Goal: Task Accomplishment & Management: Manage account settings

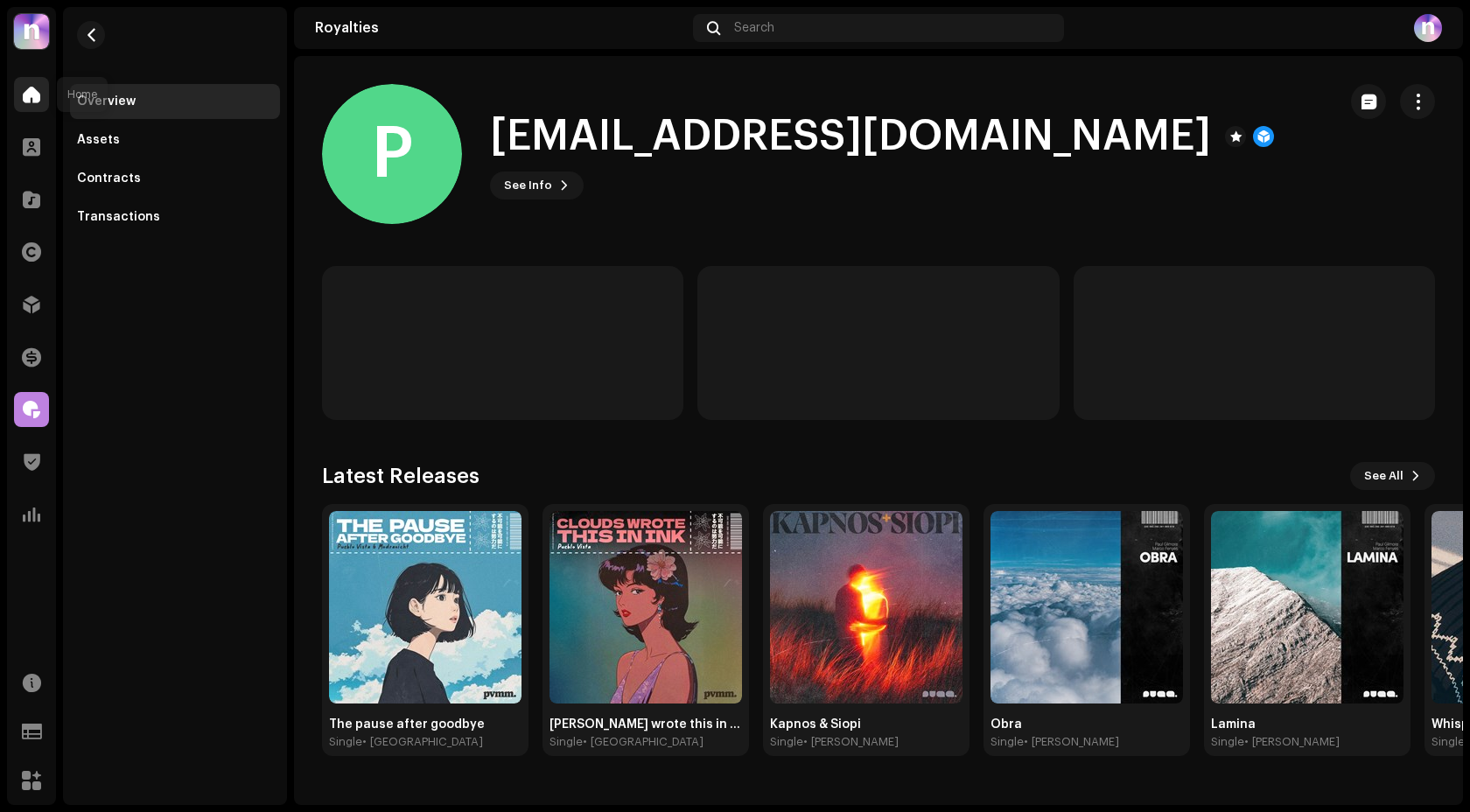
click at [35, 88] on span at bounding box center [32, 95] width 18 height 14
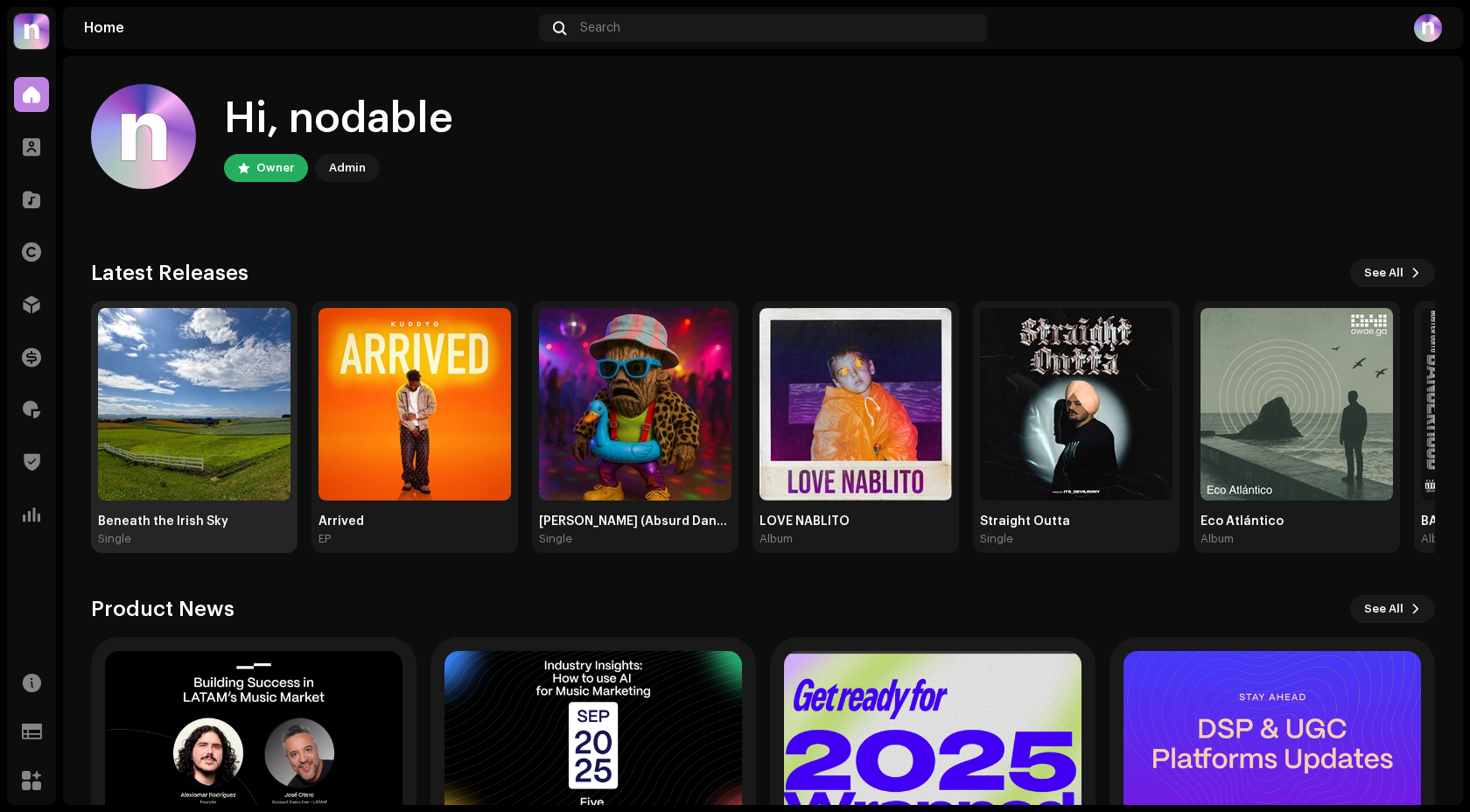
click at [241, 401] on img at bounding box center [194, 404] width 193 height 193
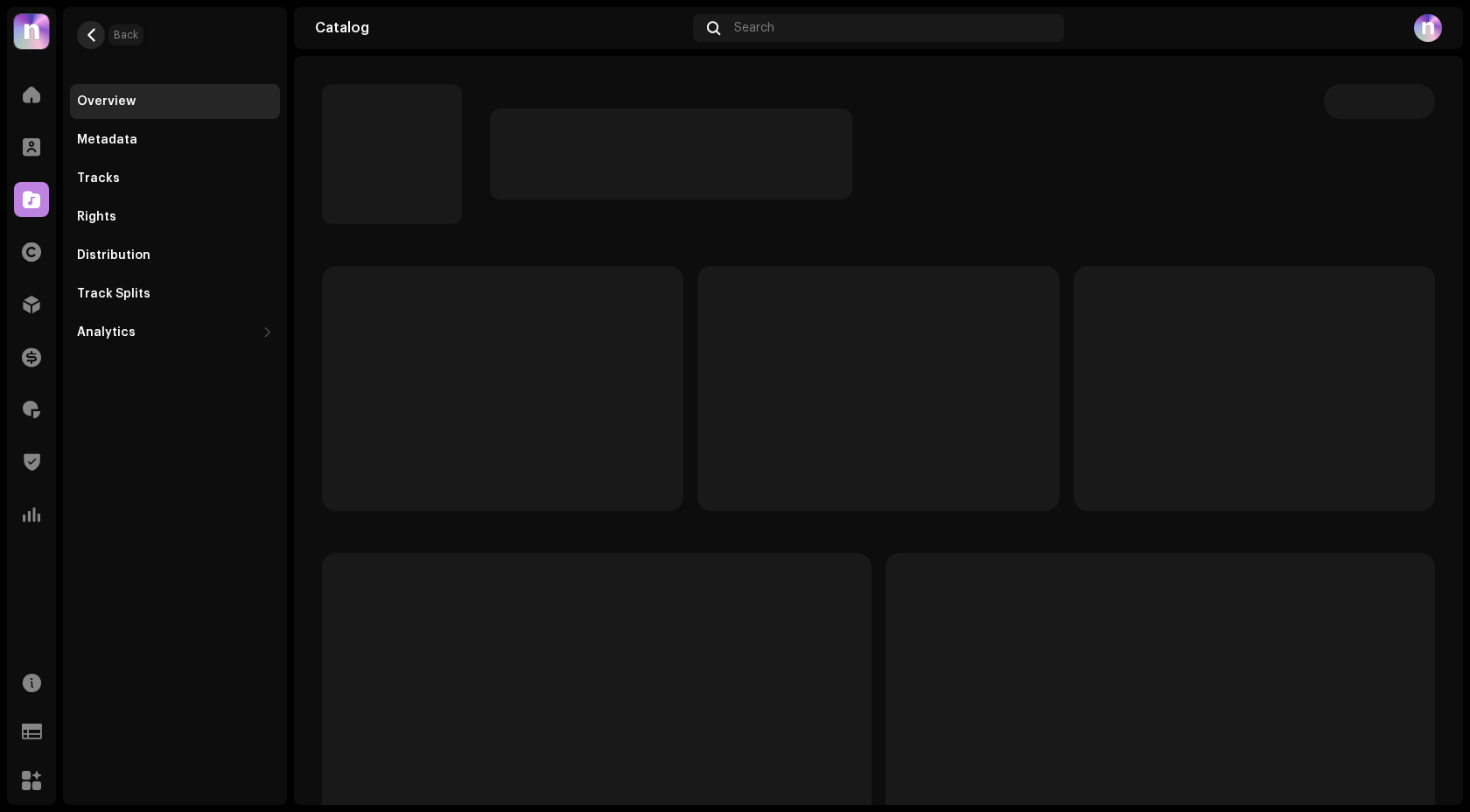
click at [96, 40] on span "button" at bounding box center [91, 35] width 13 height 14
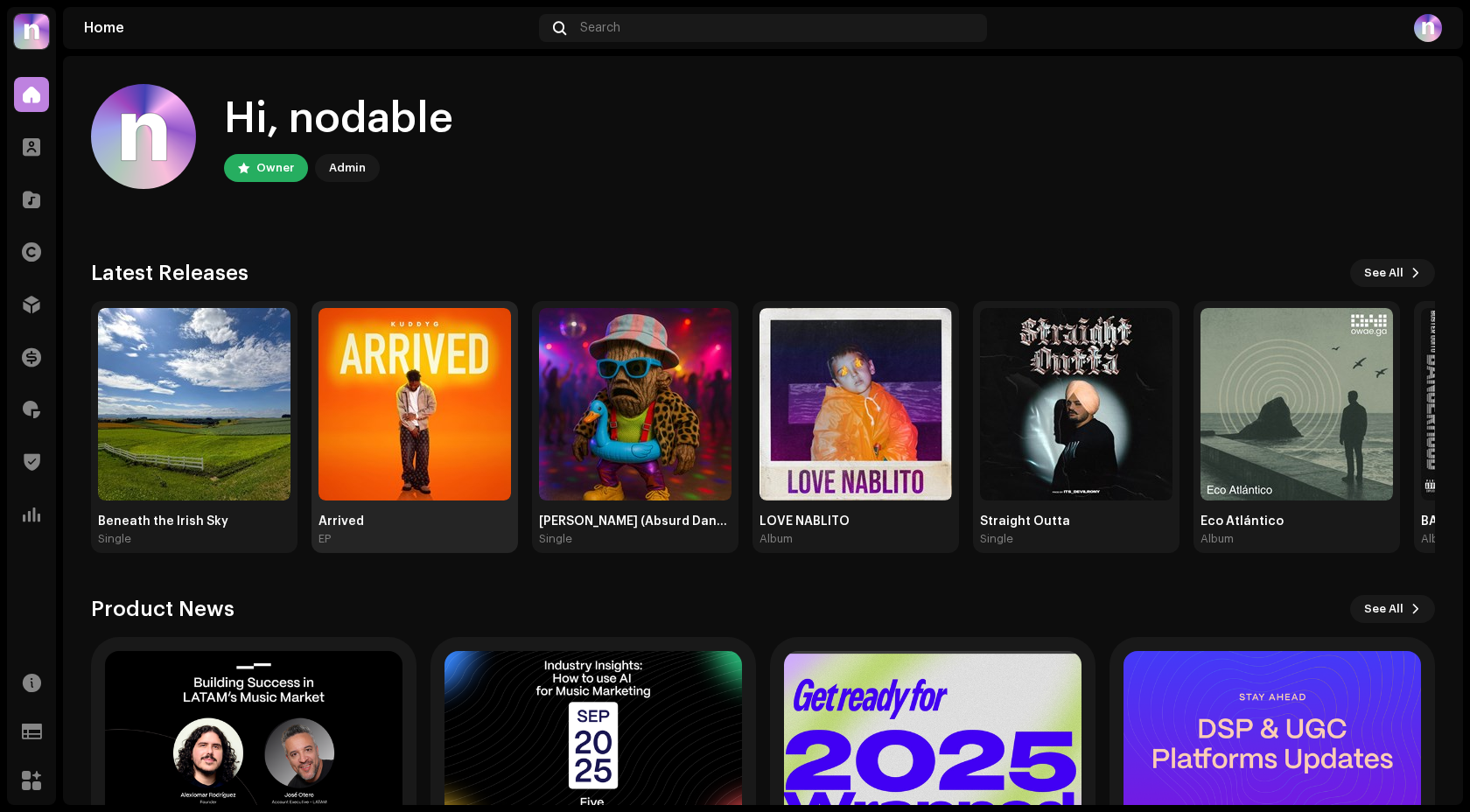
click at [410, 428] on img at bounding box center [414, 404] width 193 height 193
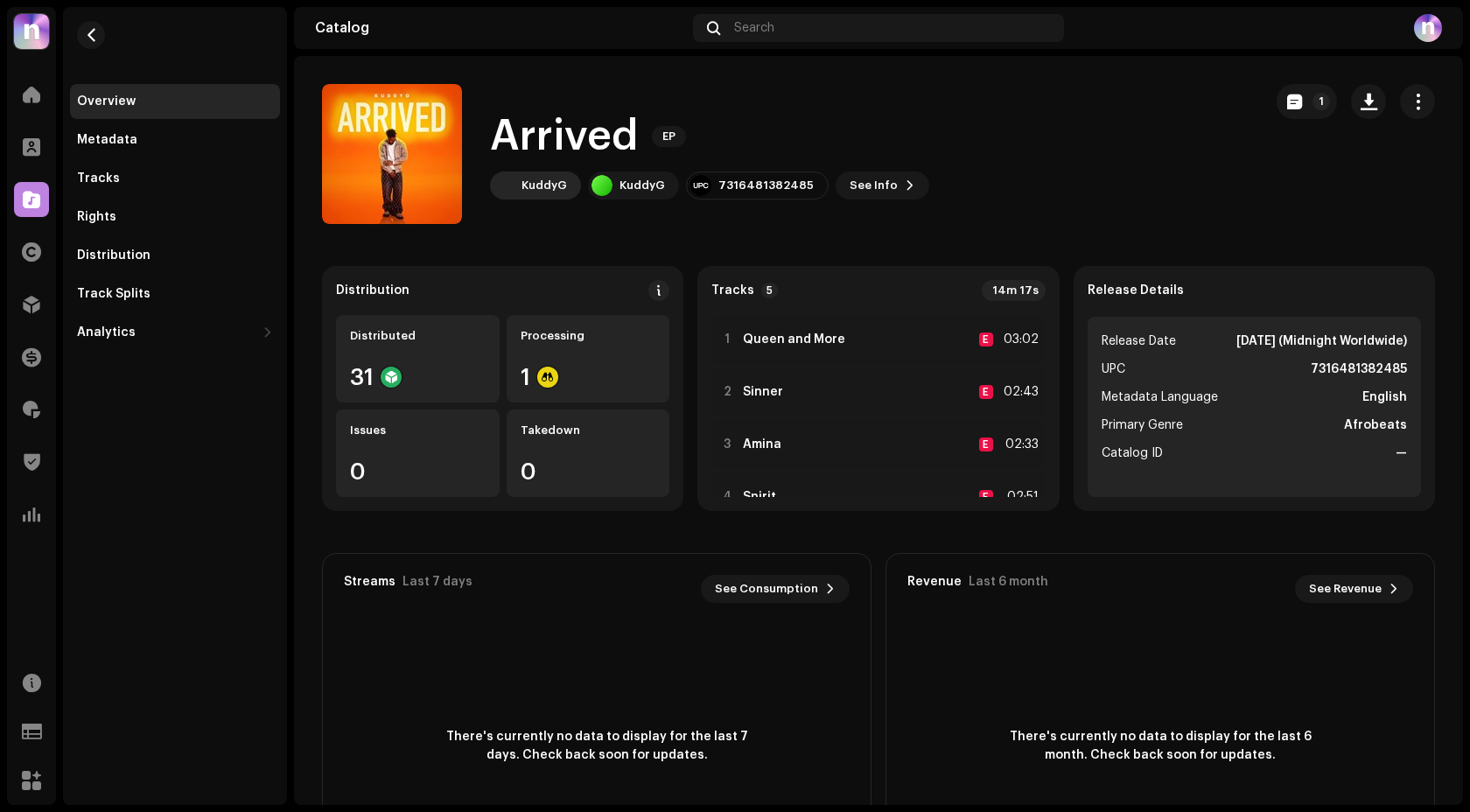
click at [528, 191] on div "KuddyG" at bounding box center [544, 186] width 45 height 14
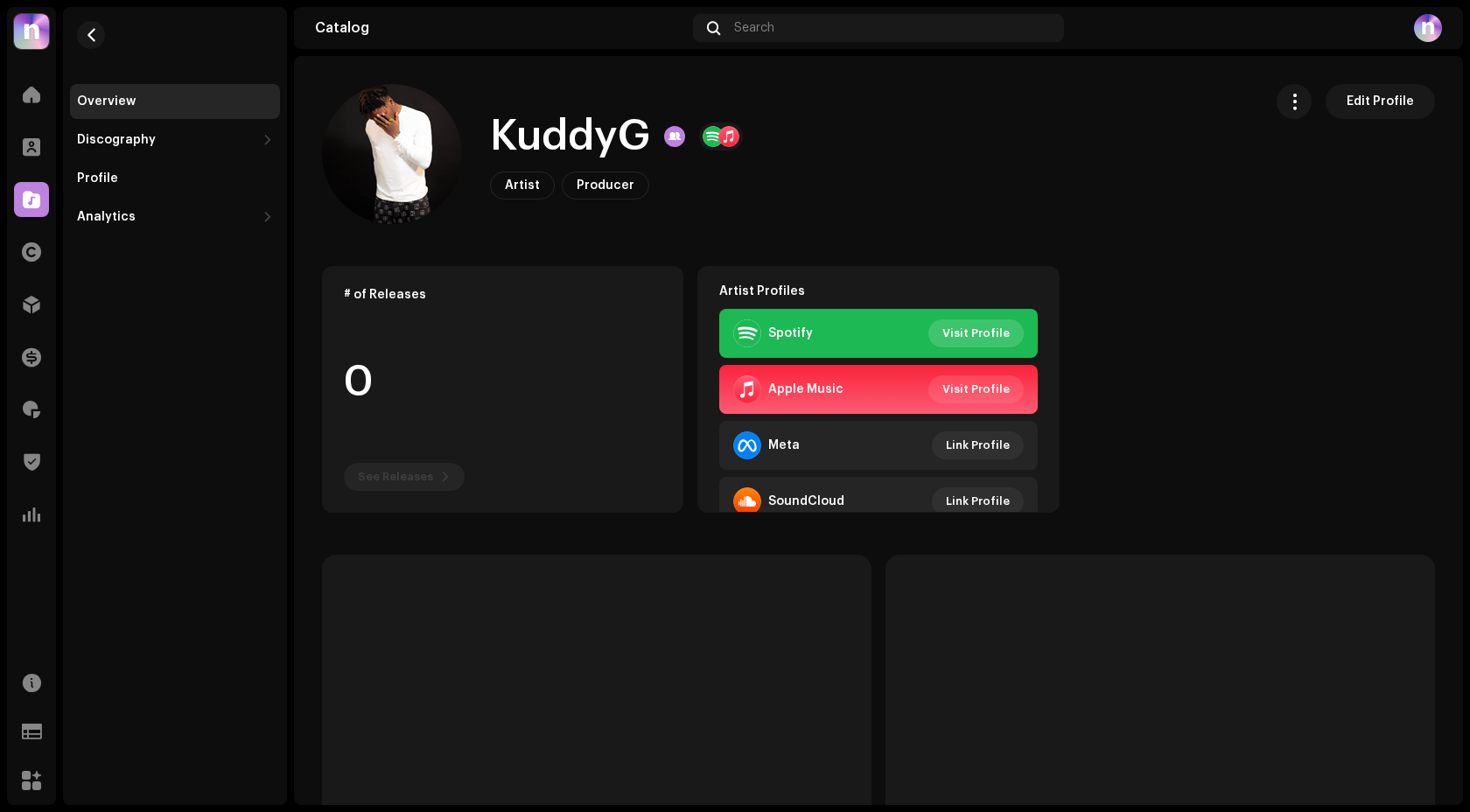
click at [962, 336] on span "Visit Profile" at bounding box center [976, 333] width 67 height 35
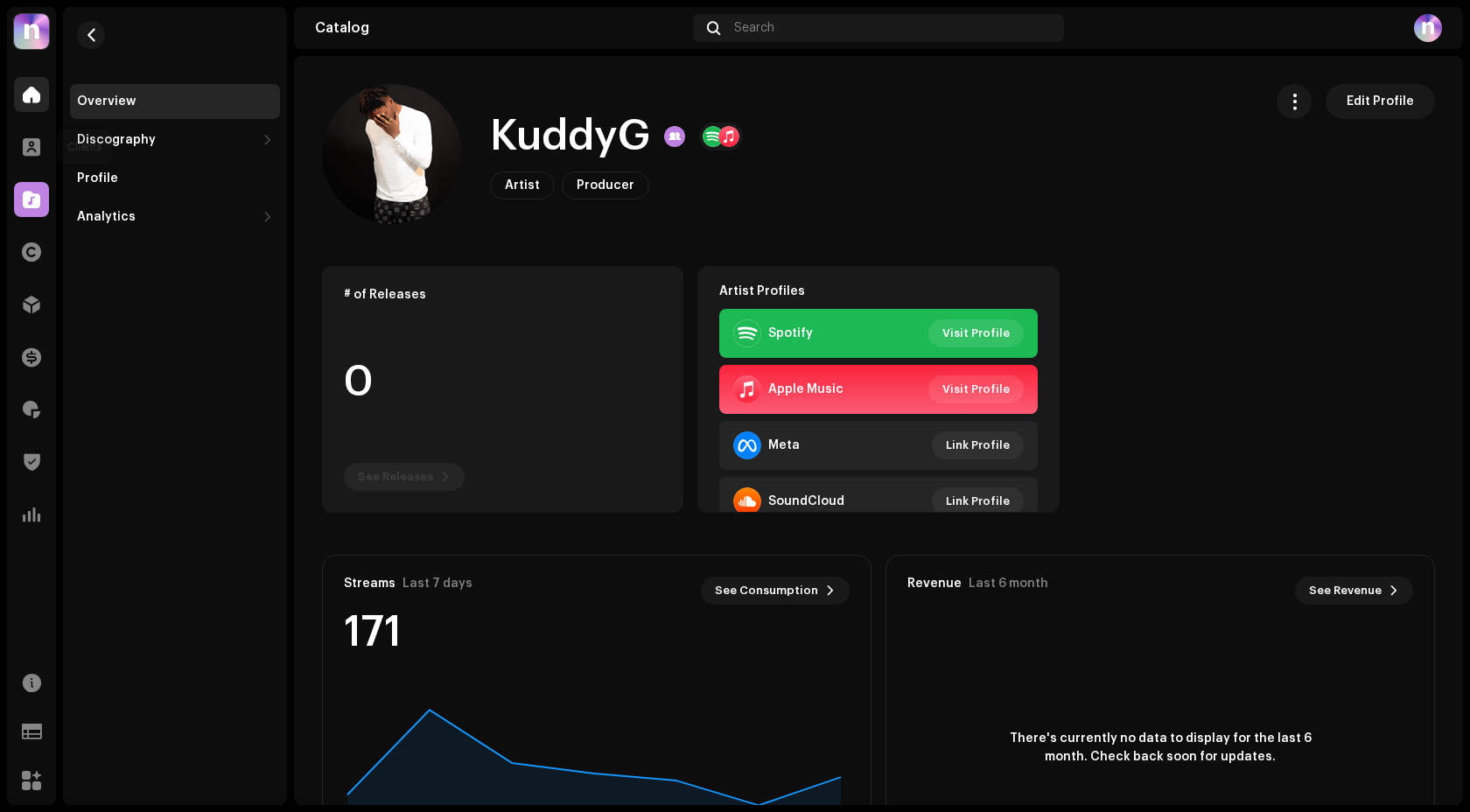
click at [20, 92] on div at bounding box center [31, 94] width 35 height 35
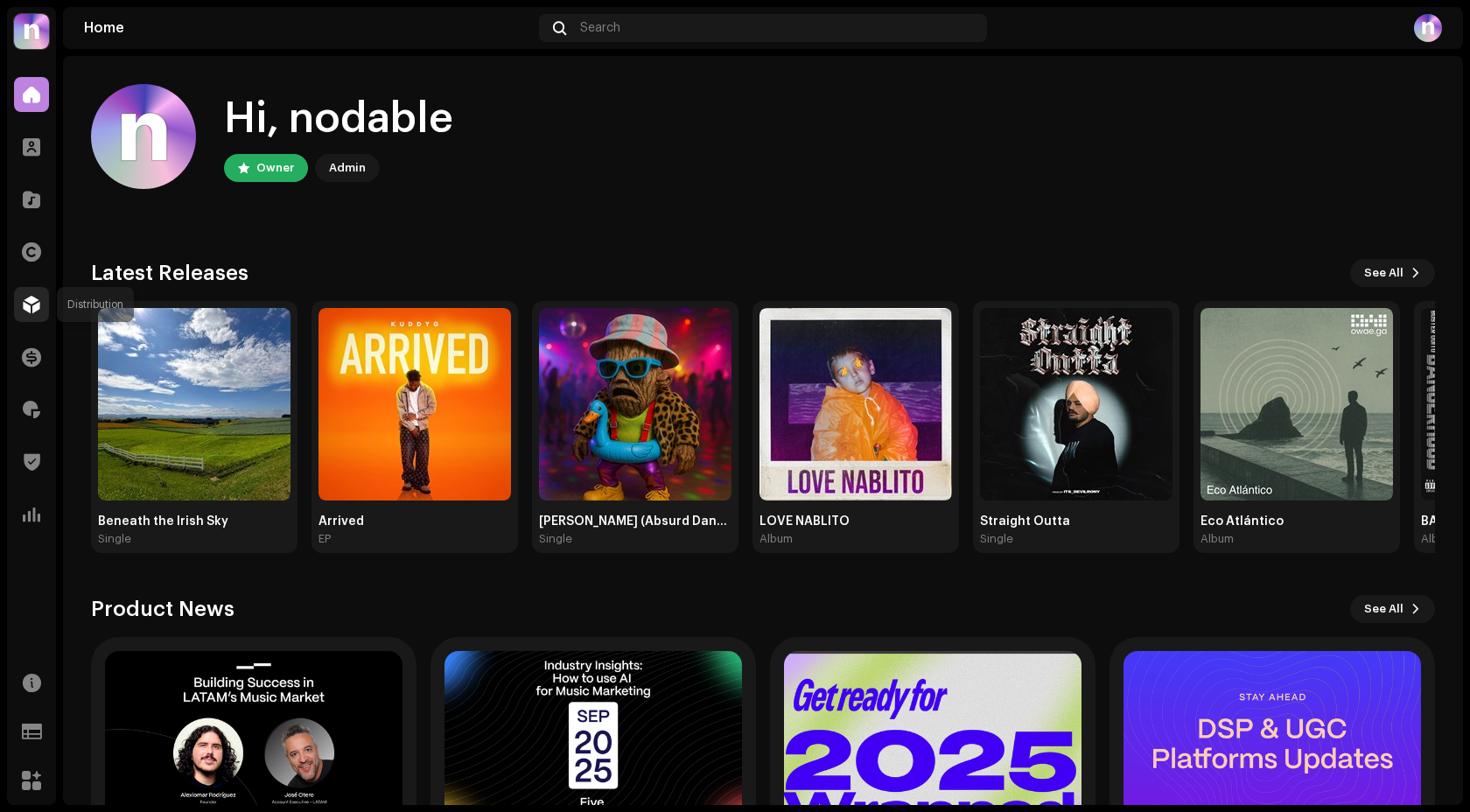
click at [27, 317] on div at bounding box center [31, 304] width 35 height 35
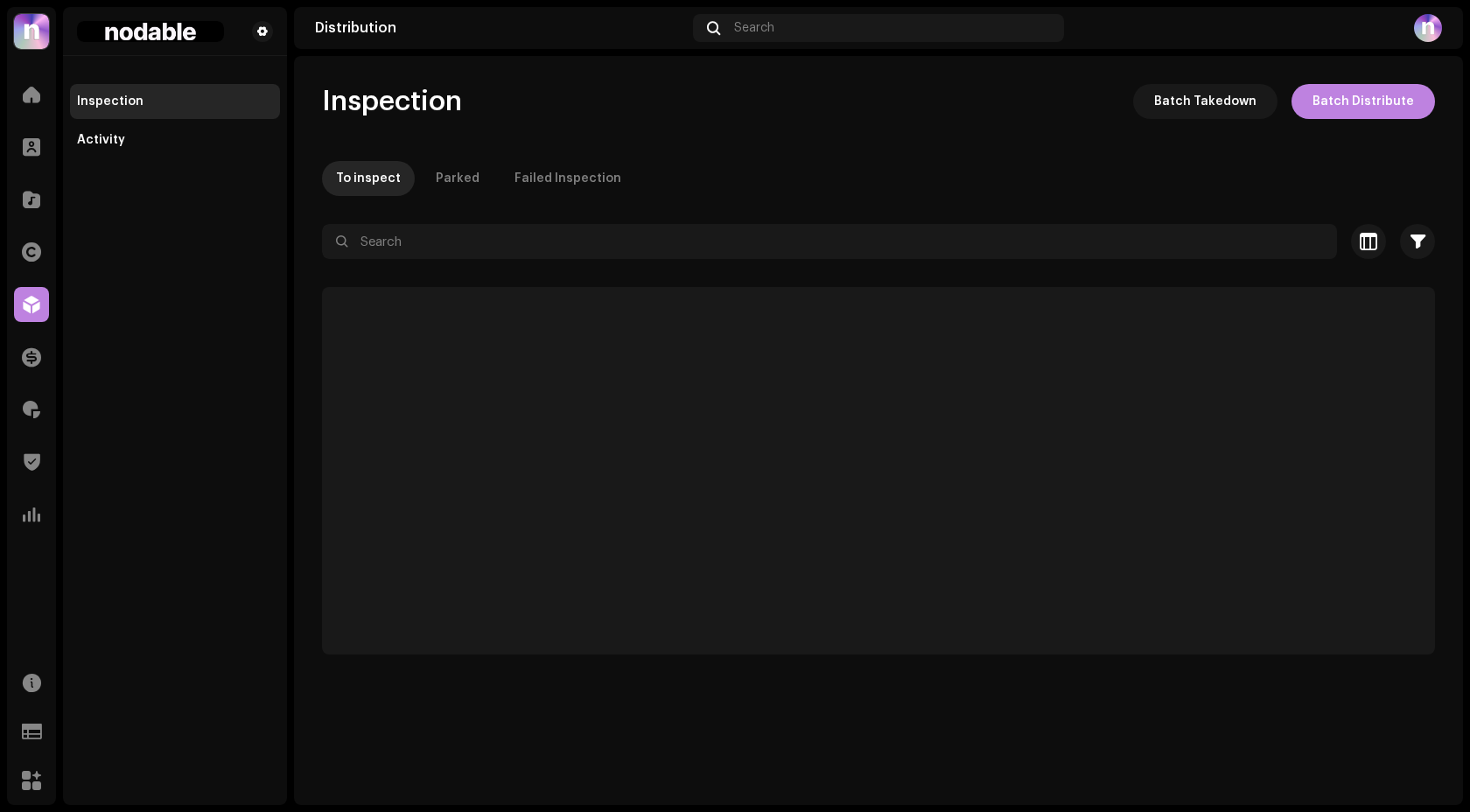
click at [27, 317] on div at bounding box center [31, 304] width 35 height 35
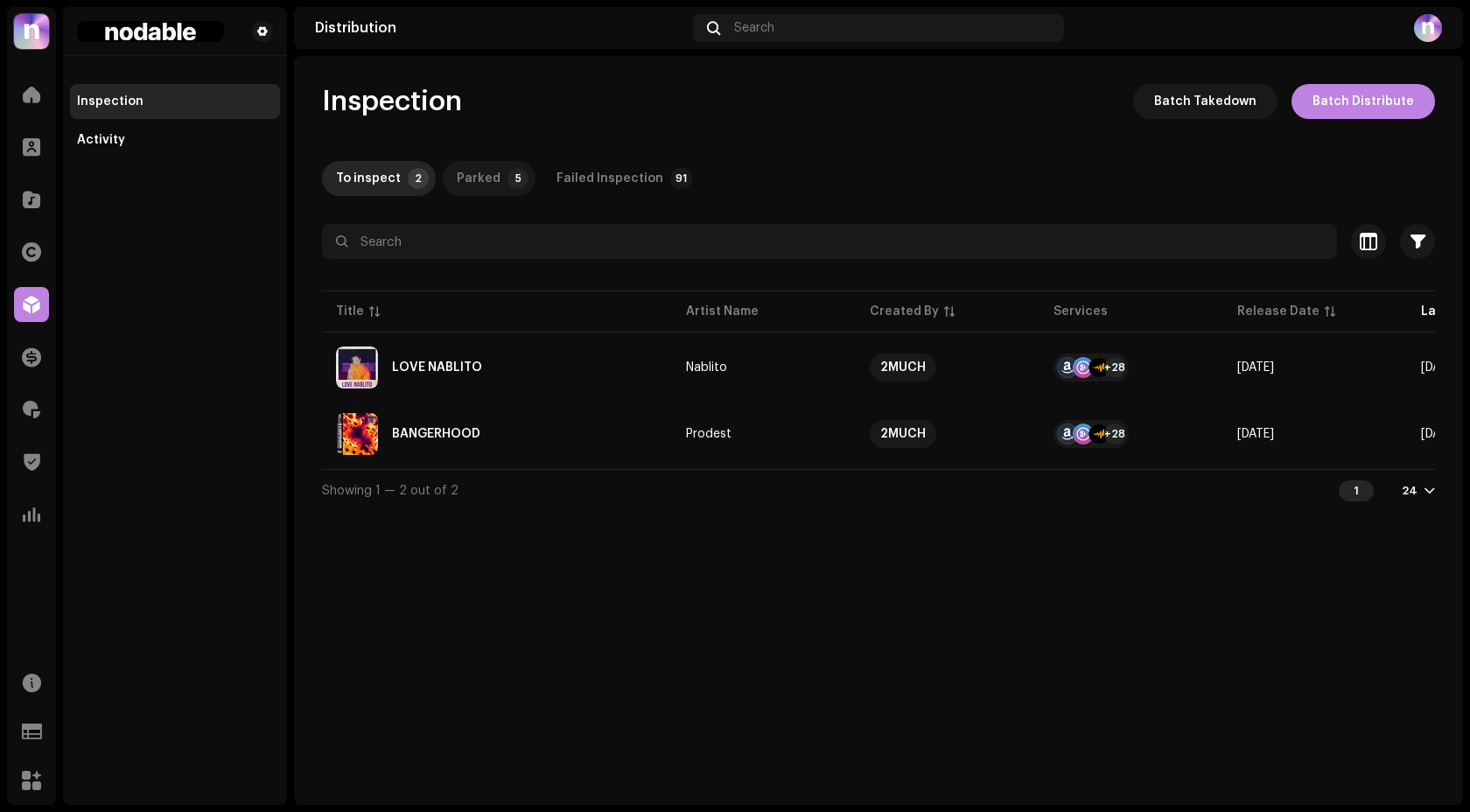
click at [493, 170] on p-tab "Parked 5" at bounding box center [489, 178] width 93 height 35
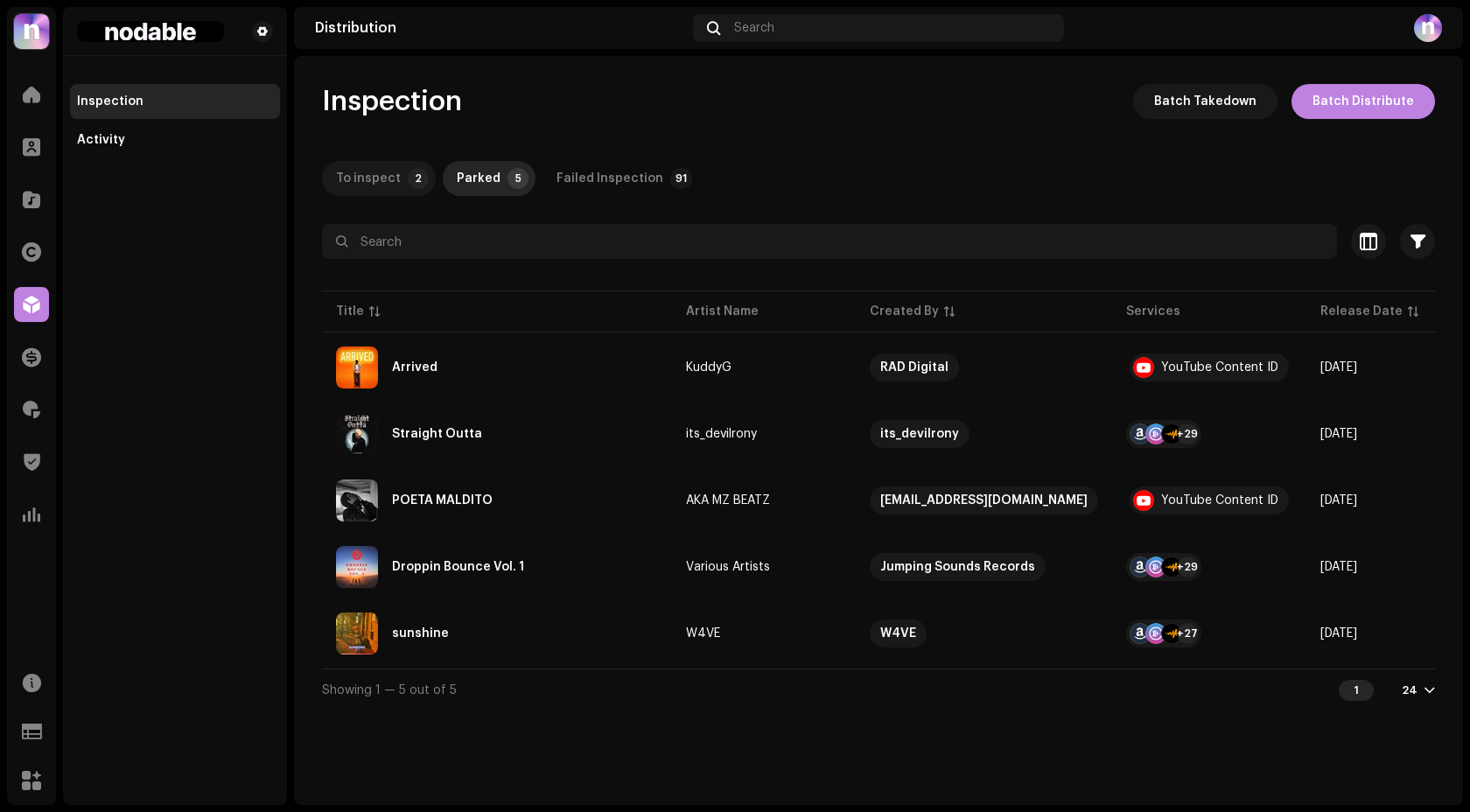
click at [366, 177] on div "To inspect" at bounding box center [368, 178] width 65 height 35
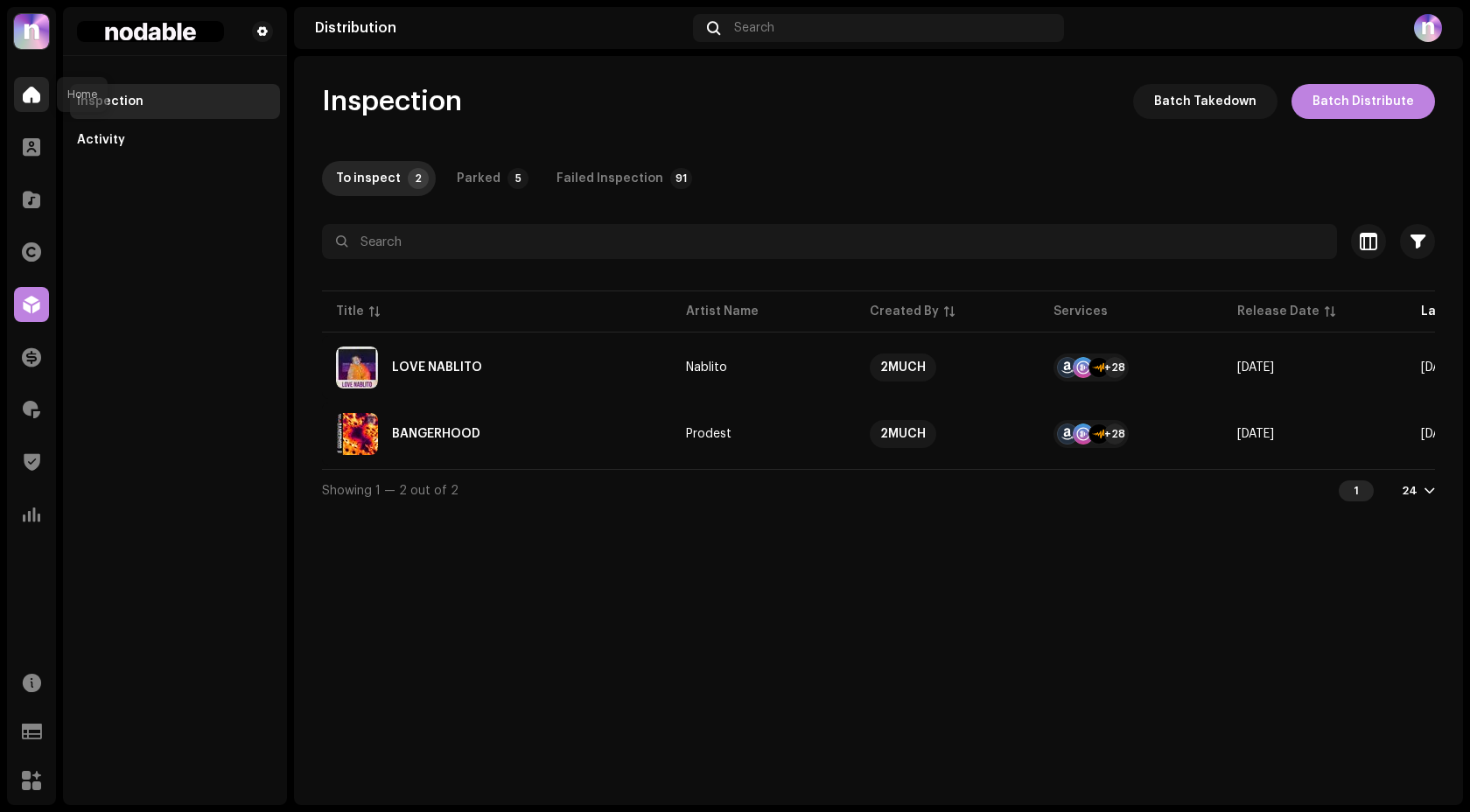
click at [37, 107] on div at bounding box center [31, 94] width 35 height 35
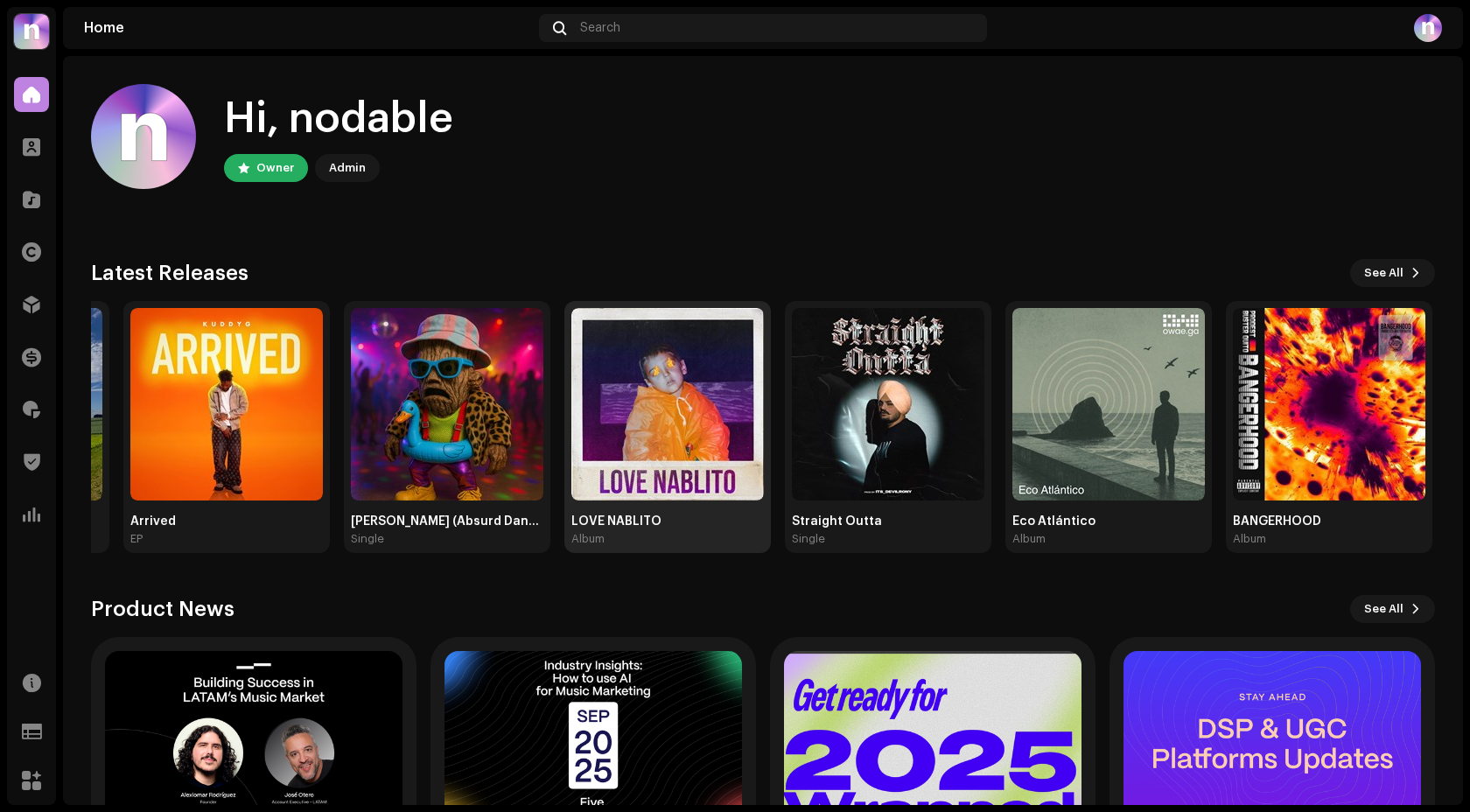
drag, startPoint x: 848, startPoint y: 452, endPoint x: 274, endPoint y: 443, distance: 574.1
click at [571, 444] on img at bounding box center [667, 404] width 193 height 193
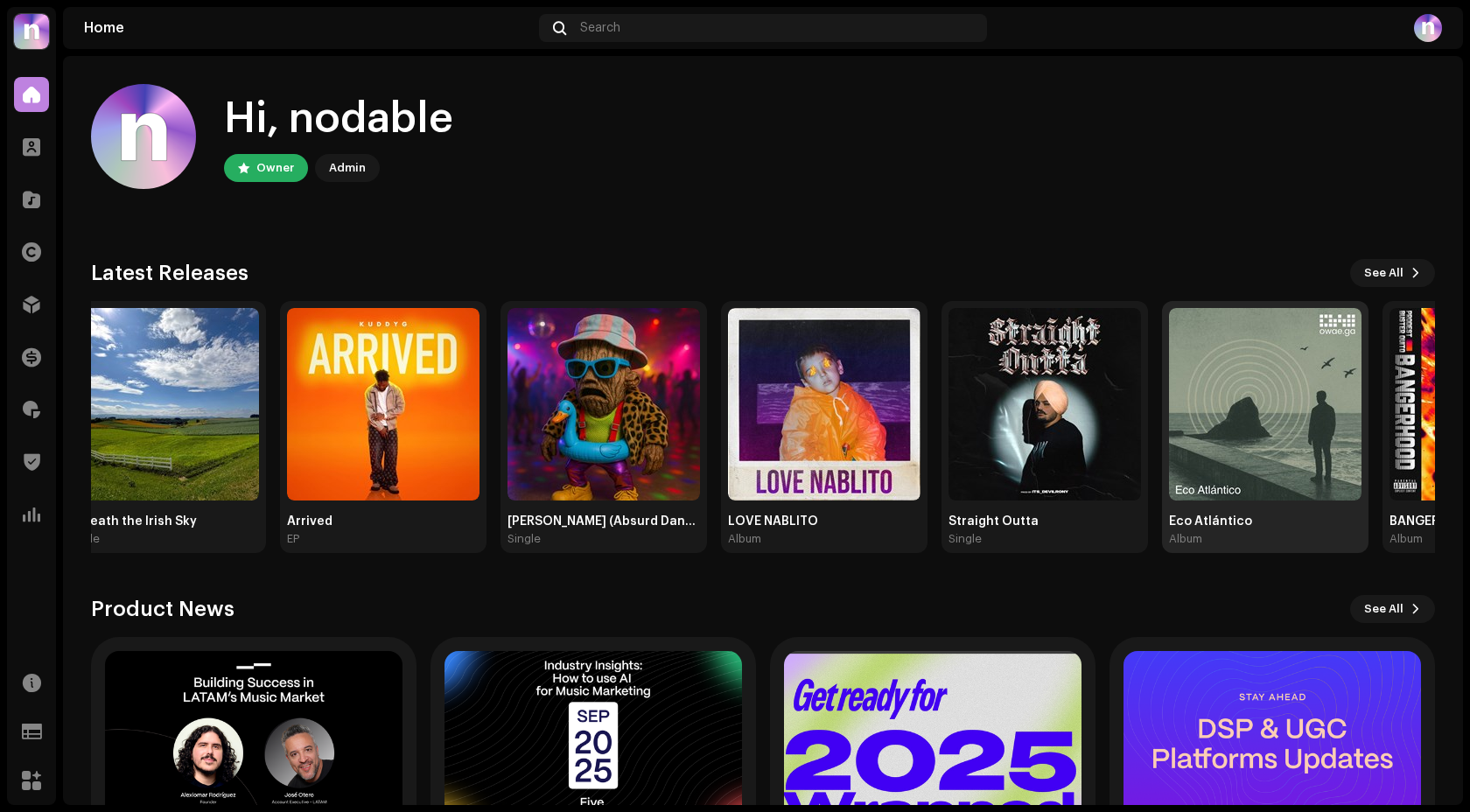
drag, startPoint x: 448, startPoint y: 398, endPoint x: 1319, endPoint y: 450, distance: 872.6
click at [1319, 450] on img at bounding box center [1266, 404] width 193 height 193
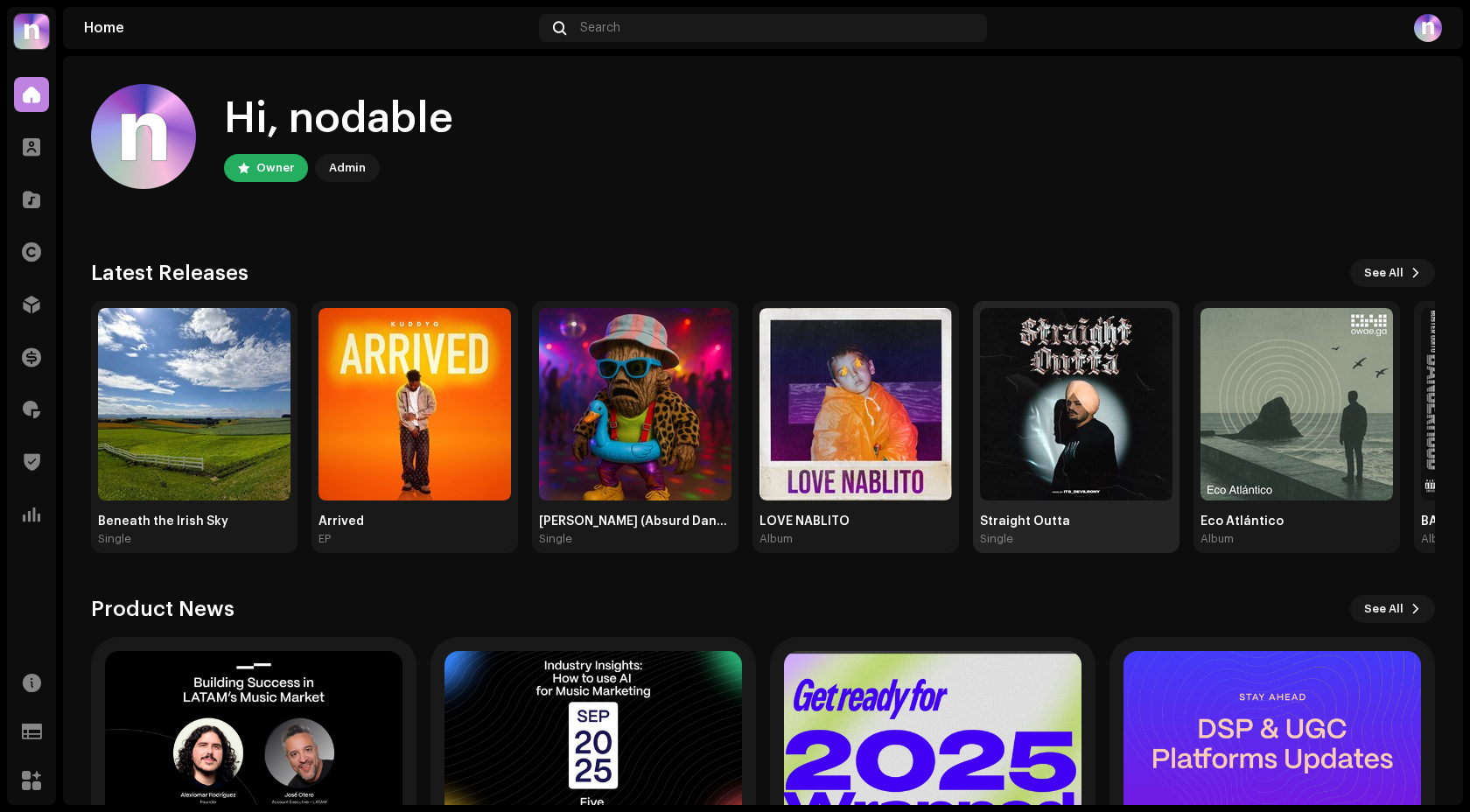
click at [1068, 443] on img at bounding box center [1076, 404] width 193 height 193
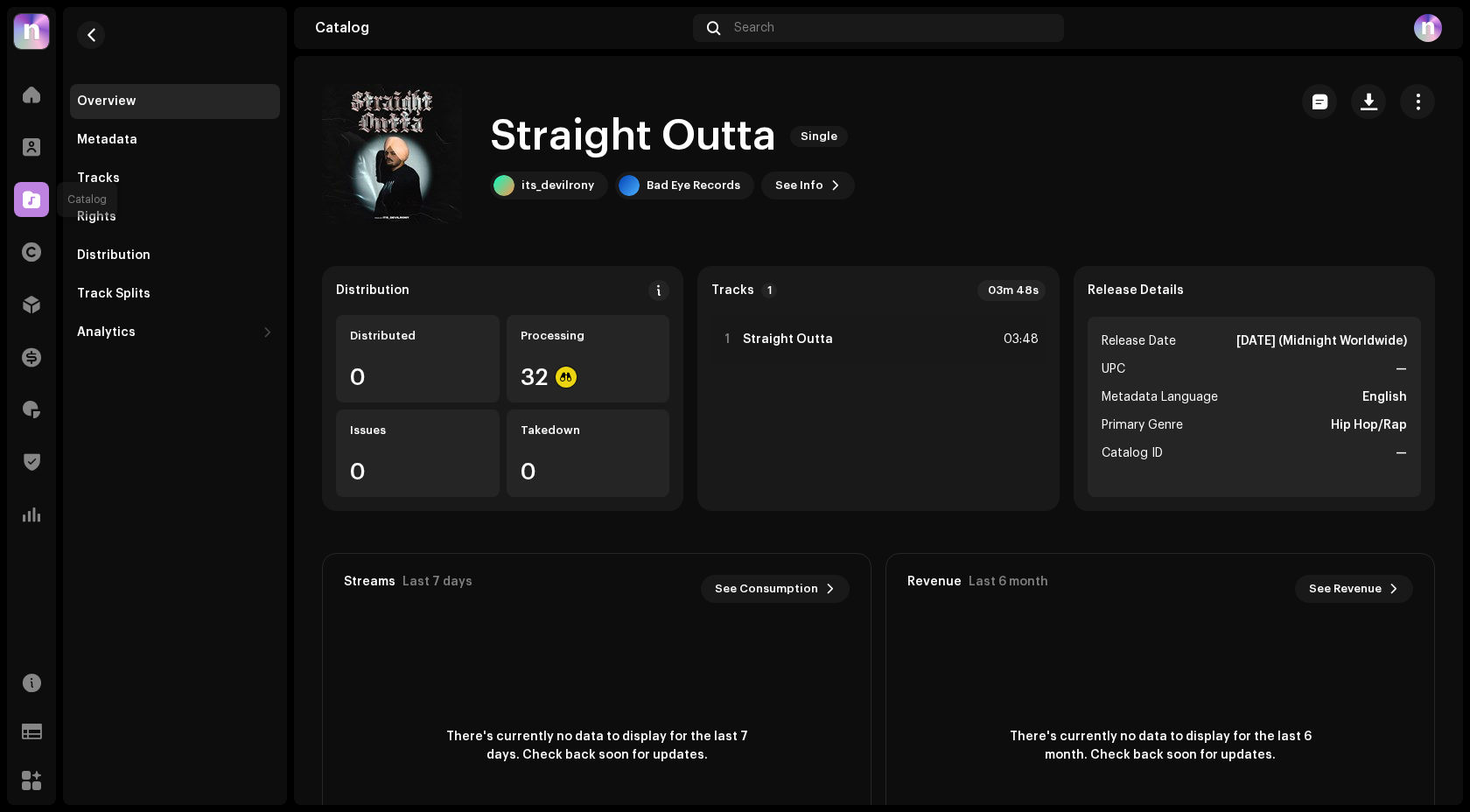
click at [42, 193] on div at bounding box center [31, 199] width 35 height 35
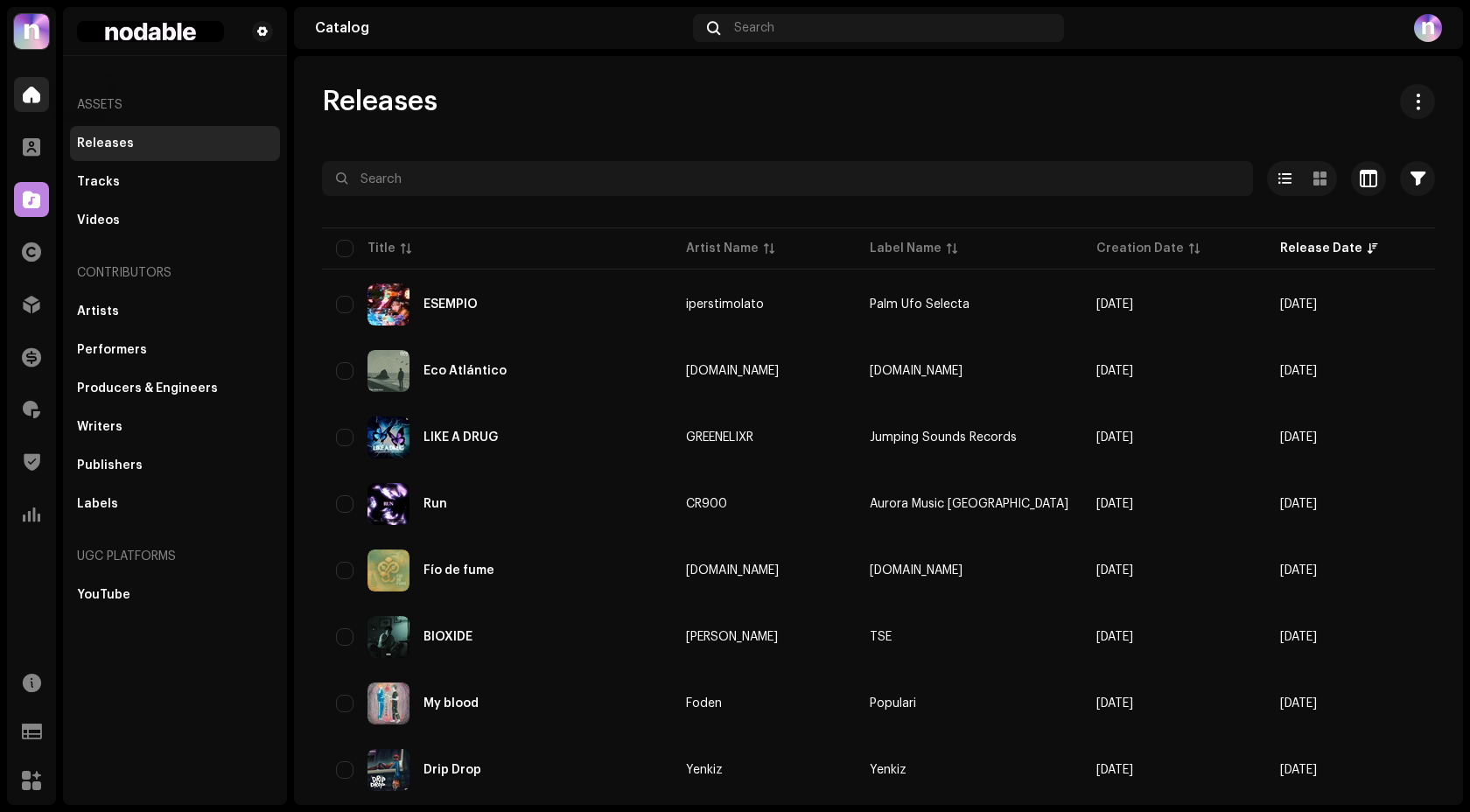
click at [21, 96] on div at bounding box center [31, 94] width 35 height 35
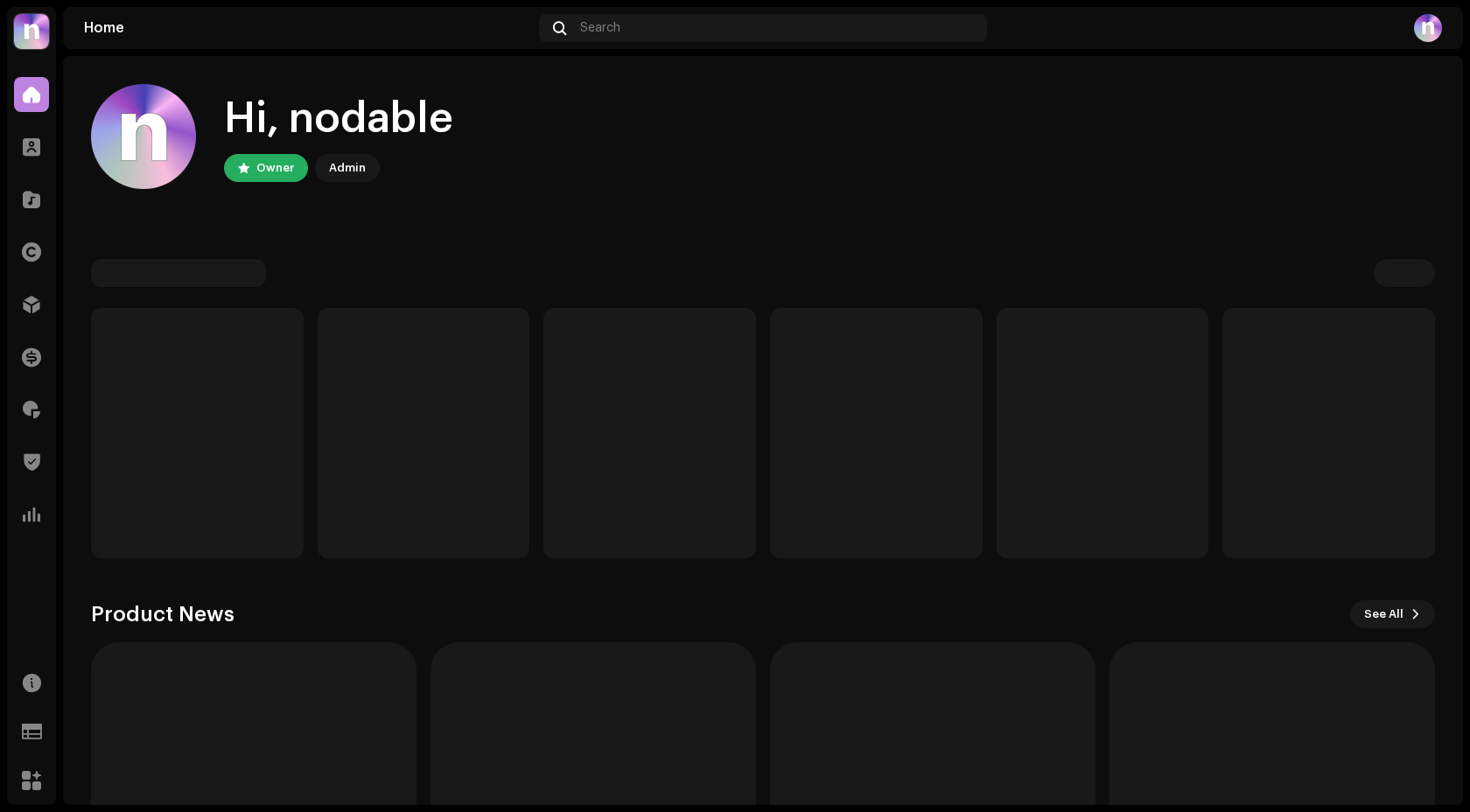
click at [21, 96] on div at bounding box center [31, 94] width 35 height 35
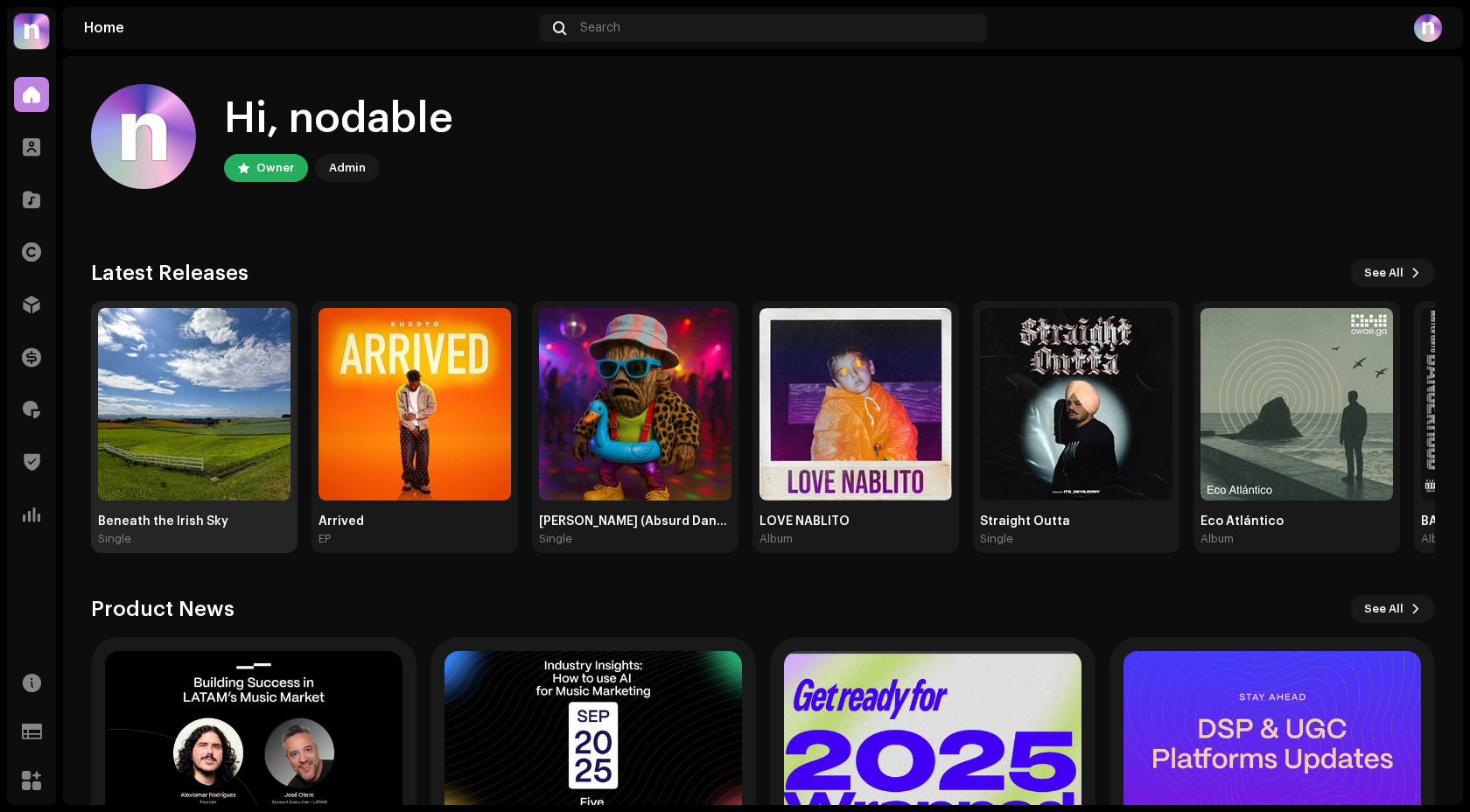
click at [166, 363] on img at bounding box center [194, 404] width 193 height 193
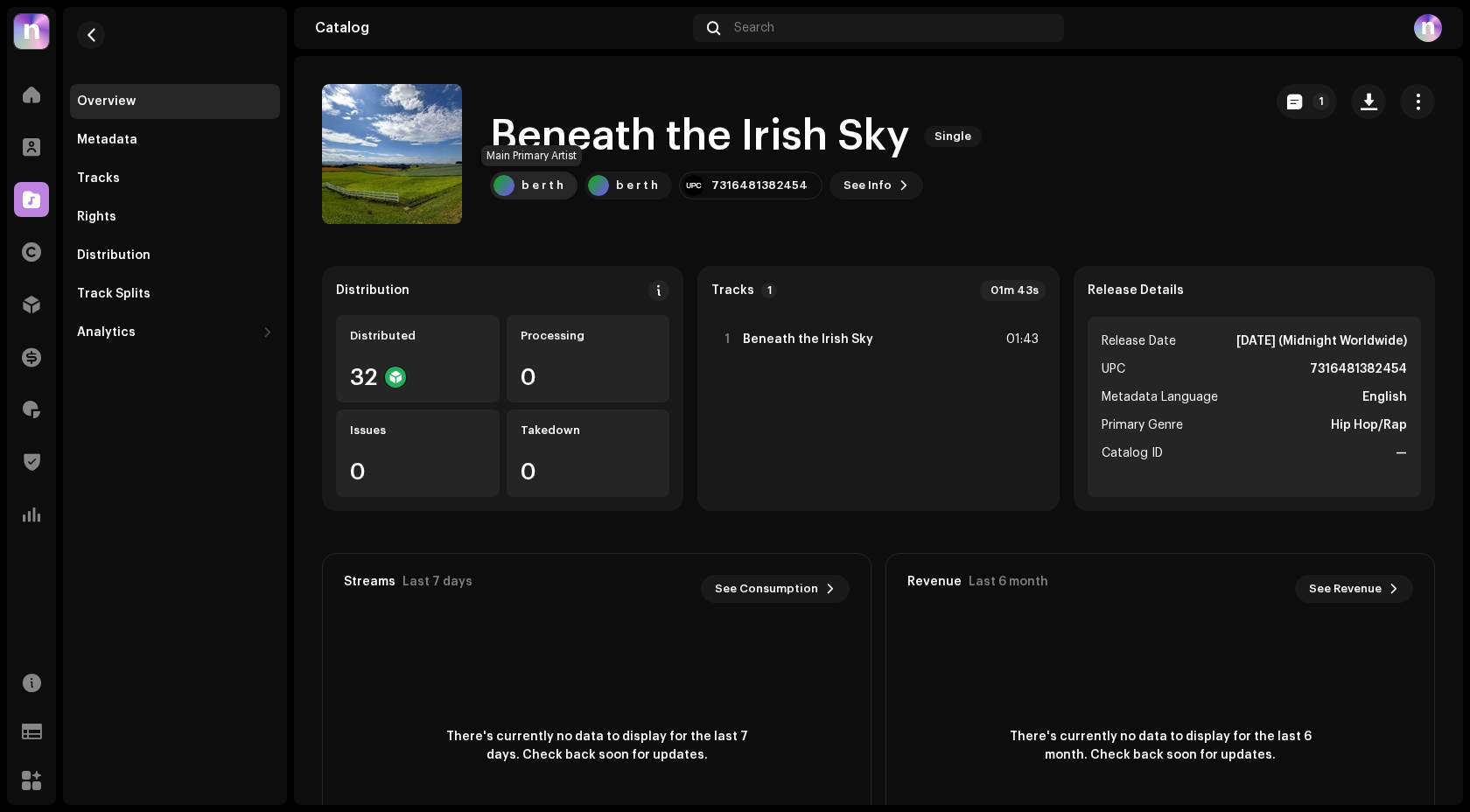
click at [536, 196] on div "b e r t h" at bounding box center [533, 186] width 88 height 28
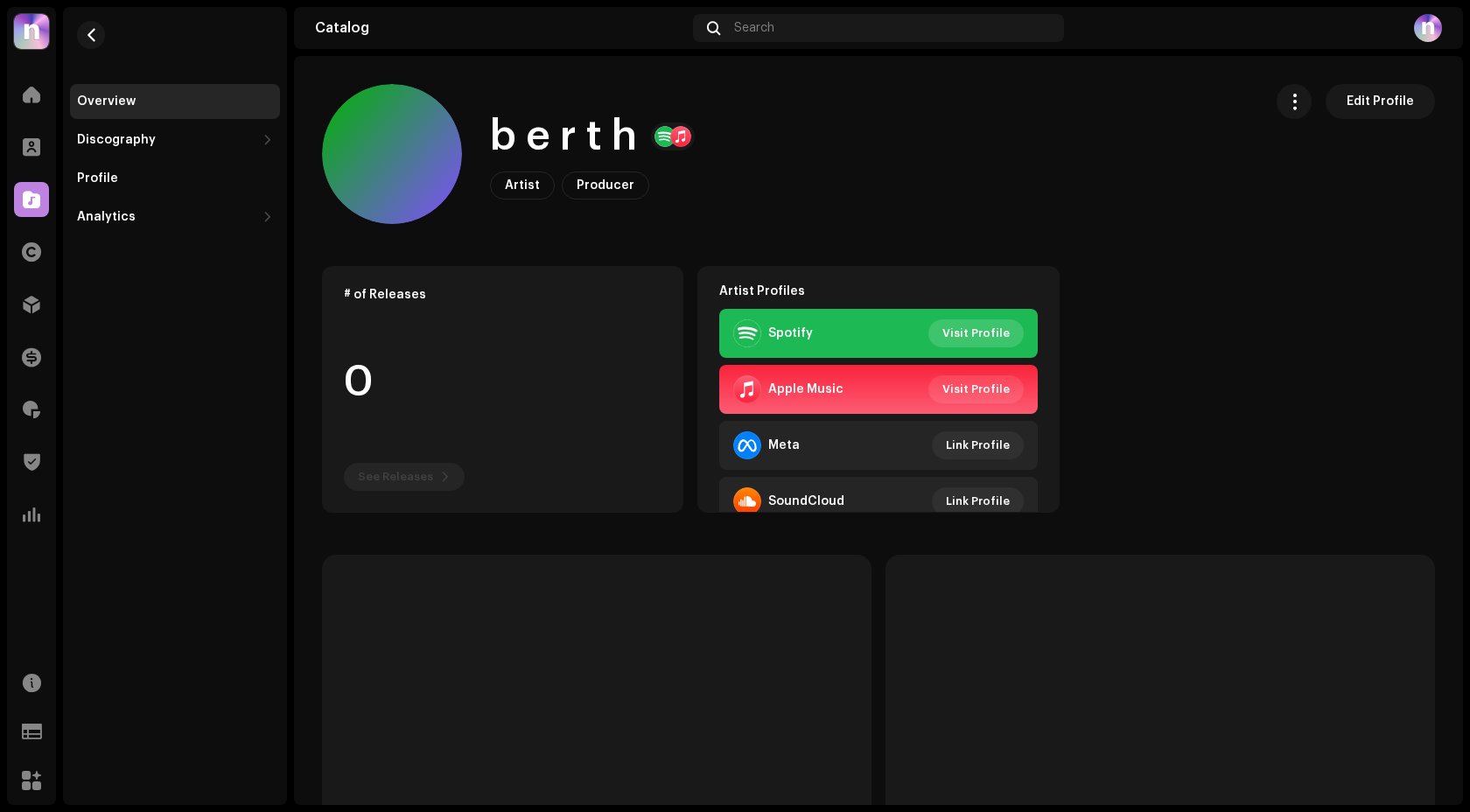
click at [962, 335] on span "Visit Profile" at bounding box center [976, 333] width 67 height 35
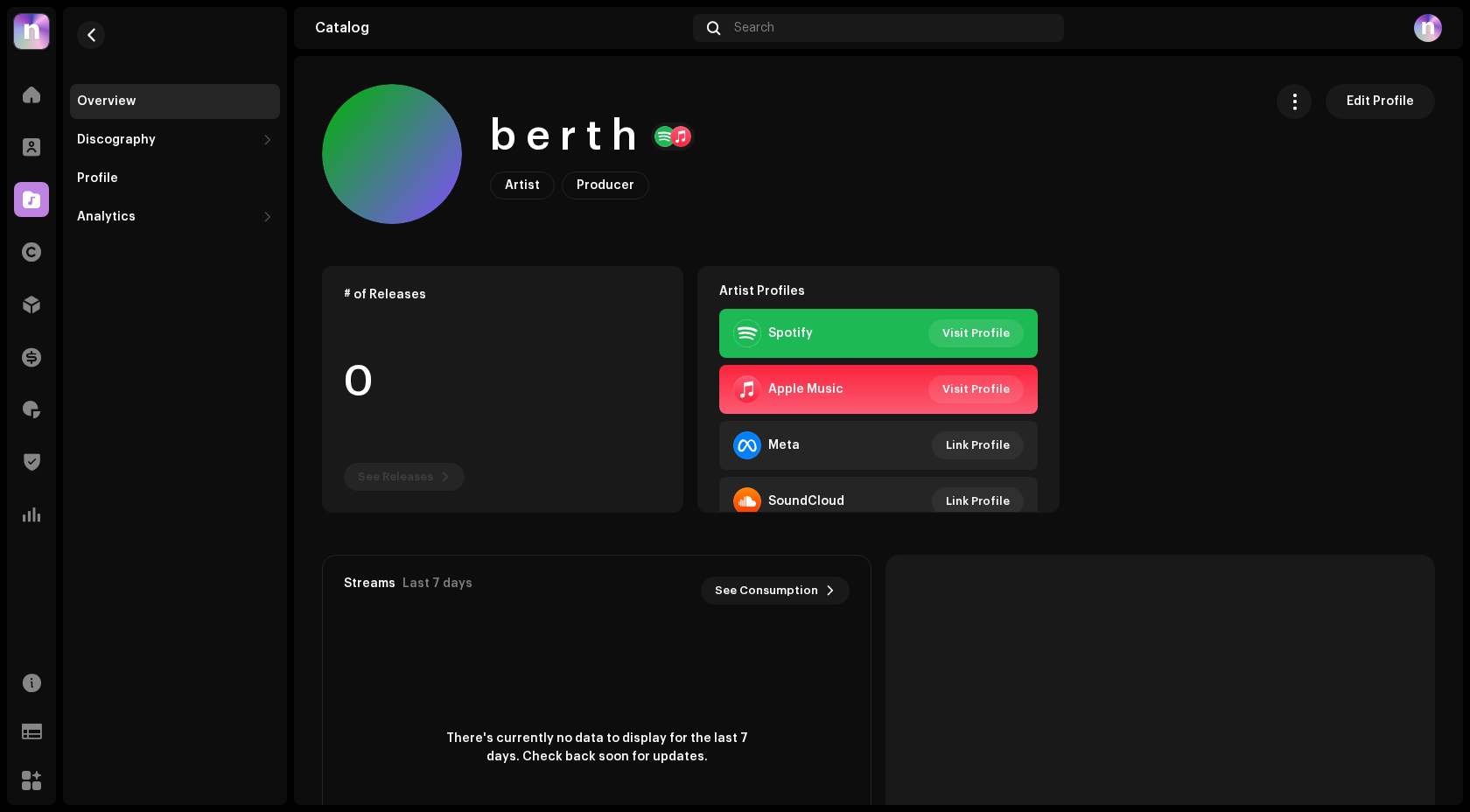
click at [79, 49] on re-m-nav-back at bounding box center [91, 45] width 42 height 77
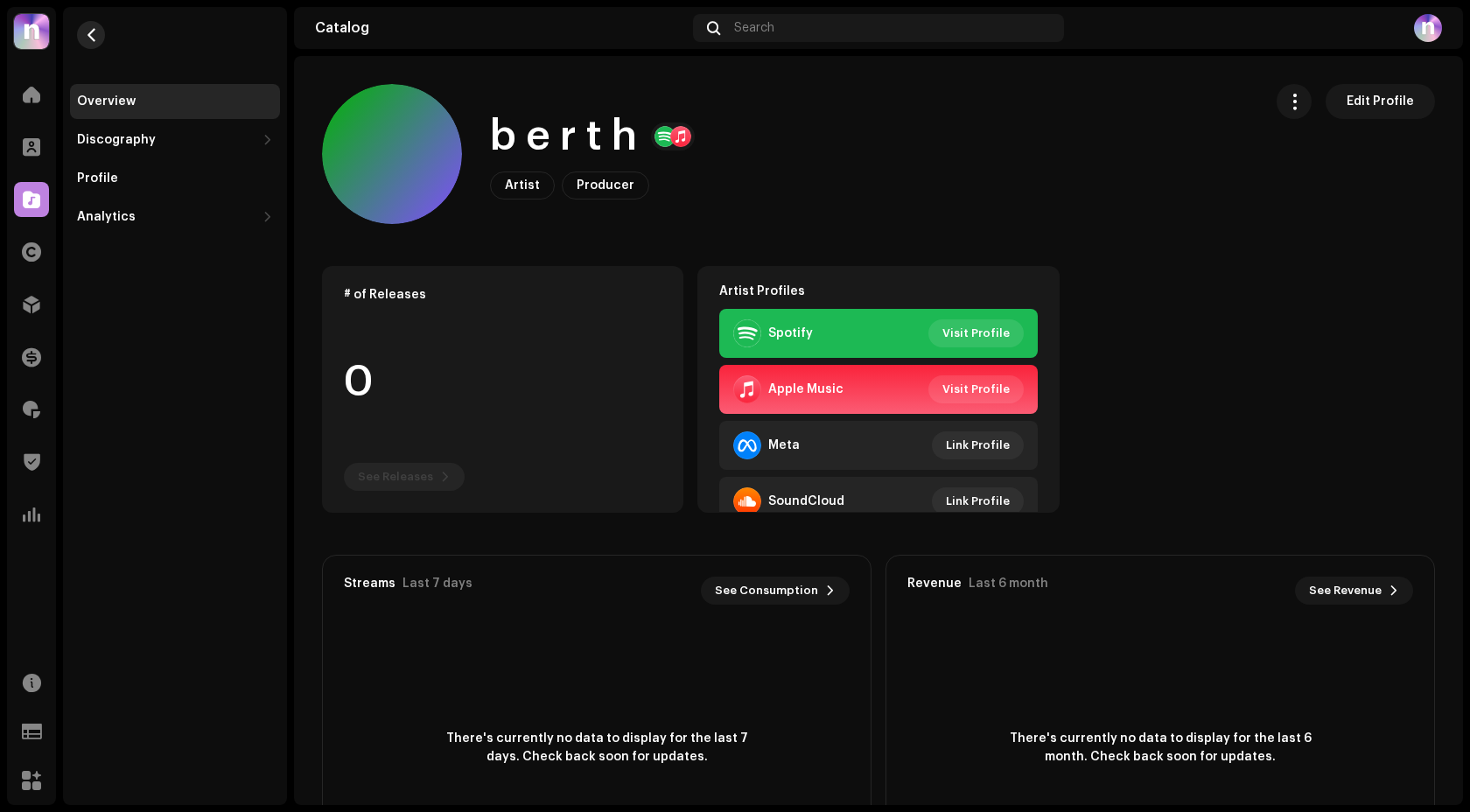
click at [91, 41] on span "button" at bounding box center [91, 35] width 13 height 14
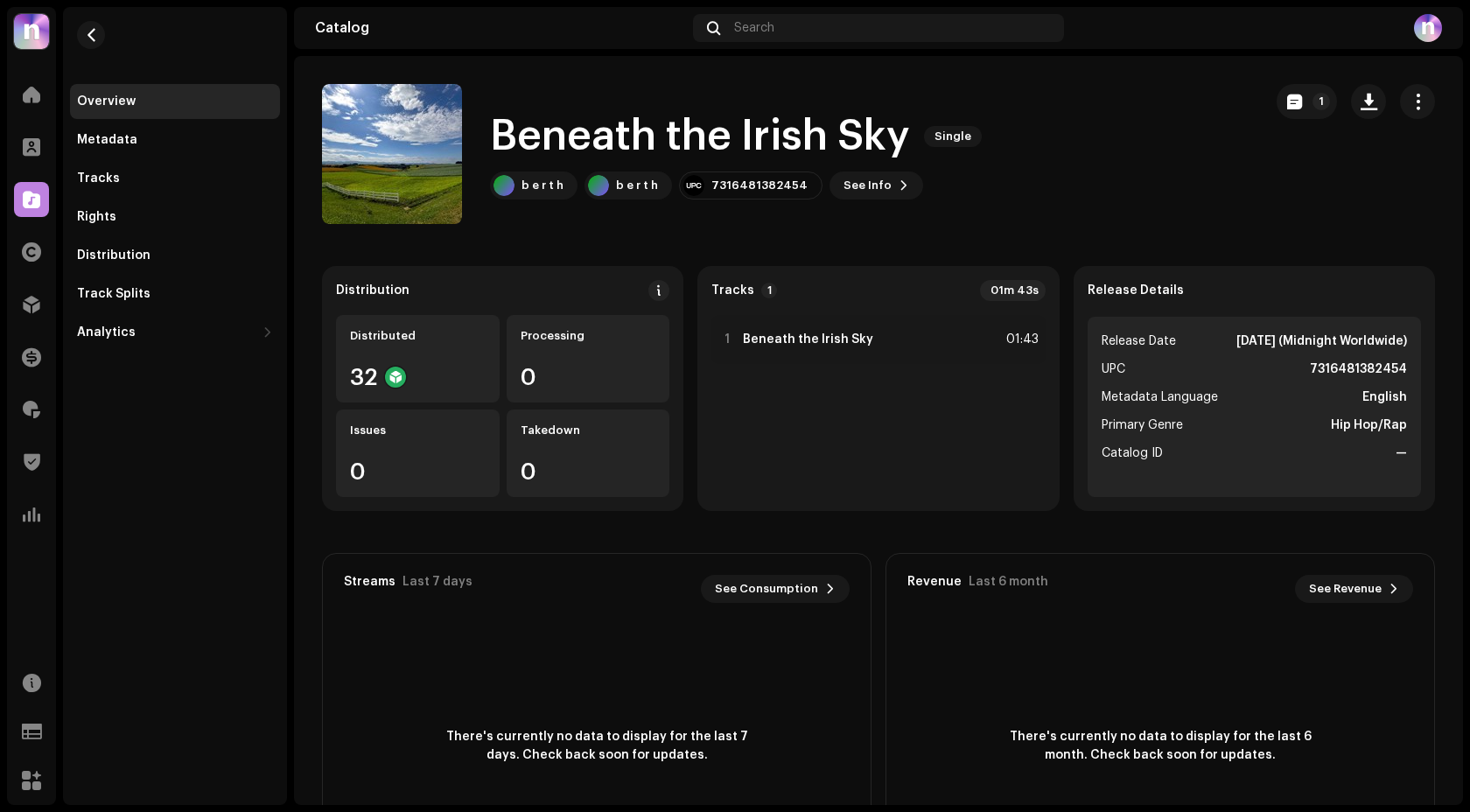
click at [138, 102] on div "Overview" at bounding box center [175, 102] width 196 height 14
click at [98, 35] on button "button" at bounding box center [91, 35] width 28 height 28
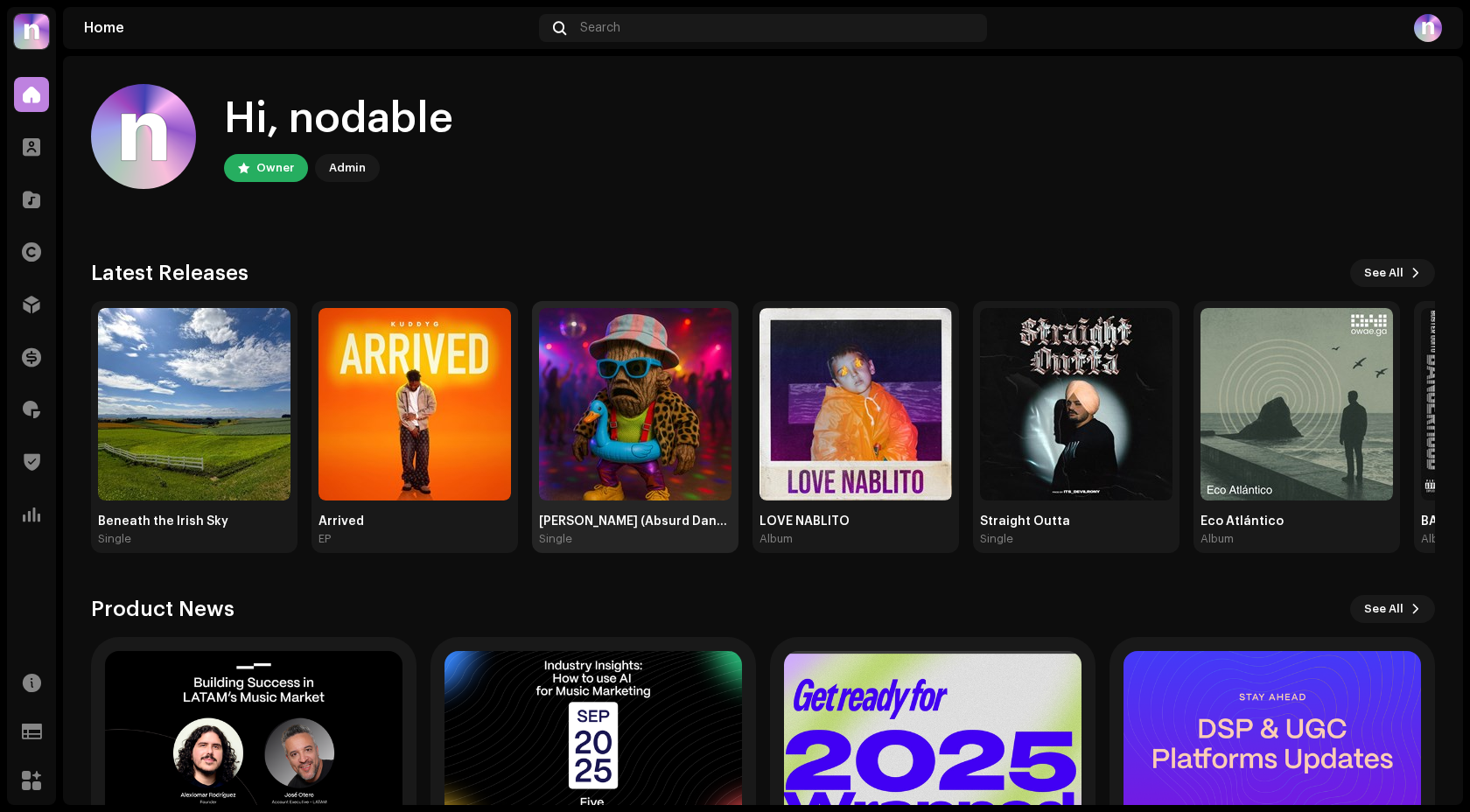
click at [580, 368] on img at bounding box center [635, 404] width 193 height 193
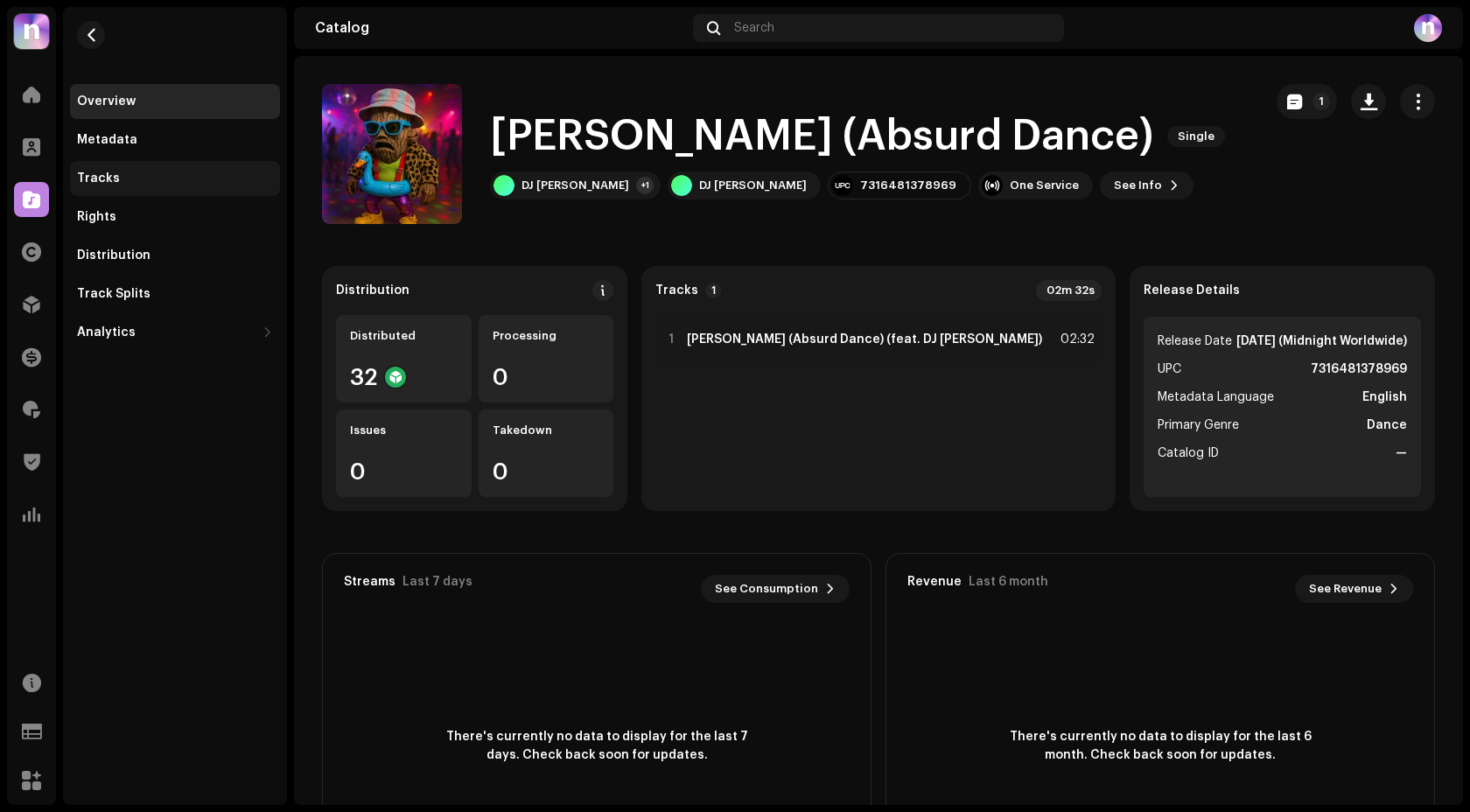
click at [144, 192] on div "Tracks" at bounding box center [175, 178] width 210 height 35
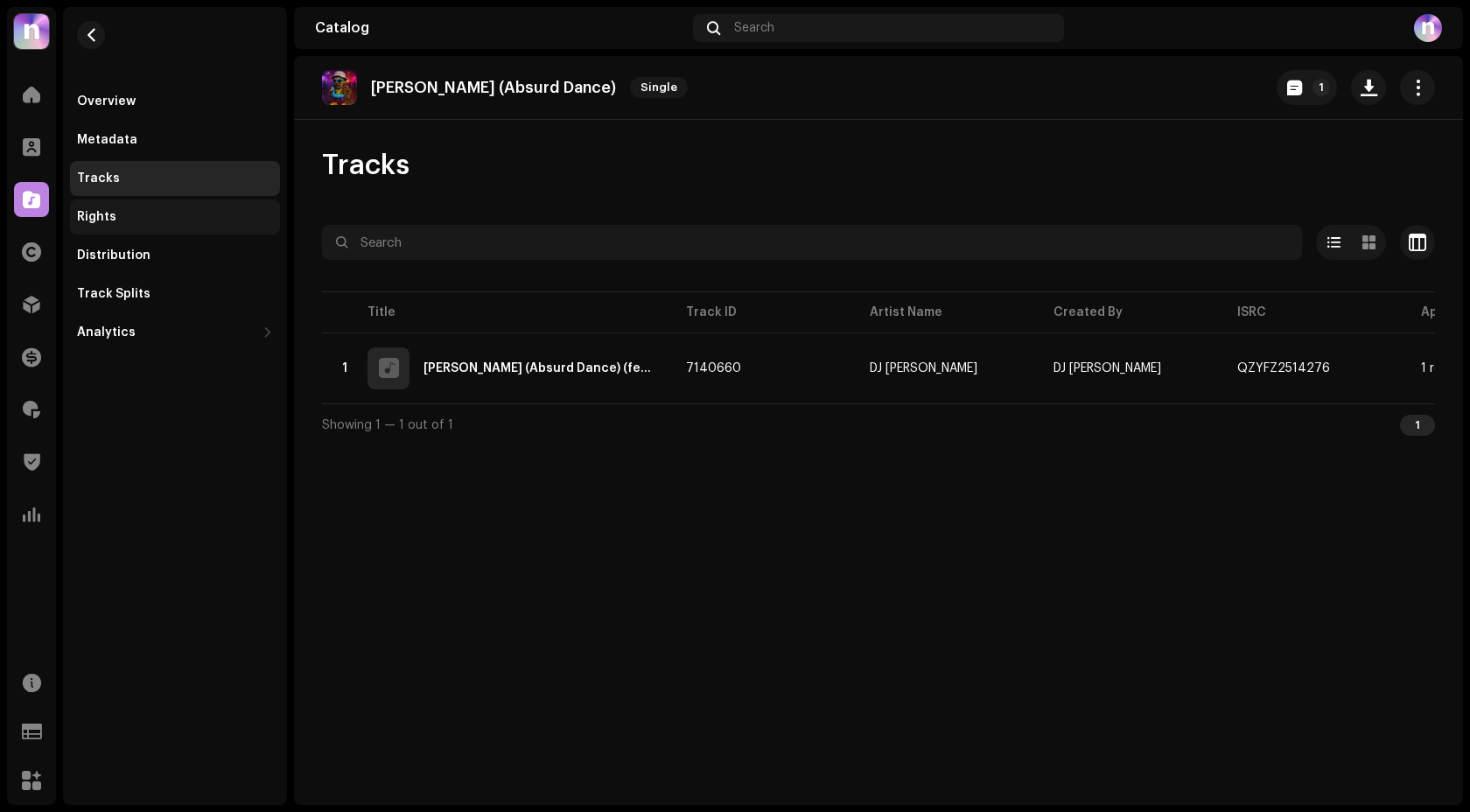
click at [143, 211] on div "Rights" at bounding box center [175, 217] width 196 height 14
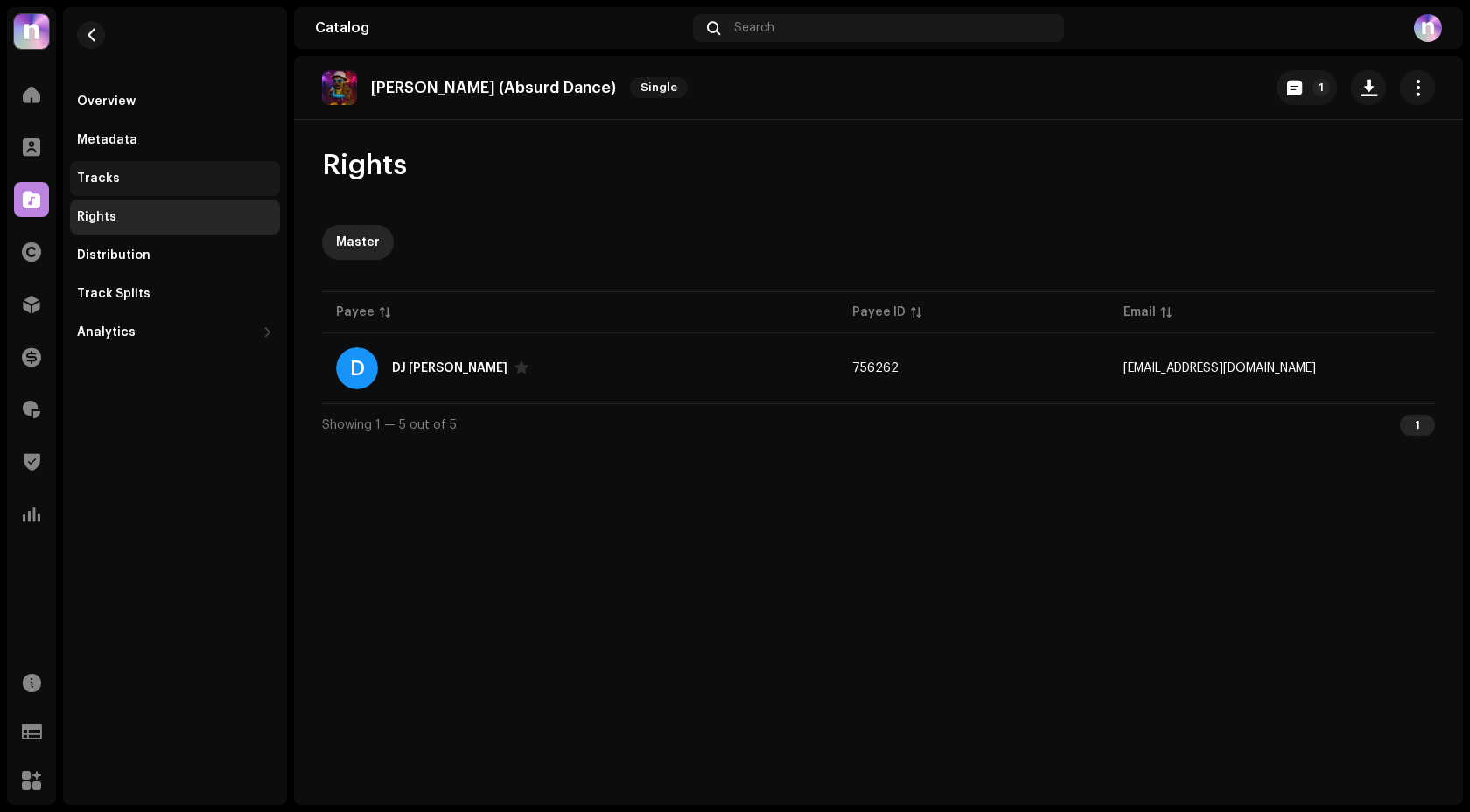
click at [137, 183] on div "Tracks" at bounding box center [175, 179] width 196 height 14
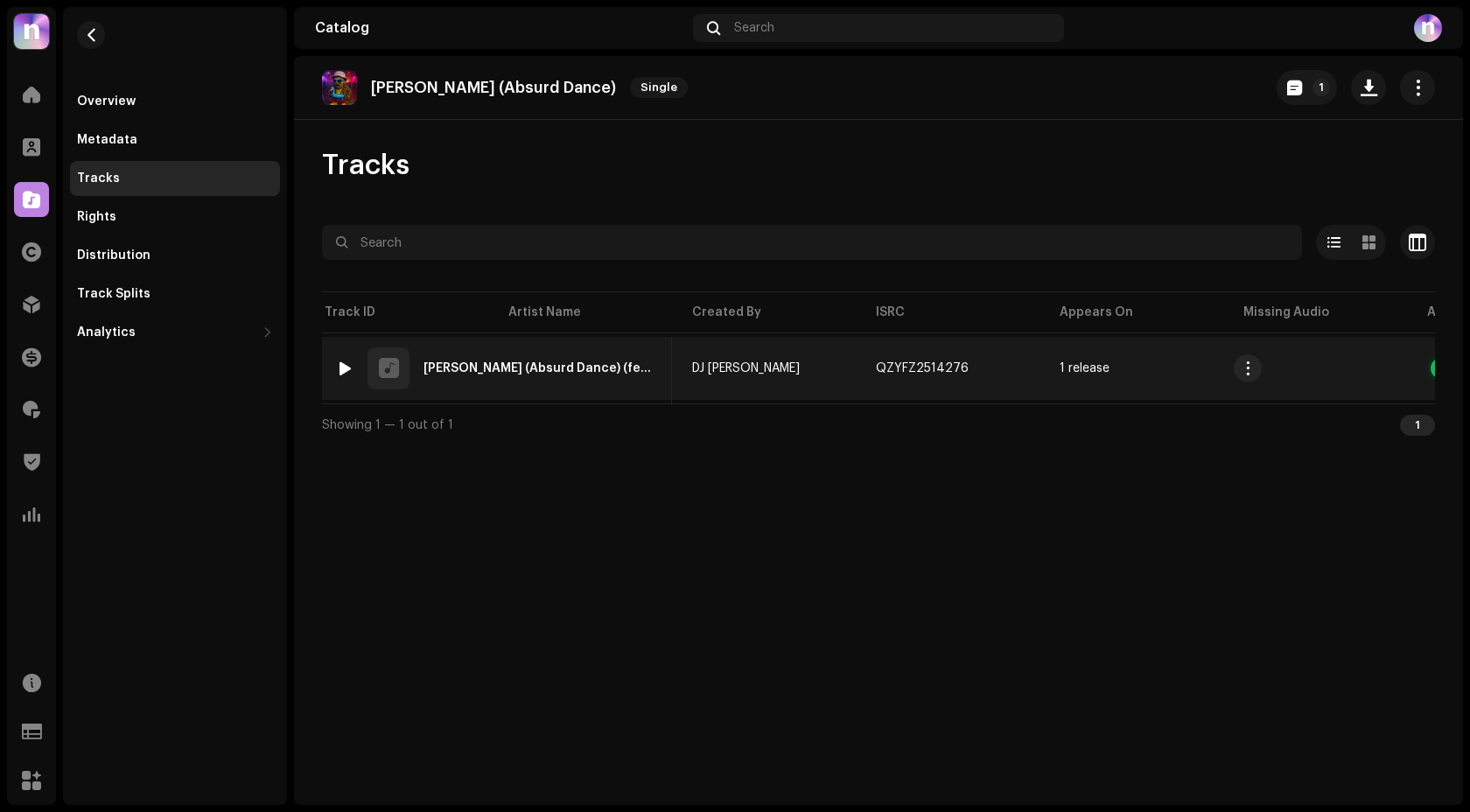
scroll to position [0, 524]
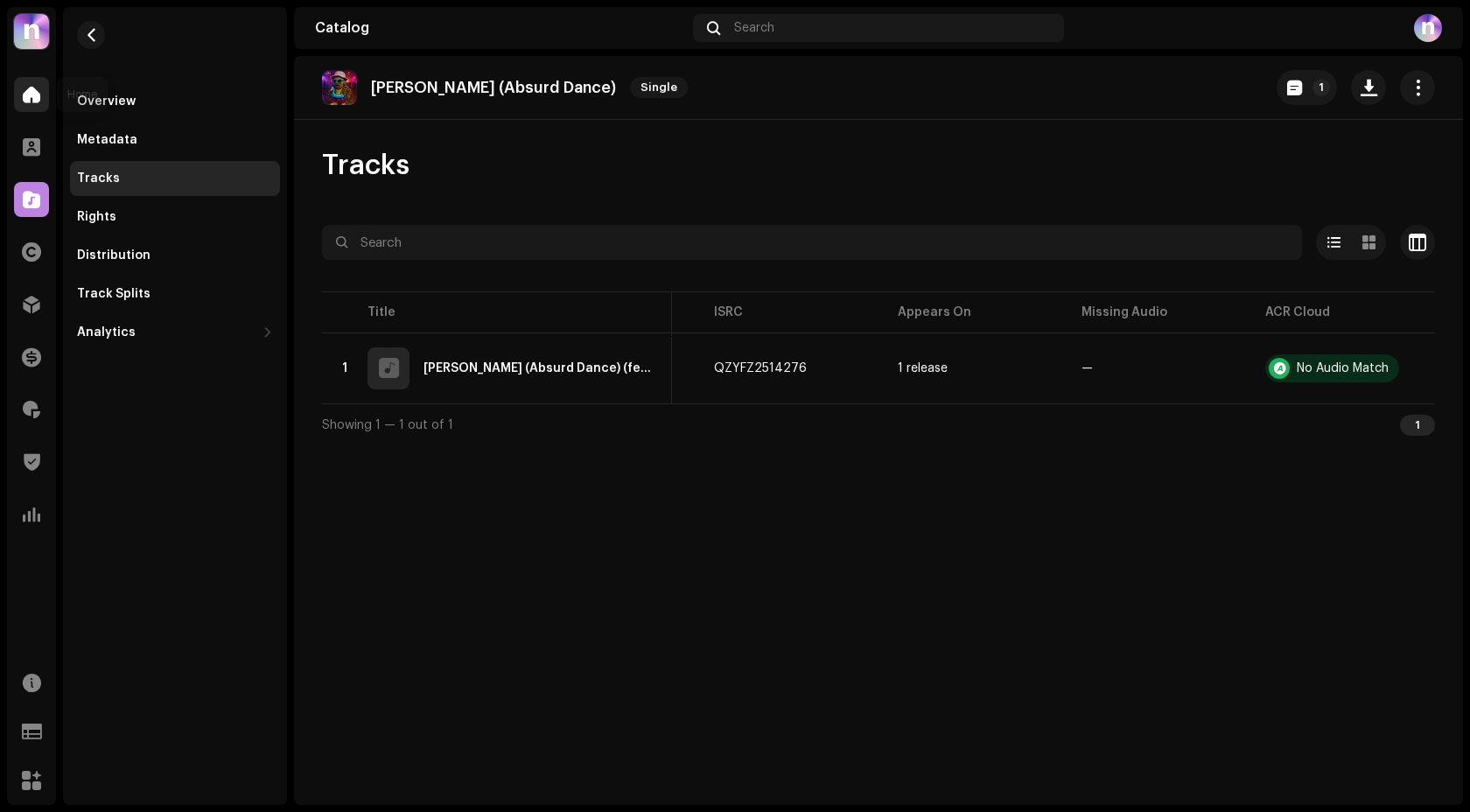
click at [15, 104] on div at bounding box center [31, 94] width 35 height 35
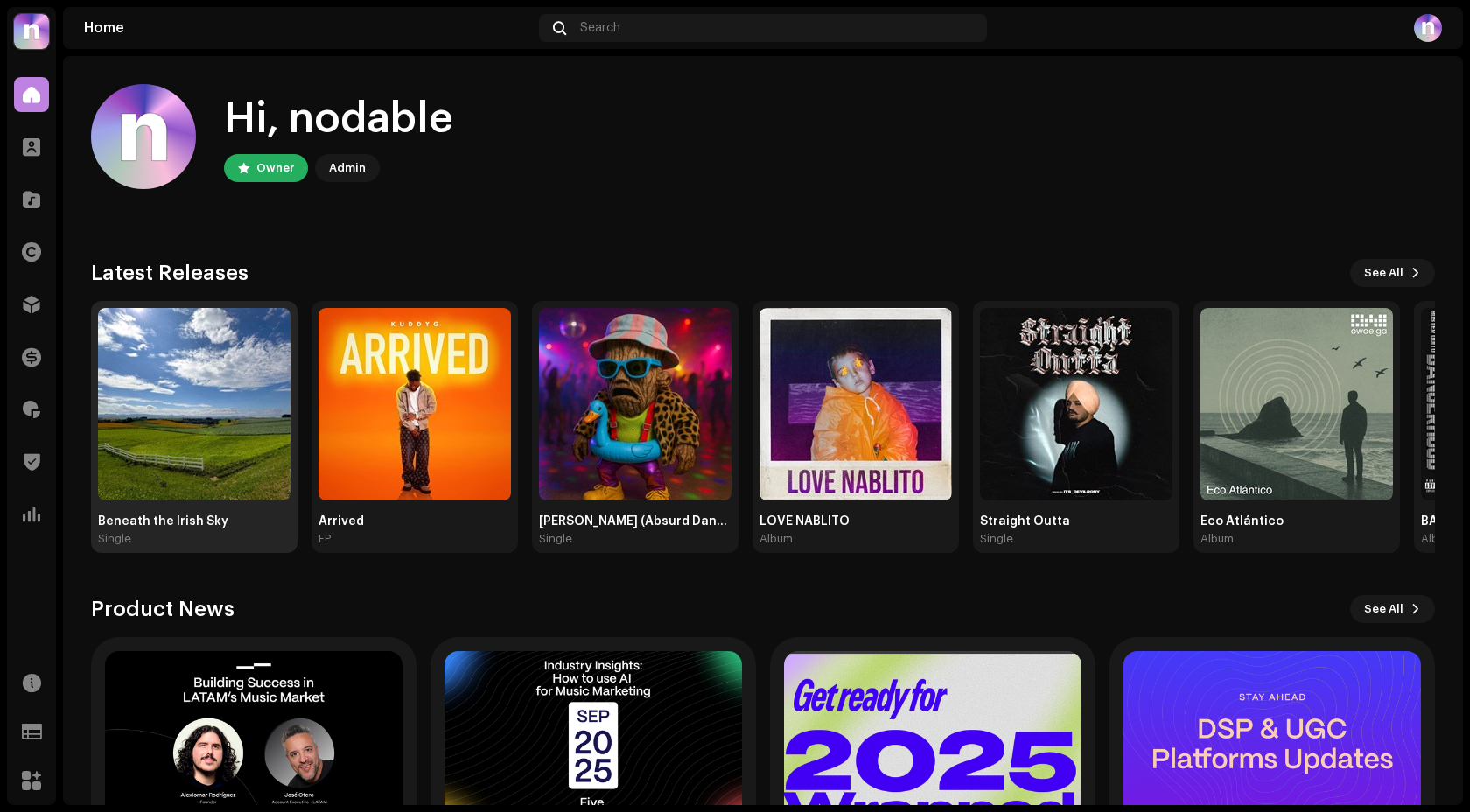
click at [220, 405] on img at bounding box center [194, 404] width 193 height 193
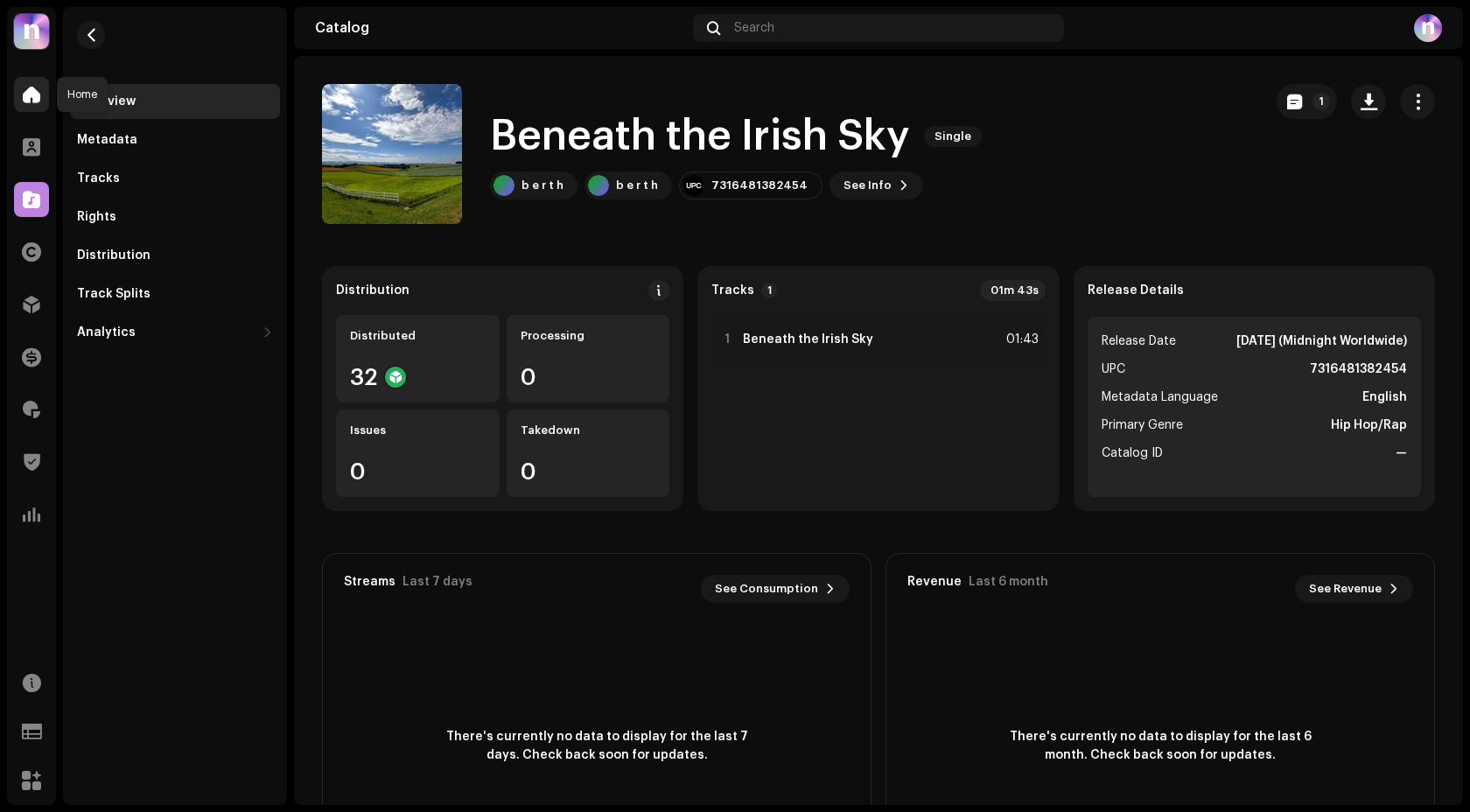
click at [41, 88] on div at bounding box center [31, 94] width 35 height 35
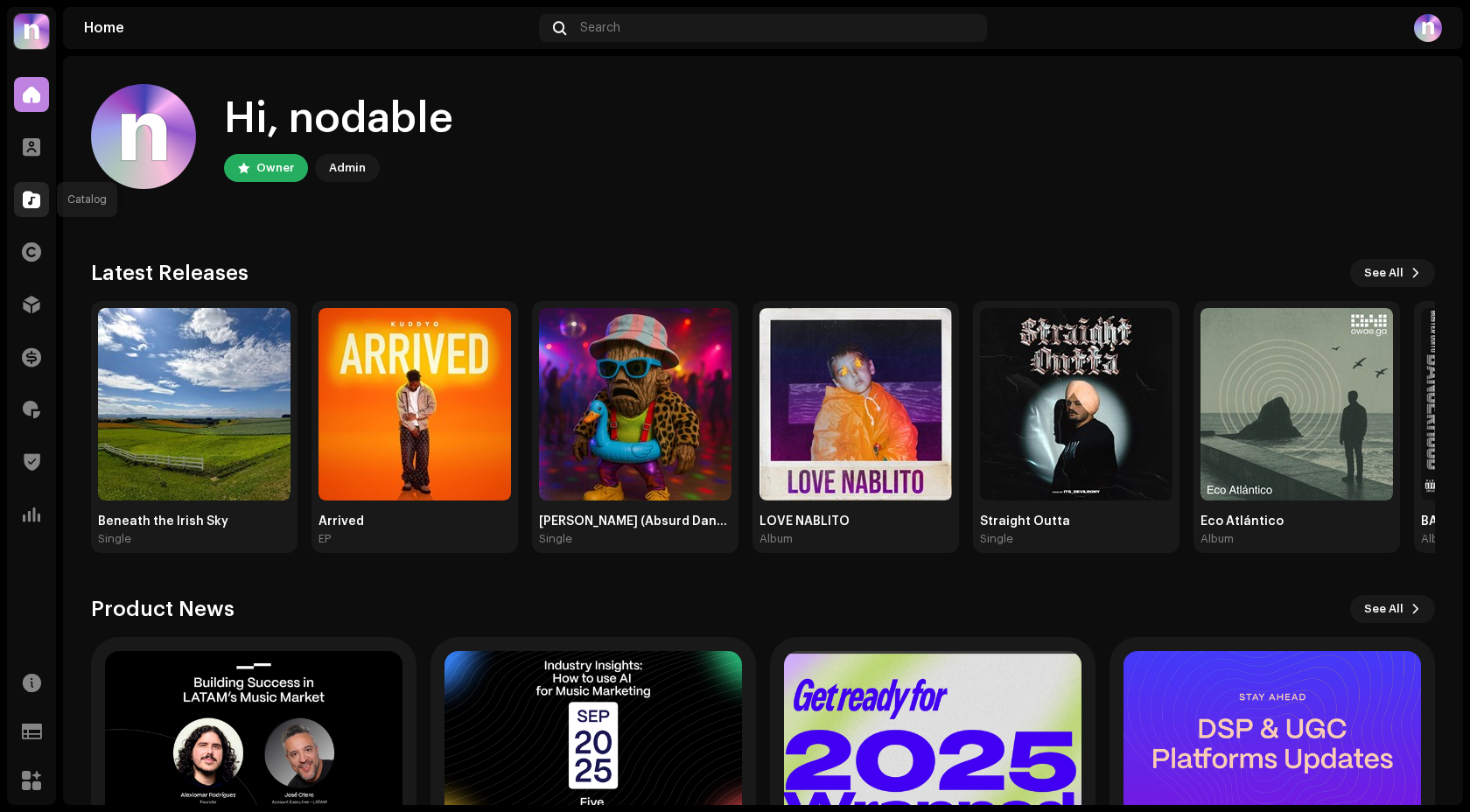
click at [28, 193] on span at bounding box center [32, 200] width 18 height 14
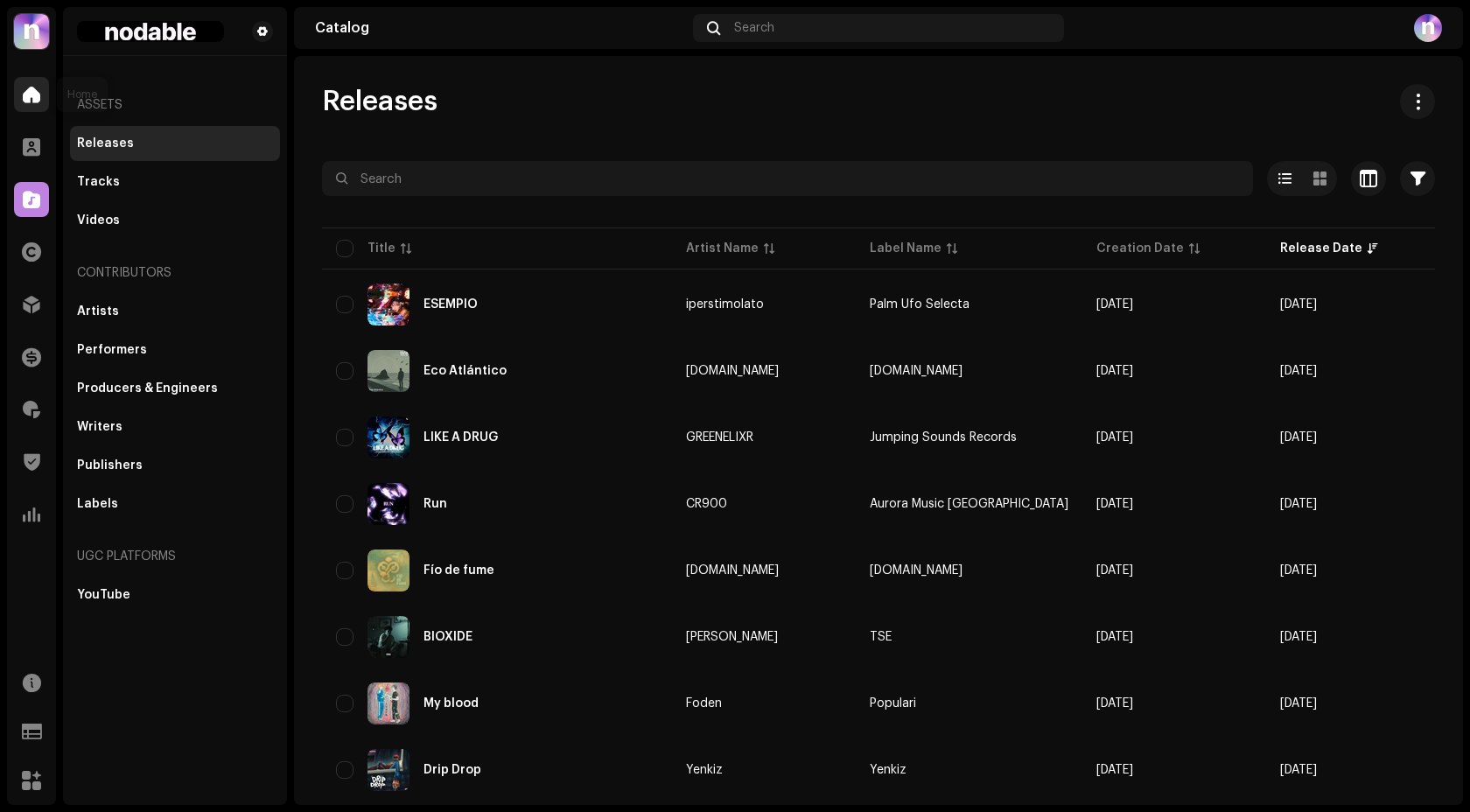
click at [27, 84] on div at bounding box center [31, 94] width 35 height 35
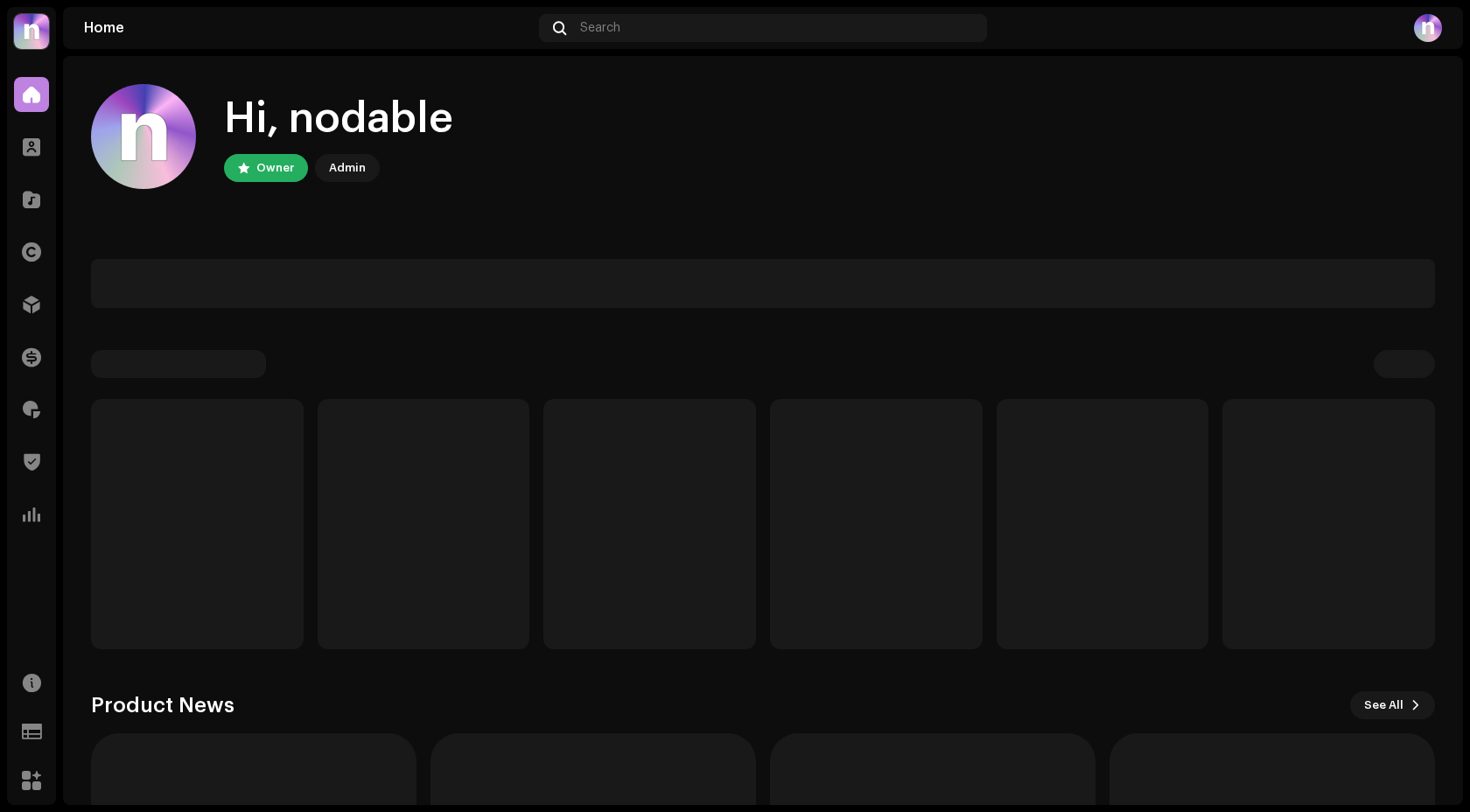
click at [27, 84] on div at bounding box center [31, 94] width 35 height 35
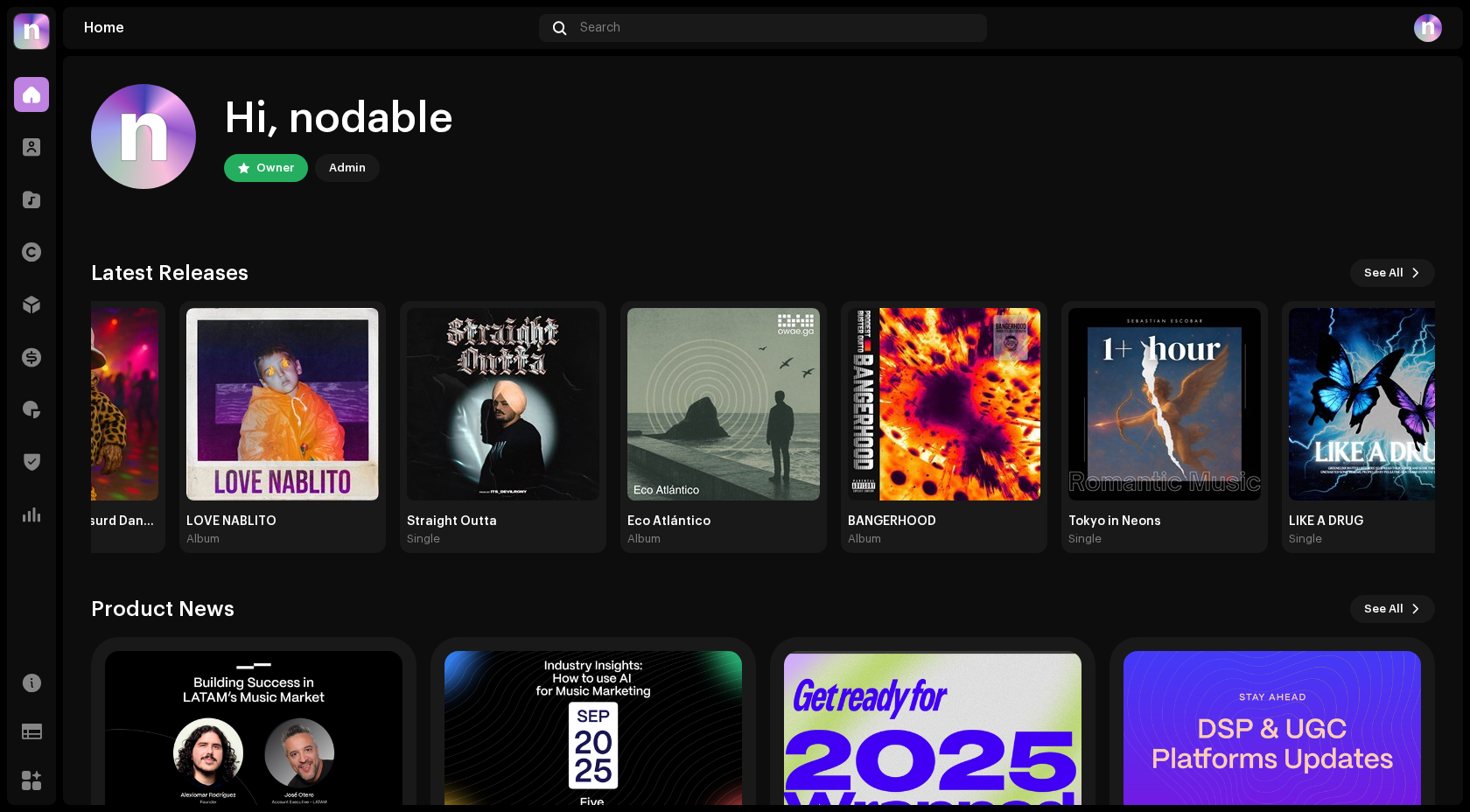
drag, startPoint x: 730, startPoint y: 408, endPoint x: 917, endPoint y: 245, distance: 248.1
click at [894, 249] on div "Hi, nodable Owner Admin Check out the latest Product Updates for Check Product …" at bounding box center [763, 513] width 1345 height 914
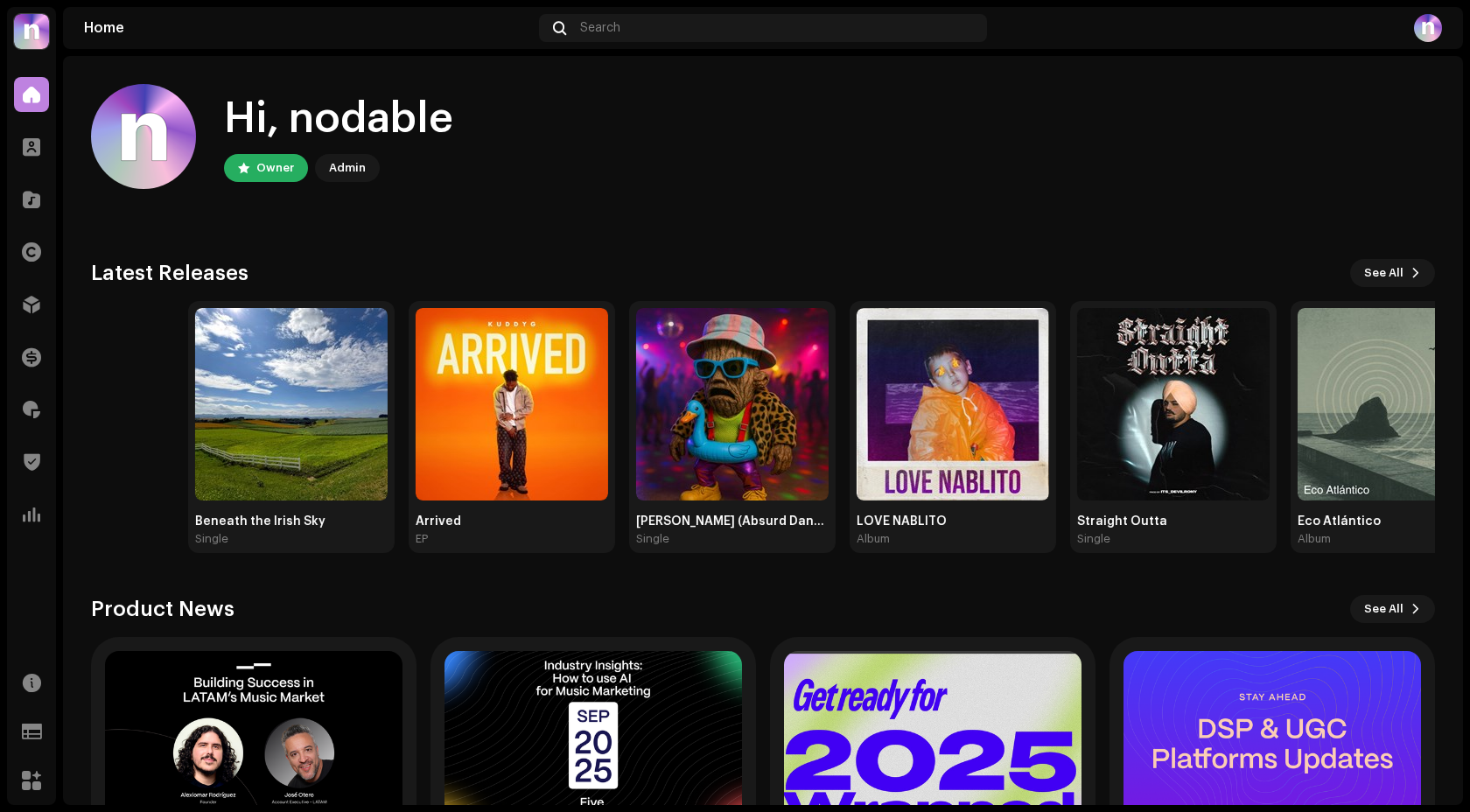
drag, startPoint x: 916, startPoint y: 350, endPoint x: 1132, endPoint y: 298, distance: 222.2
click at [1125, 298] on div "Latest Releases See All Beneath the Irish Sky Single Arrived [PERSON_NAME] [PER…" at bounding box center [763, 406] width 1345 height 294
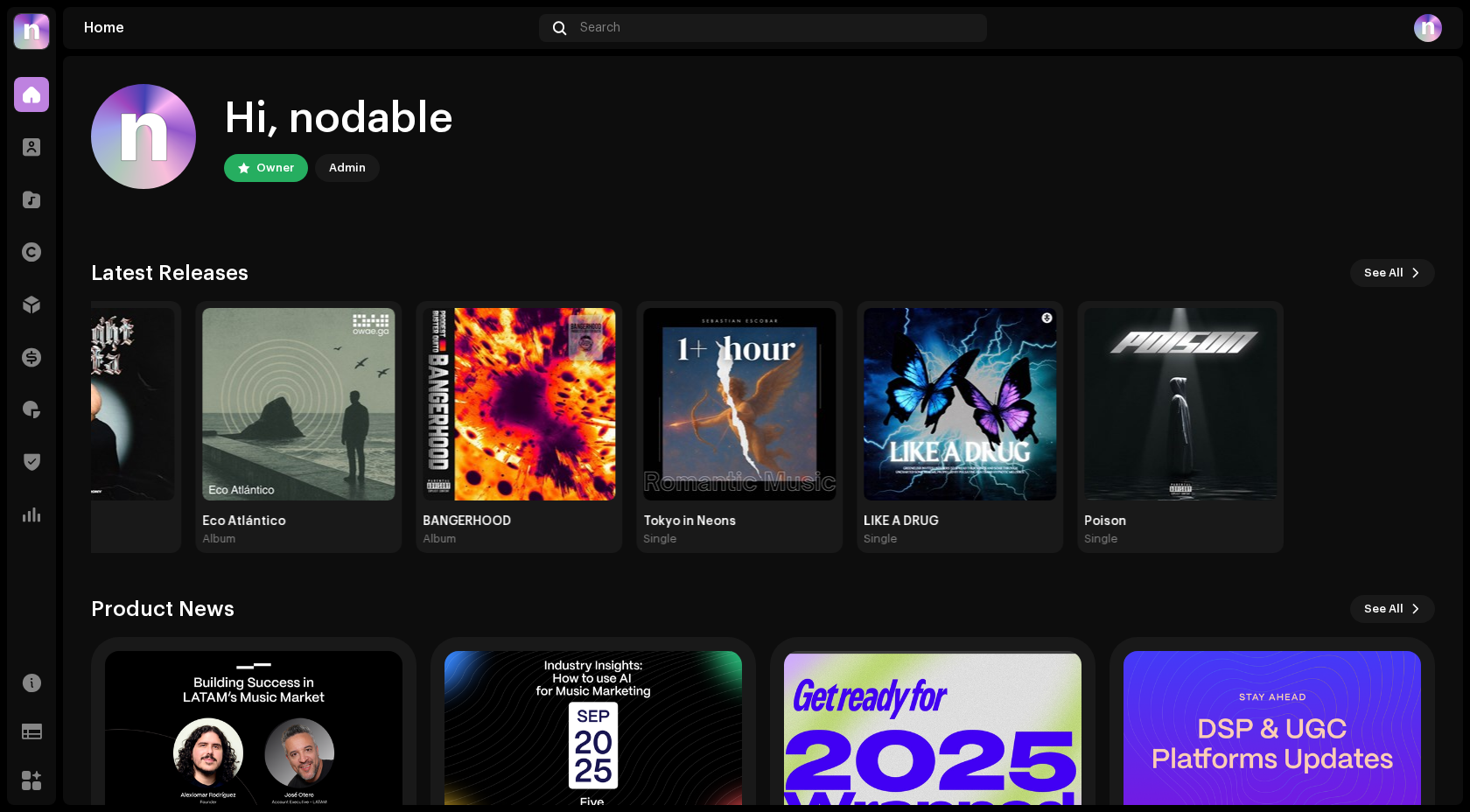
drag, startPoint x: 1138, startPoint y: 389, endPoint x: 86, endPoint y: 372, distance: 1052.1
click at [86, 372] on div "Hi, nodable Owner Admin Check out the latest Product Updates for Check Product …" at bounding box center [763, 513] width 1400 height 914
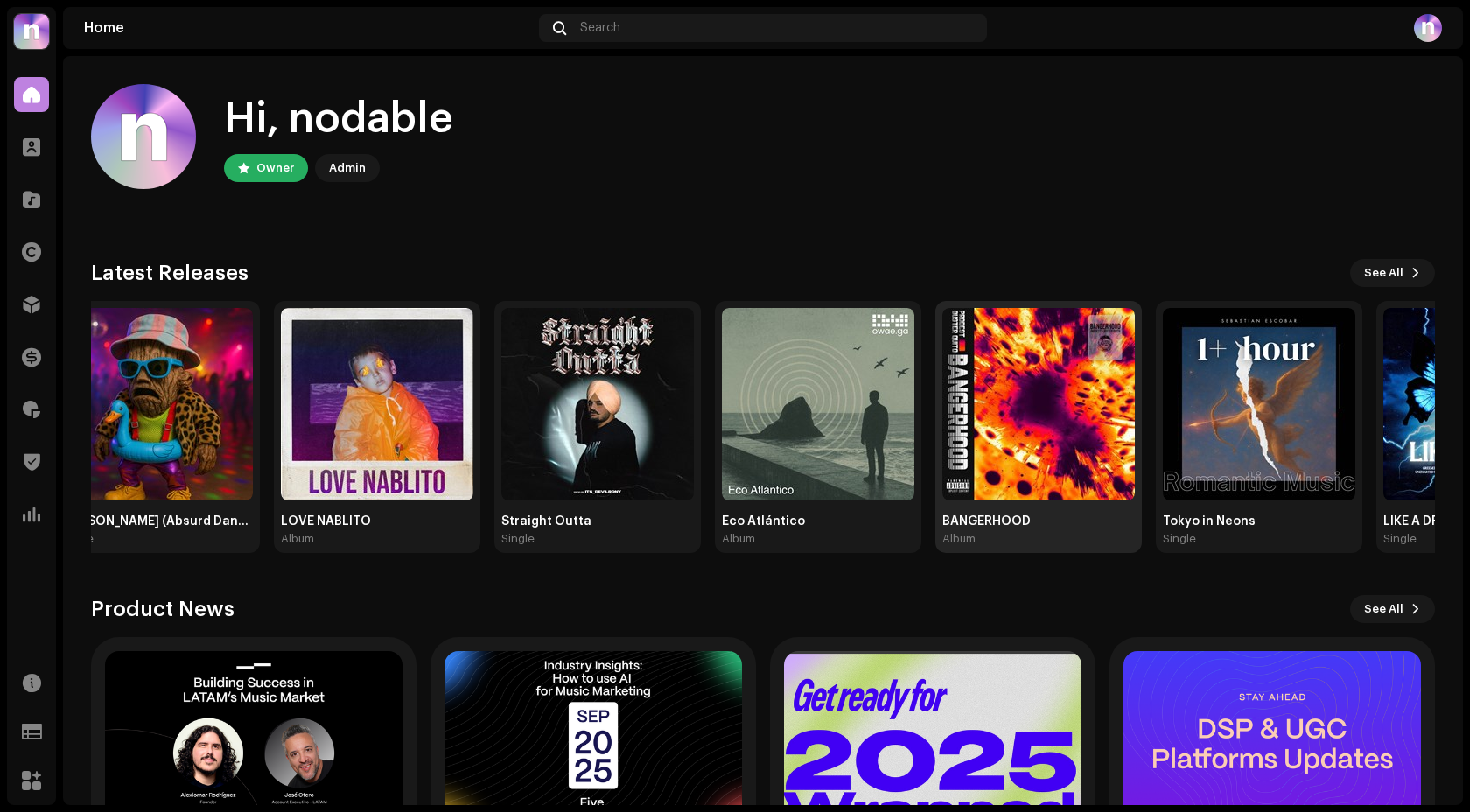
drag, startPoint x: 670, startPoint y: 414, endPoint x: 1270, endPoint y: 464, distance: 602.1
click at [1135, 464] on img at bounding box center [1038, 404] width 193 height 193
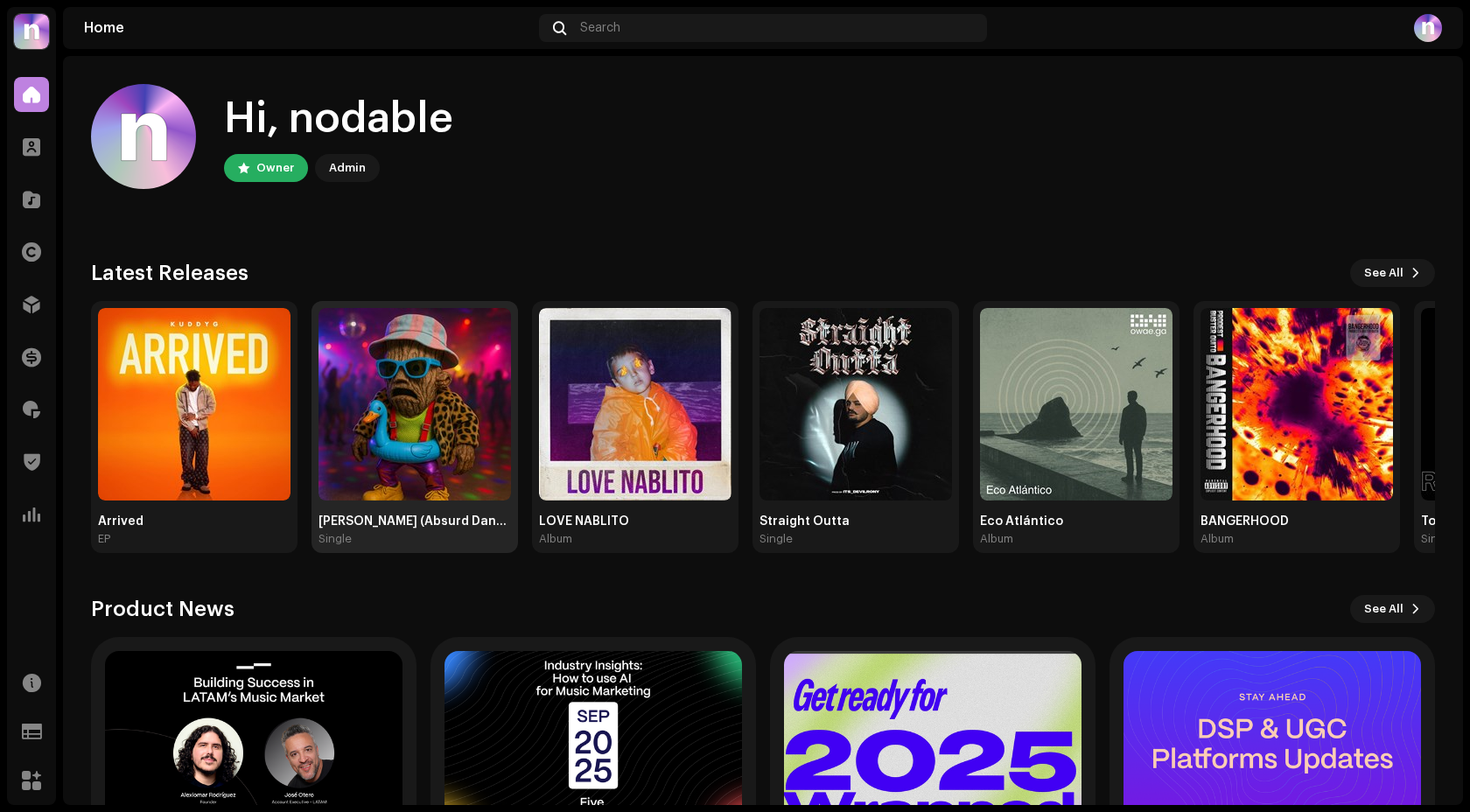
drag, startPoint x: 423, startPoint y: 408, endPoint x: 860, endPoint y: 408, distance: 437.0
click at [511, 408] on img at bounding box center [414, 404] width 193 height 193
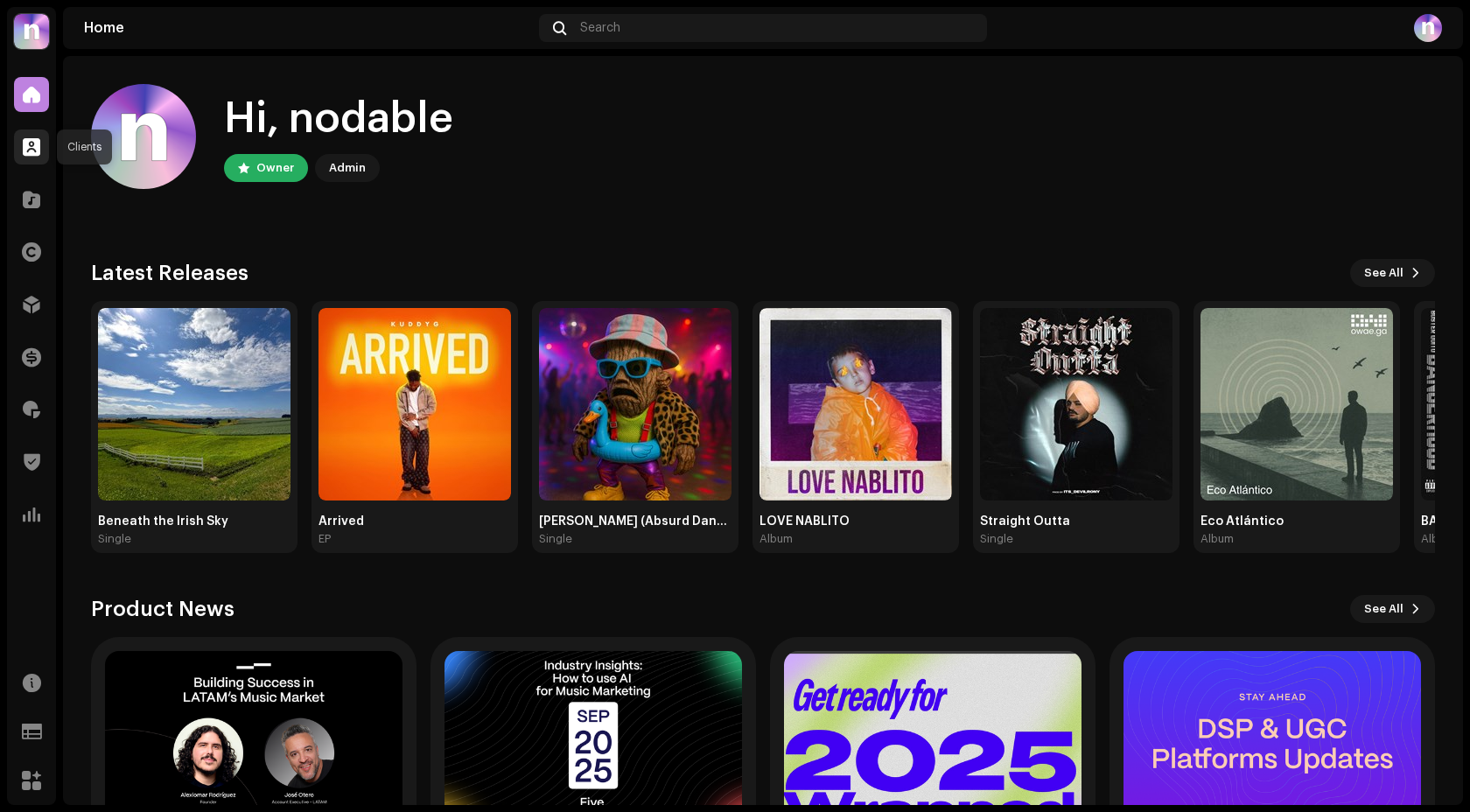
click at [19, 151] on div at bounding box center [31, 146] width 35 height 35
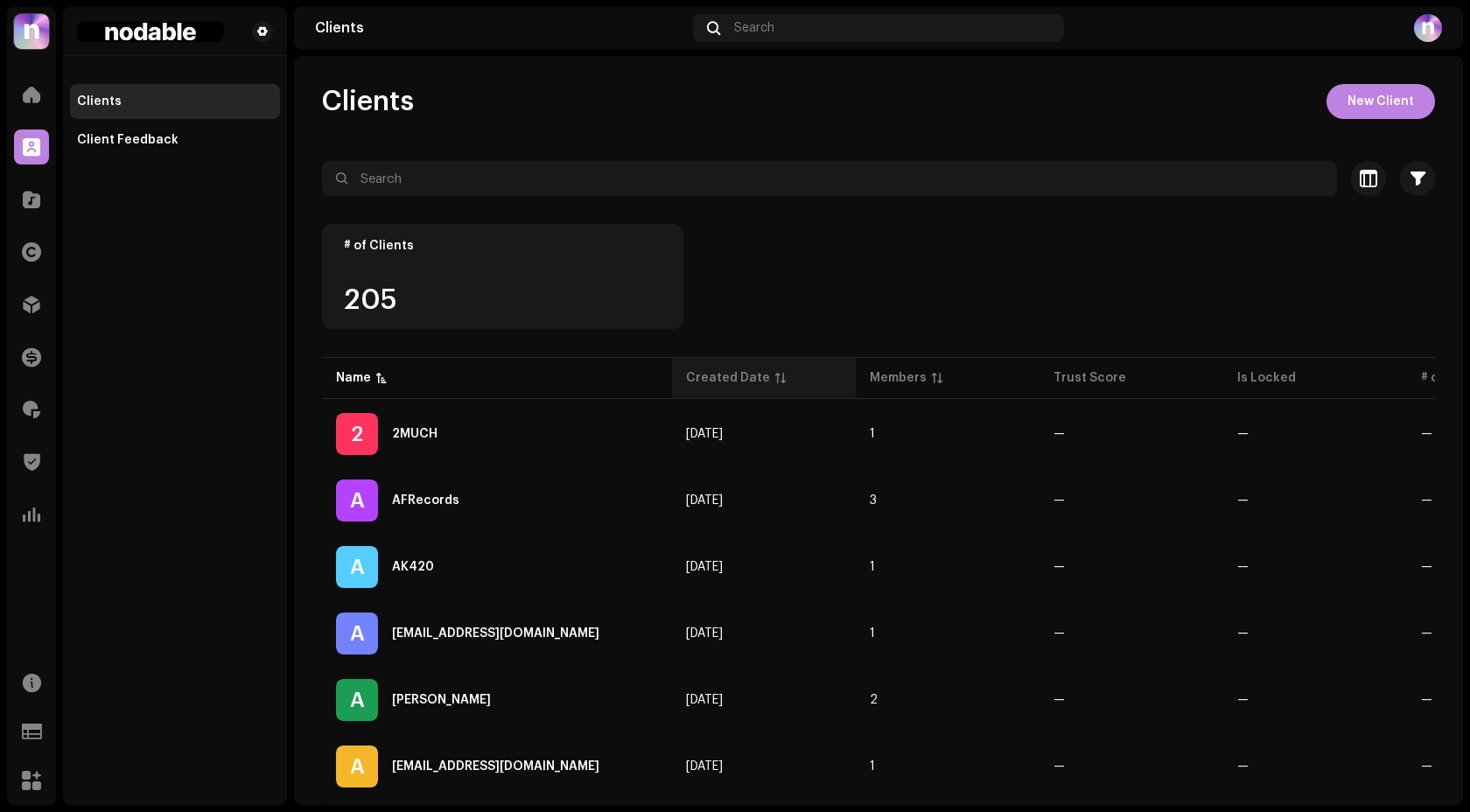
click at [759, 379] on div "Created Date" at bounding box center [728, 378] width 84 height 18
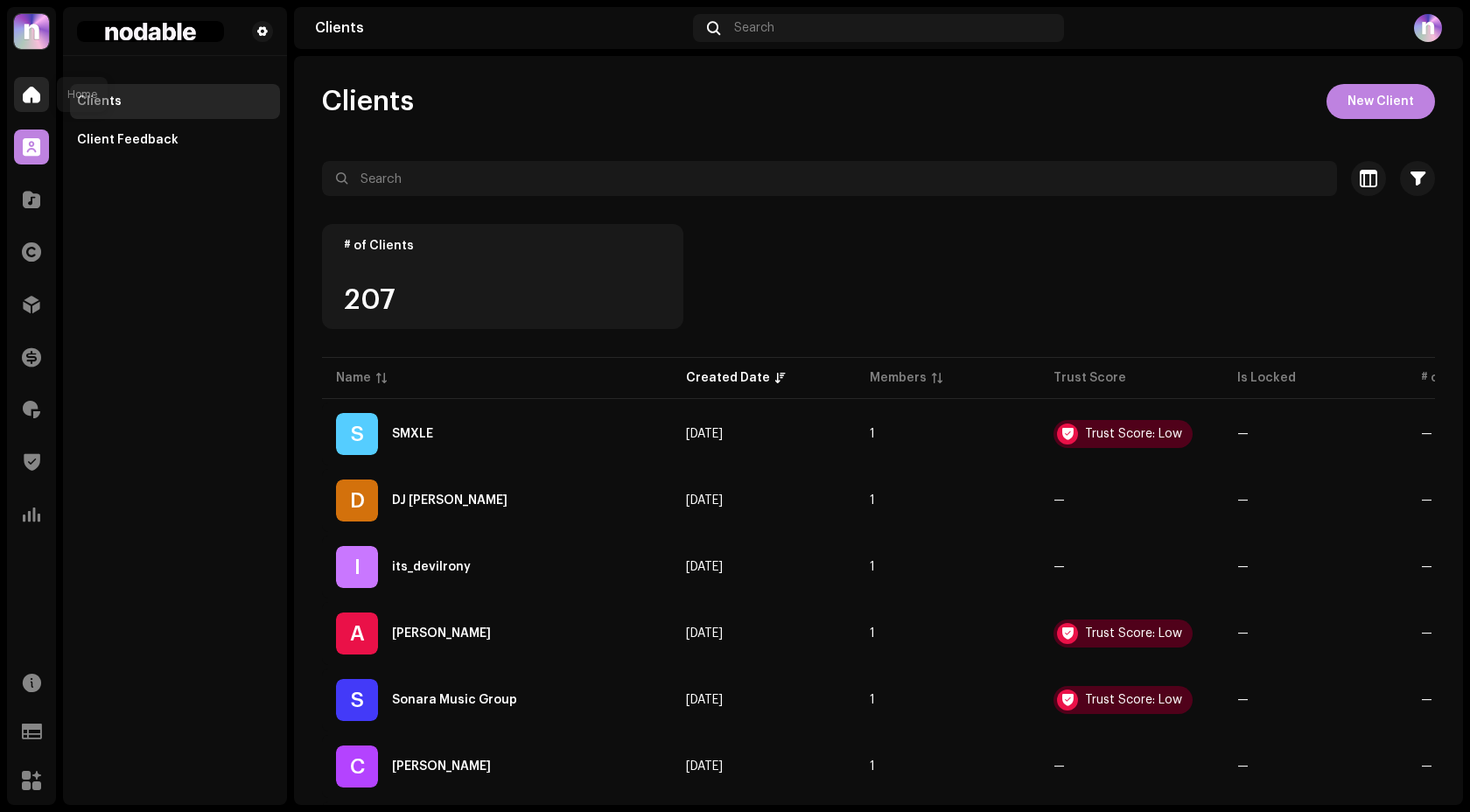
click at [30, 88] on span at bounding box center [32, 95] width 18 height 14
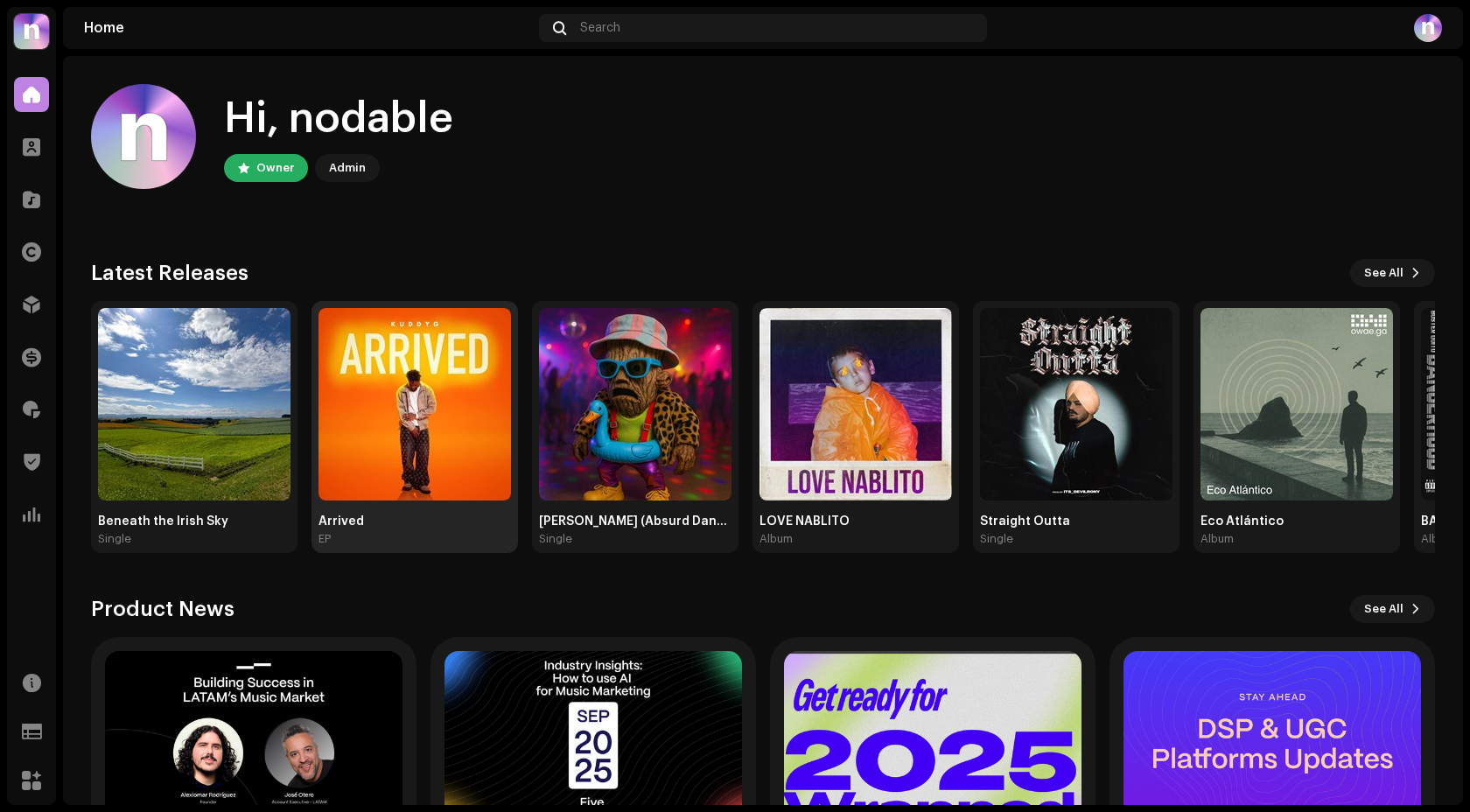
click at [446, 375] on img at bounding box center [414, 404] width 193 height 193
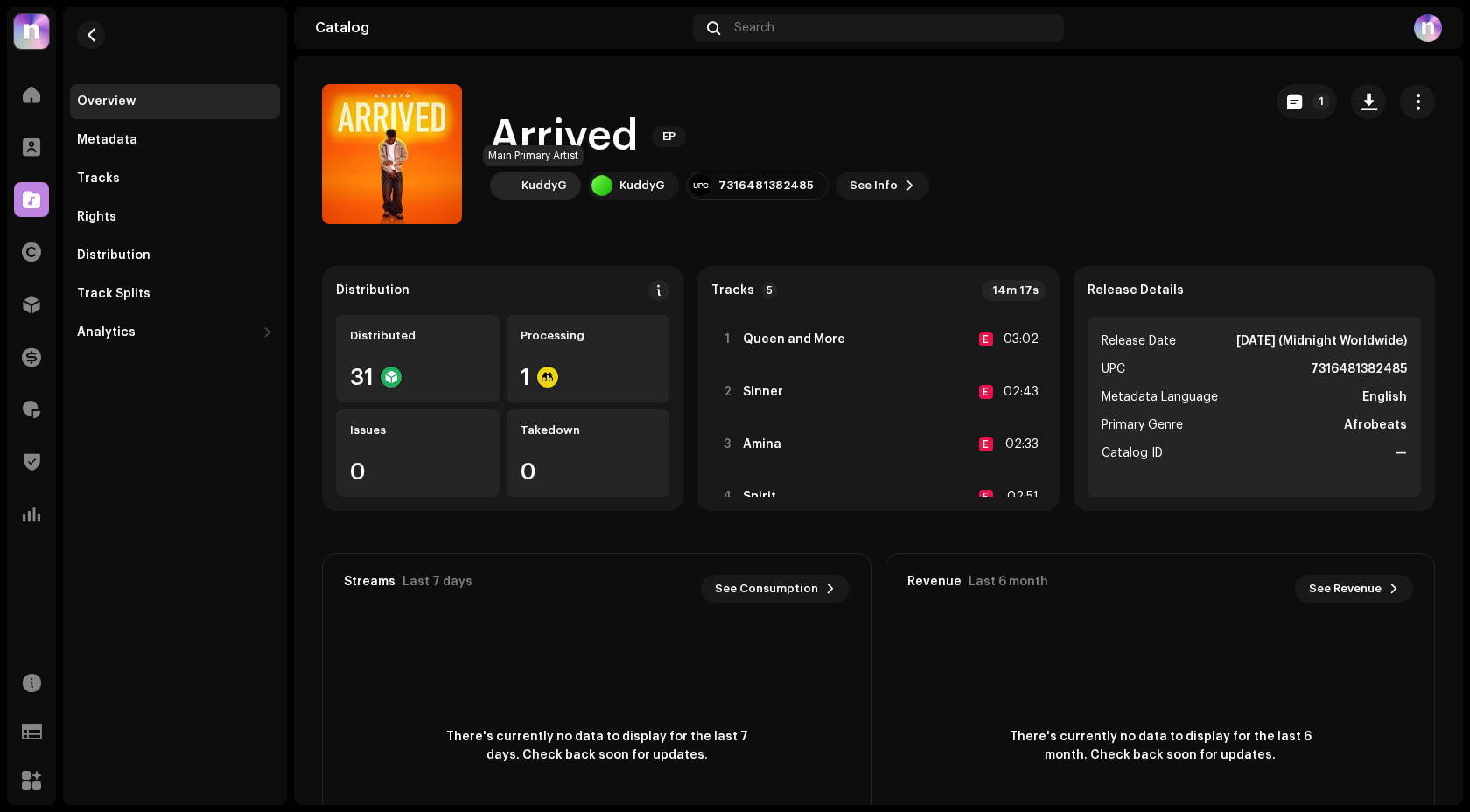
click at [546, 184] on div "KuddyG" at bounding box center [544, 186] width 45 height 14
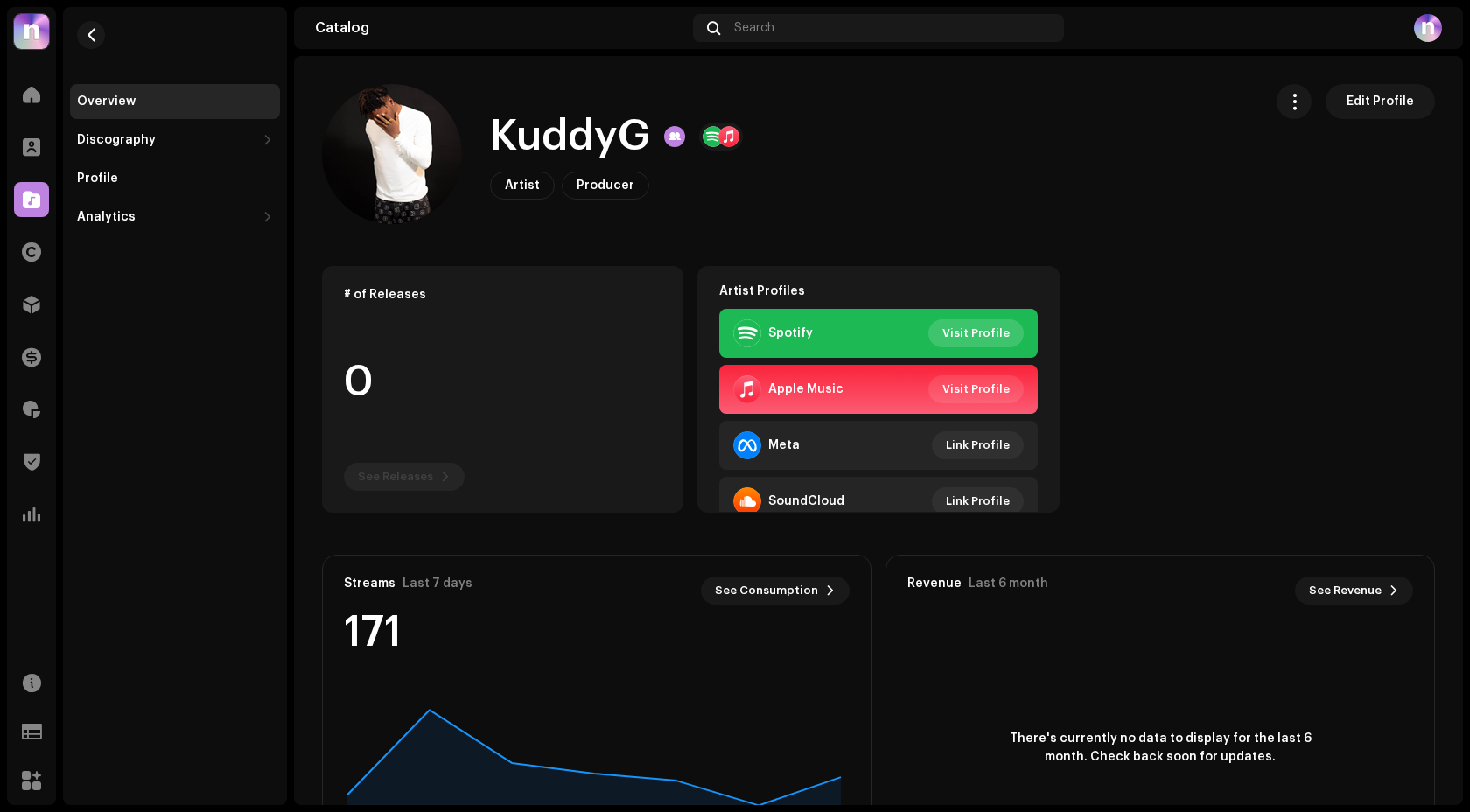
click at [980, 326] on span "Visit Profile" at bounding box center [976, 333] width 67 height 35
click at [35, 88] on span at bounding box center [32, 95] width 18 height 14
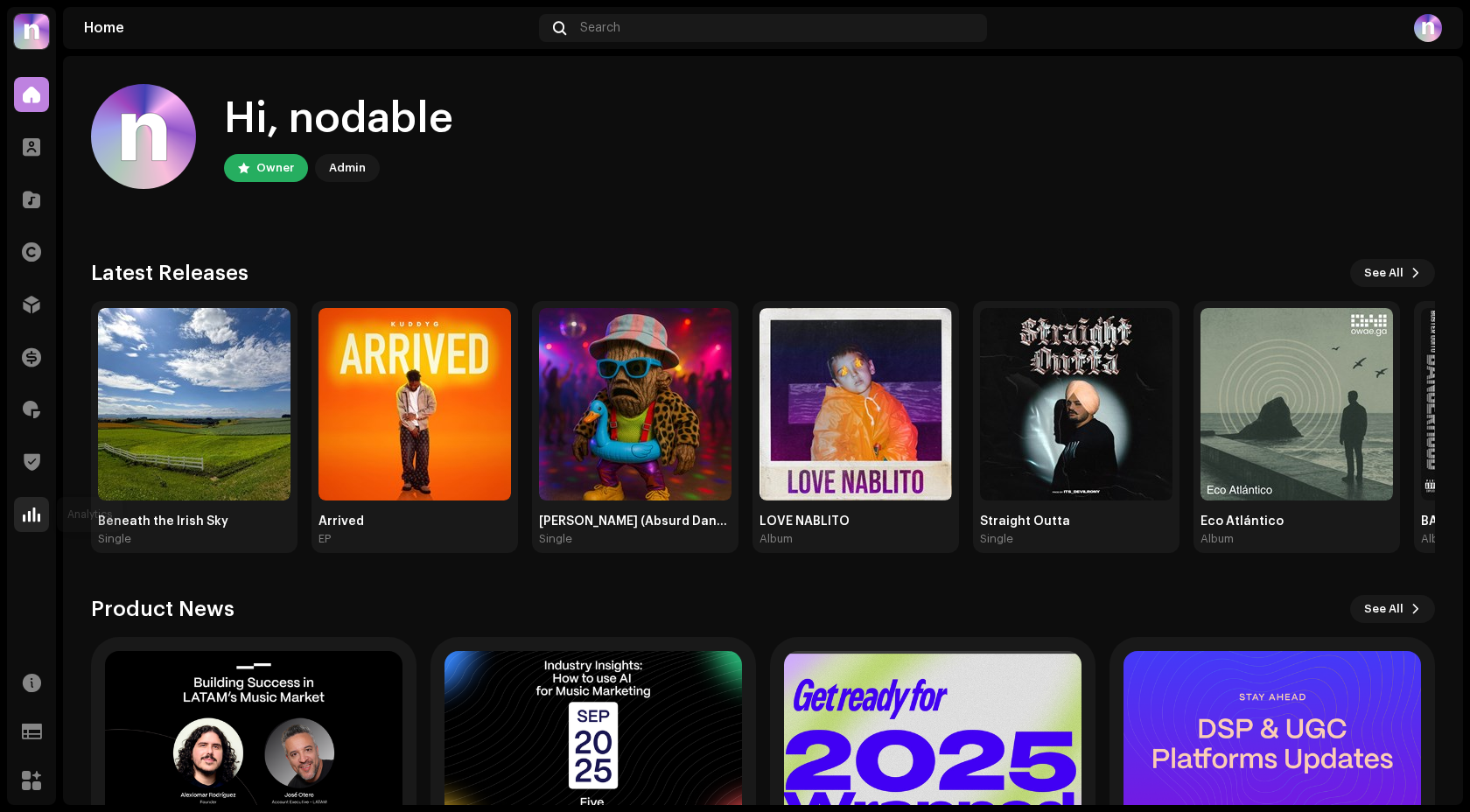
click at [29, 522] on span at bounding box center [32, 515] width 18 height 14
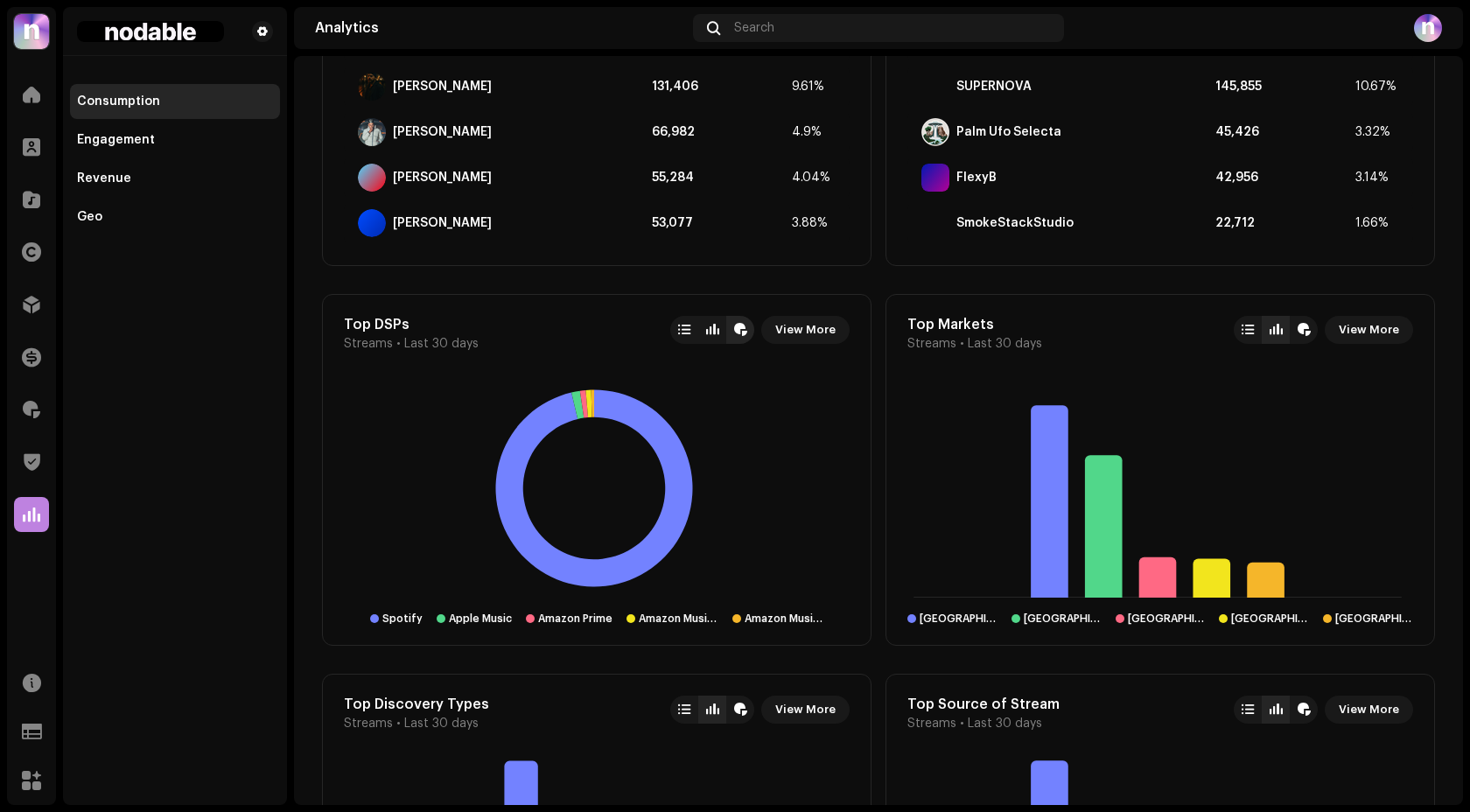
scroll to position [1064, 0]
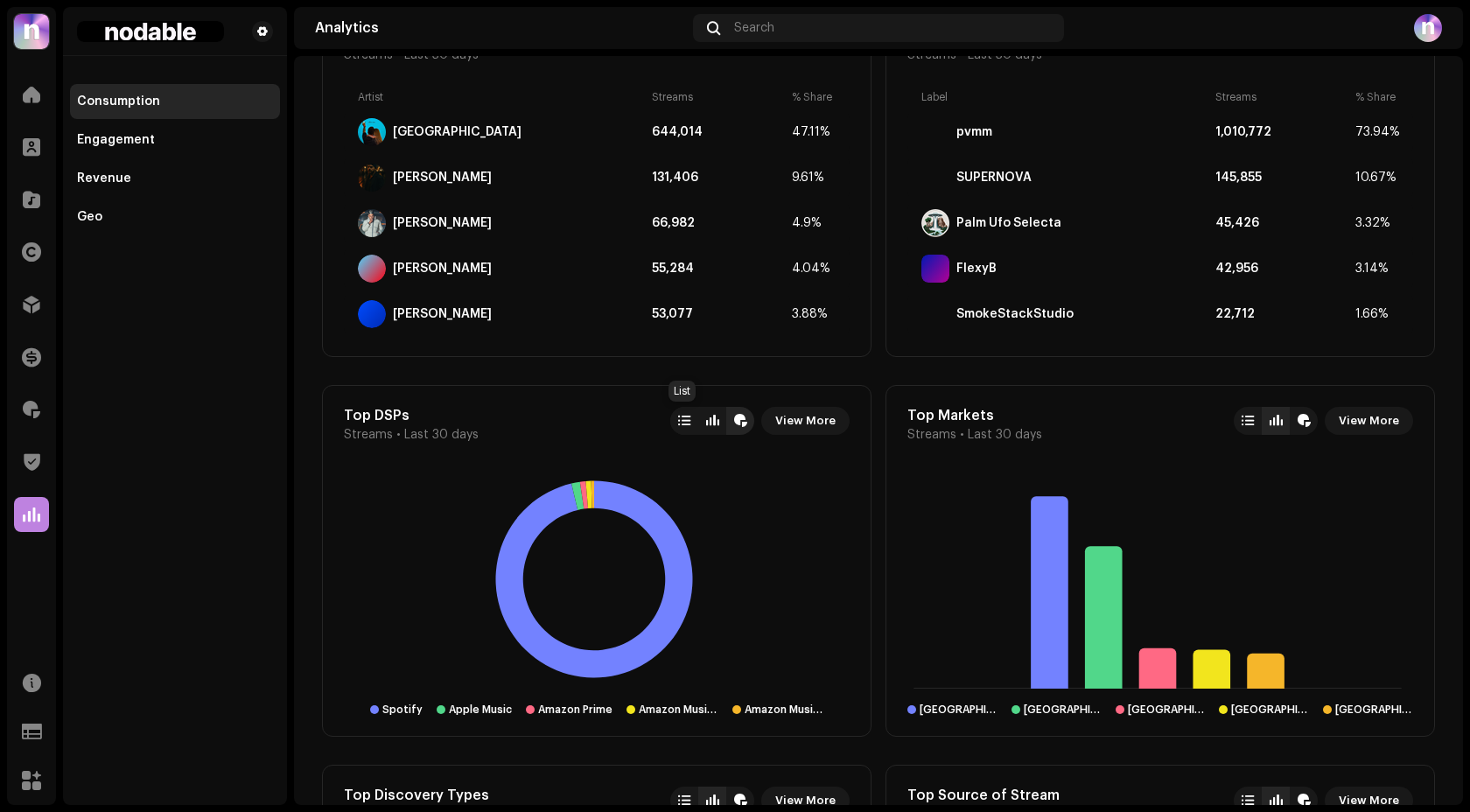
click at [686, 419] on div at bounding box center [685, 421] width 12 height 14
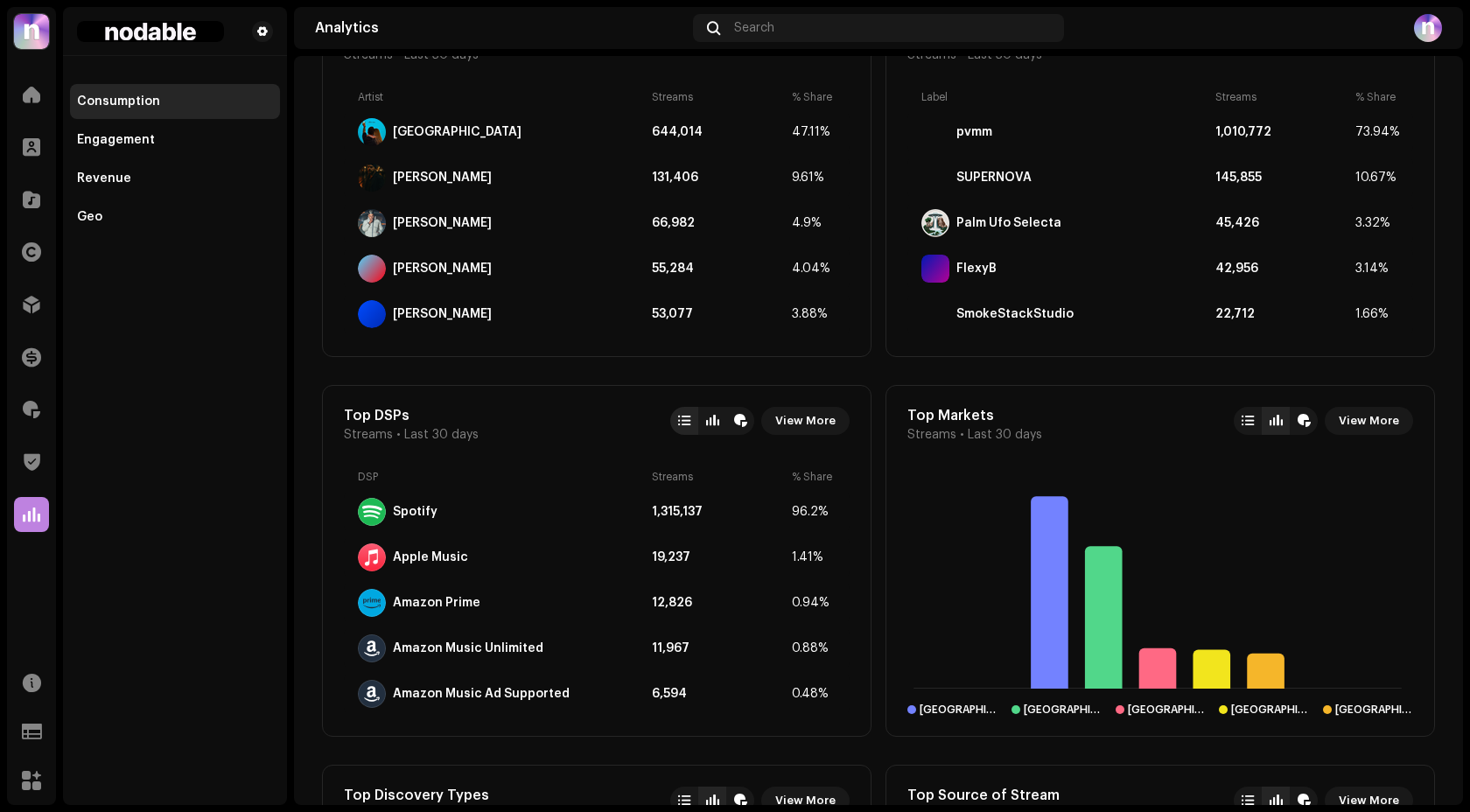
scroll to position [1100, 0]
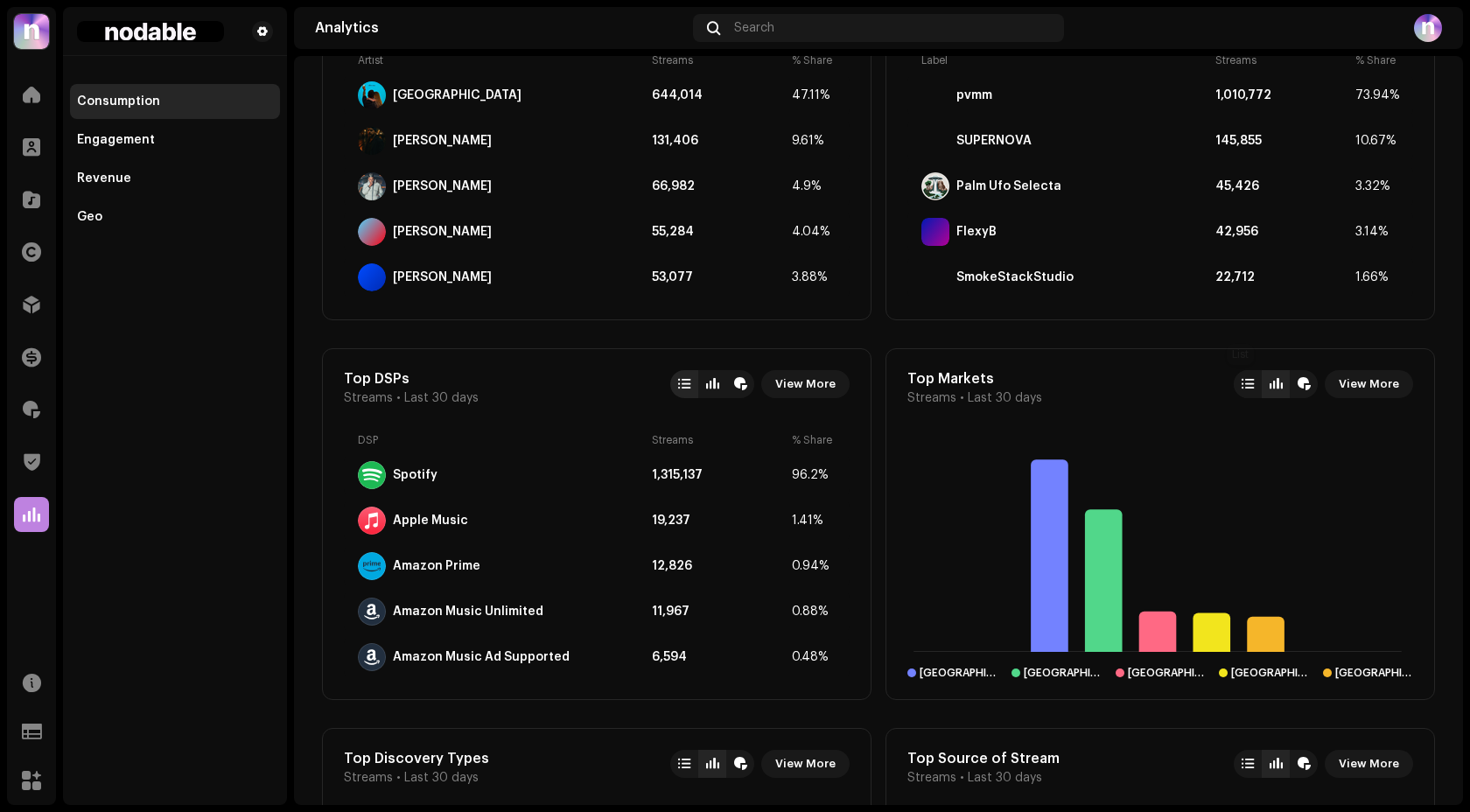
click at [1242, 379] on div at bounding box center [1248, 384] width 12 height 14
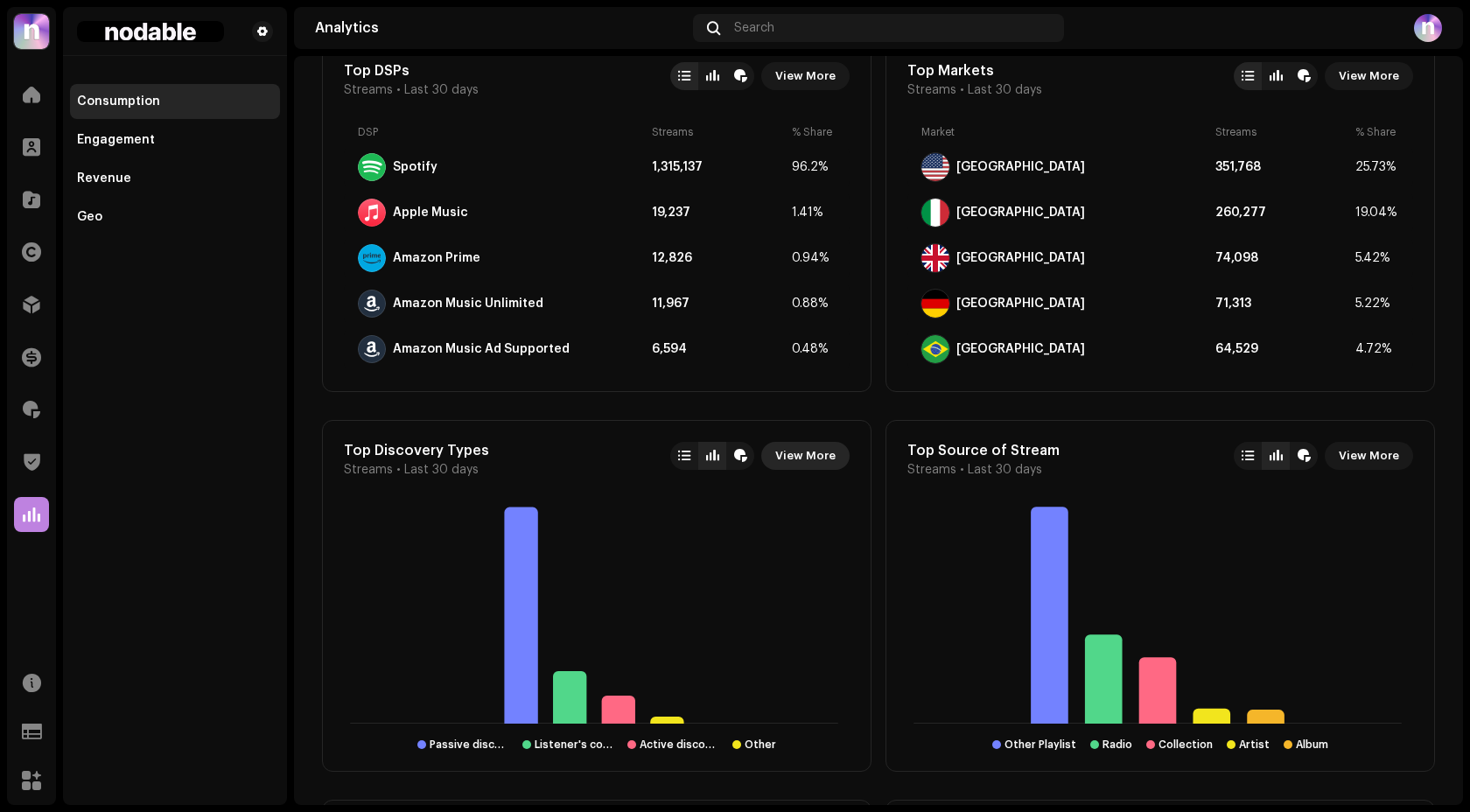
scroll to position [1430, 0]
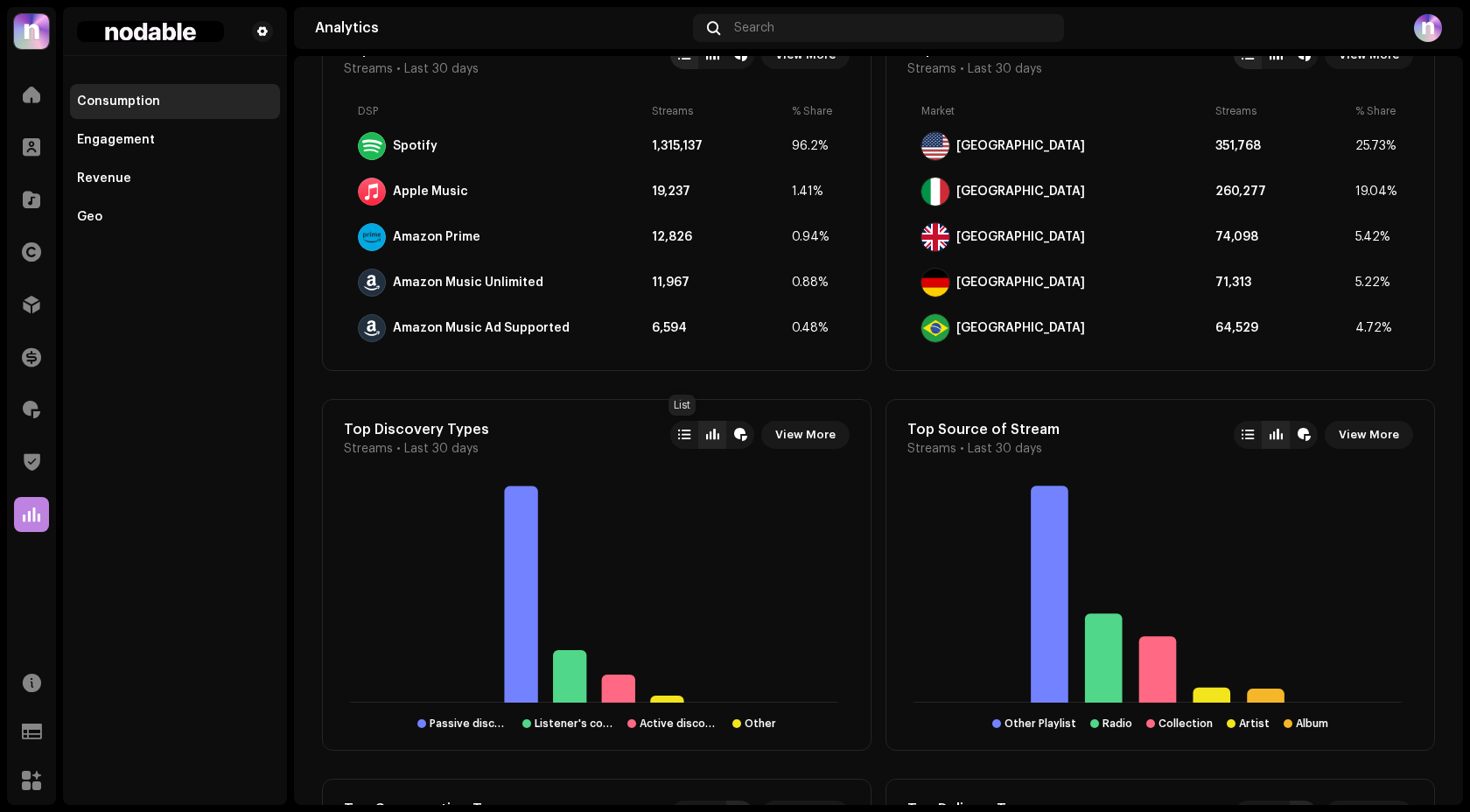
click at [679, 430] on div at bounding box center [685, 435] width 12 height 14
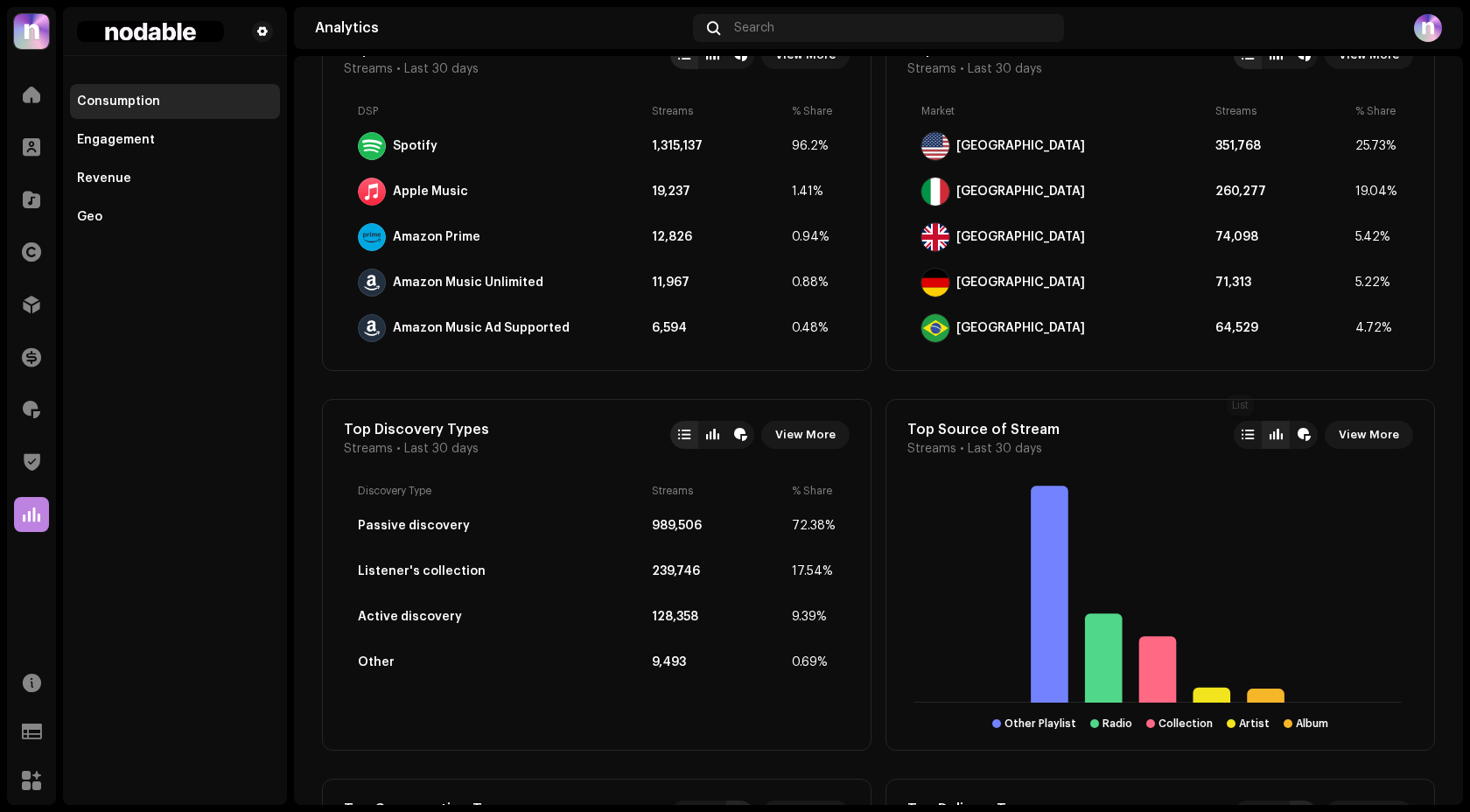
click at [1234, 426] on div at bounding box center [1248, 435] width 28 height 28
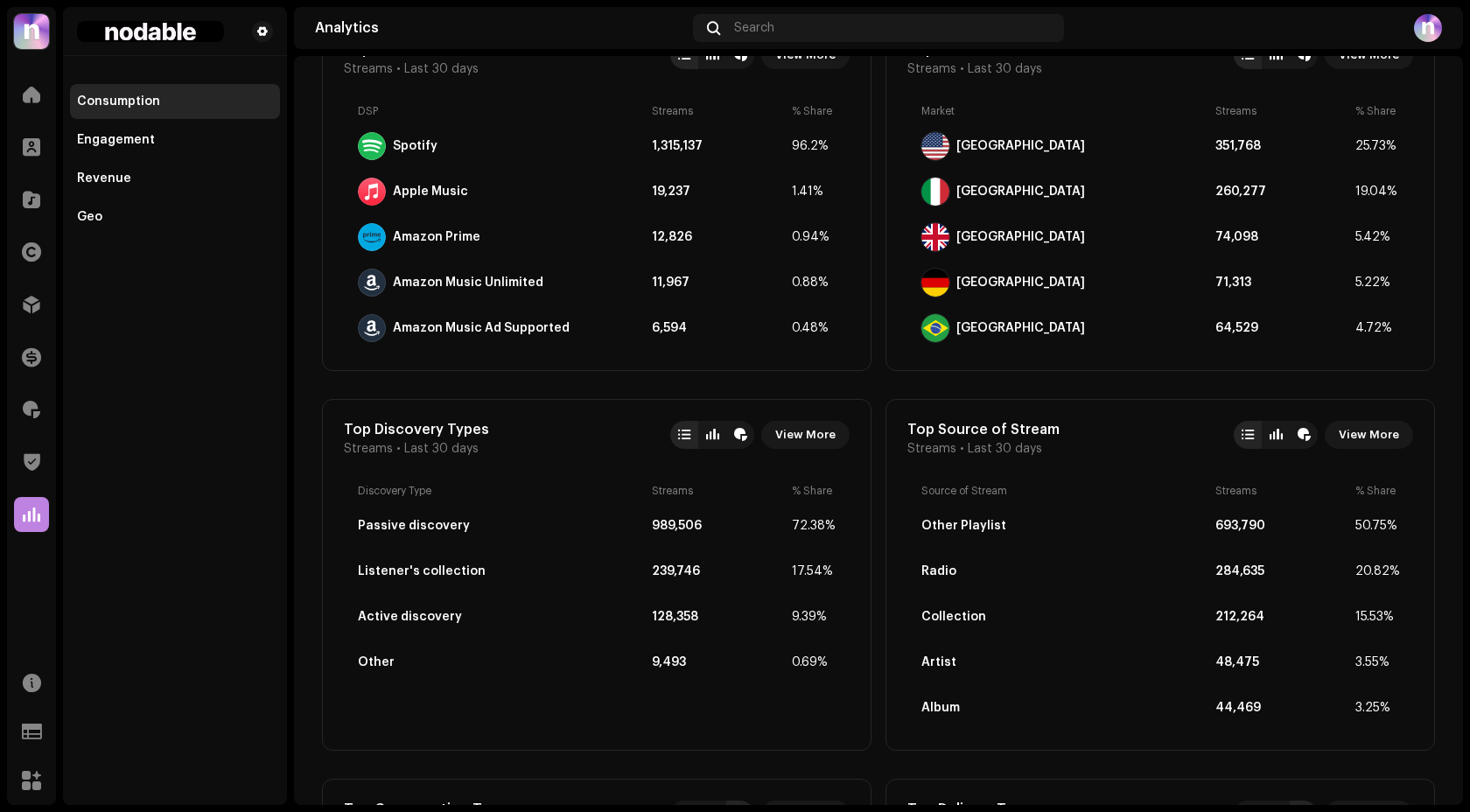
scroll to position [1716, 0]
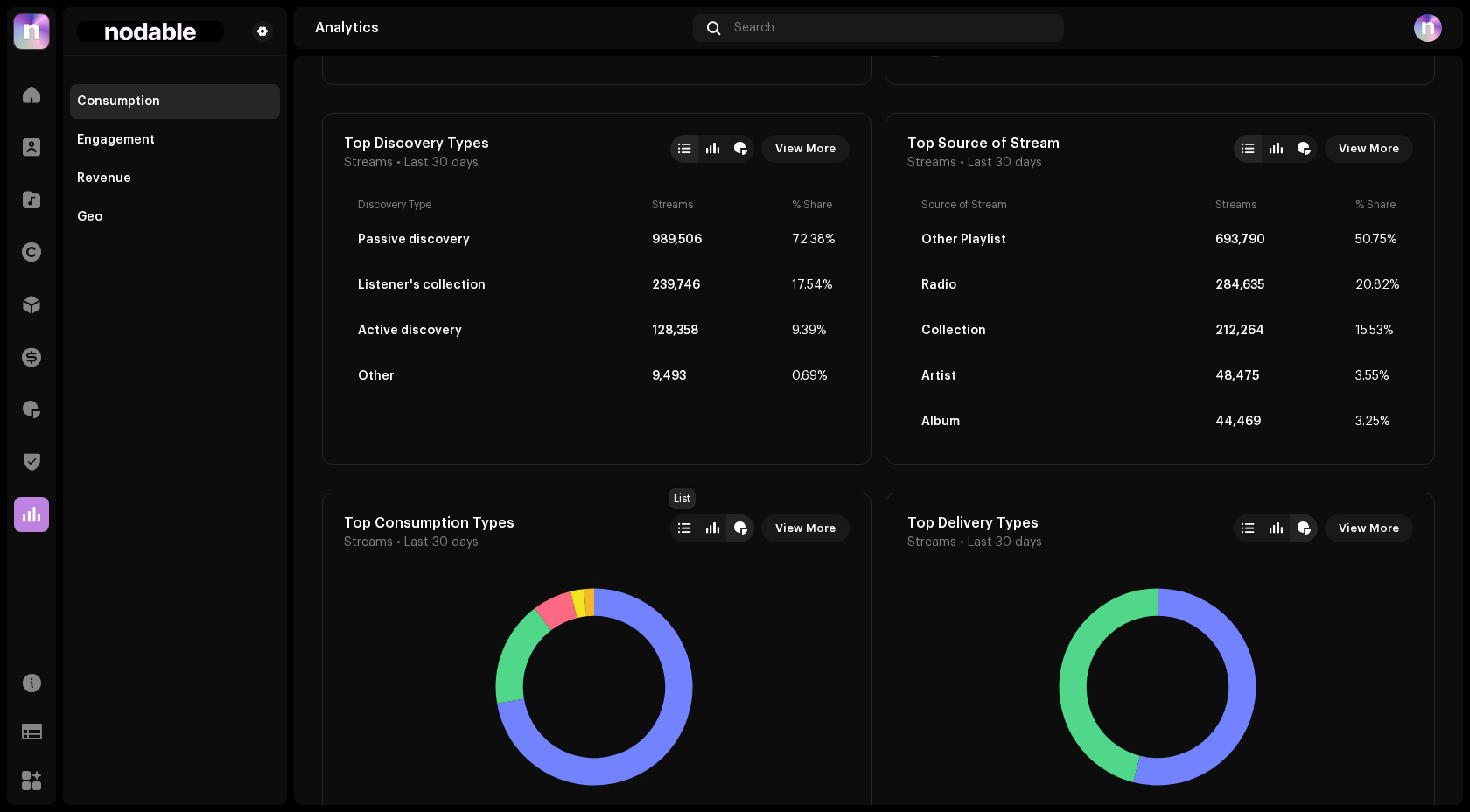
click at [680, 533] on div at bounding box center [685, 528] width 12 height 14
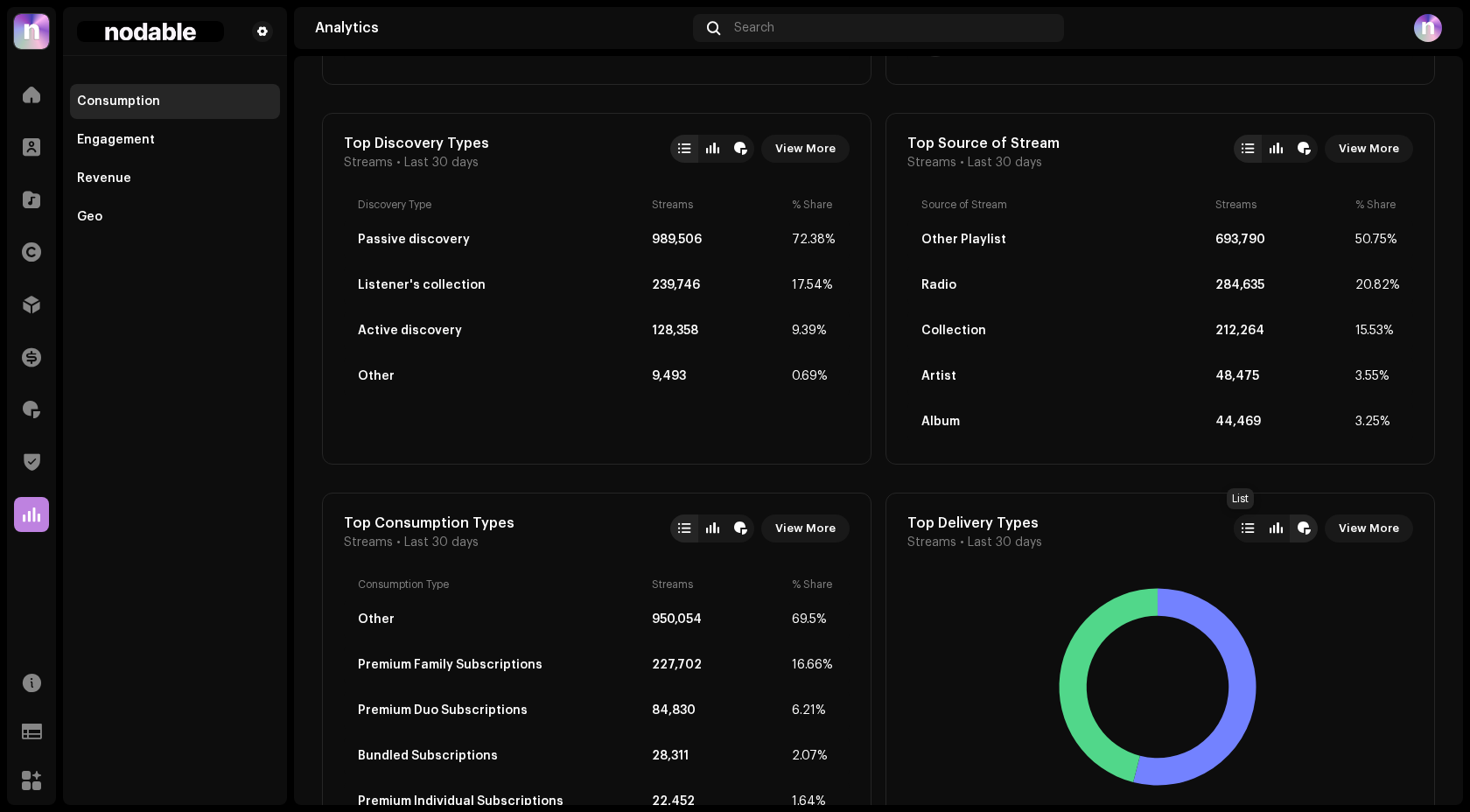
click at [1242, 526] on div at bounding box center [1248, 528] width 12 height 14
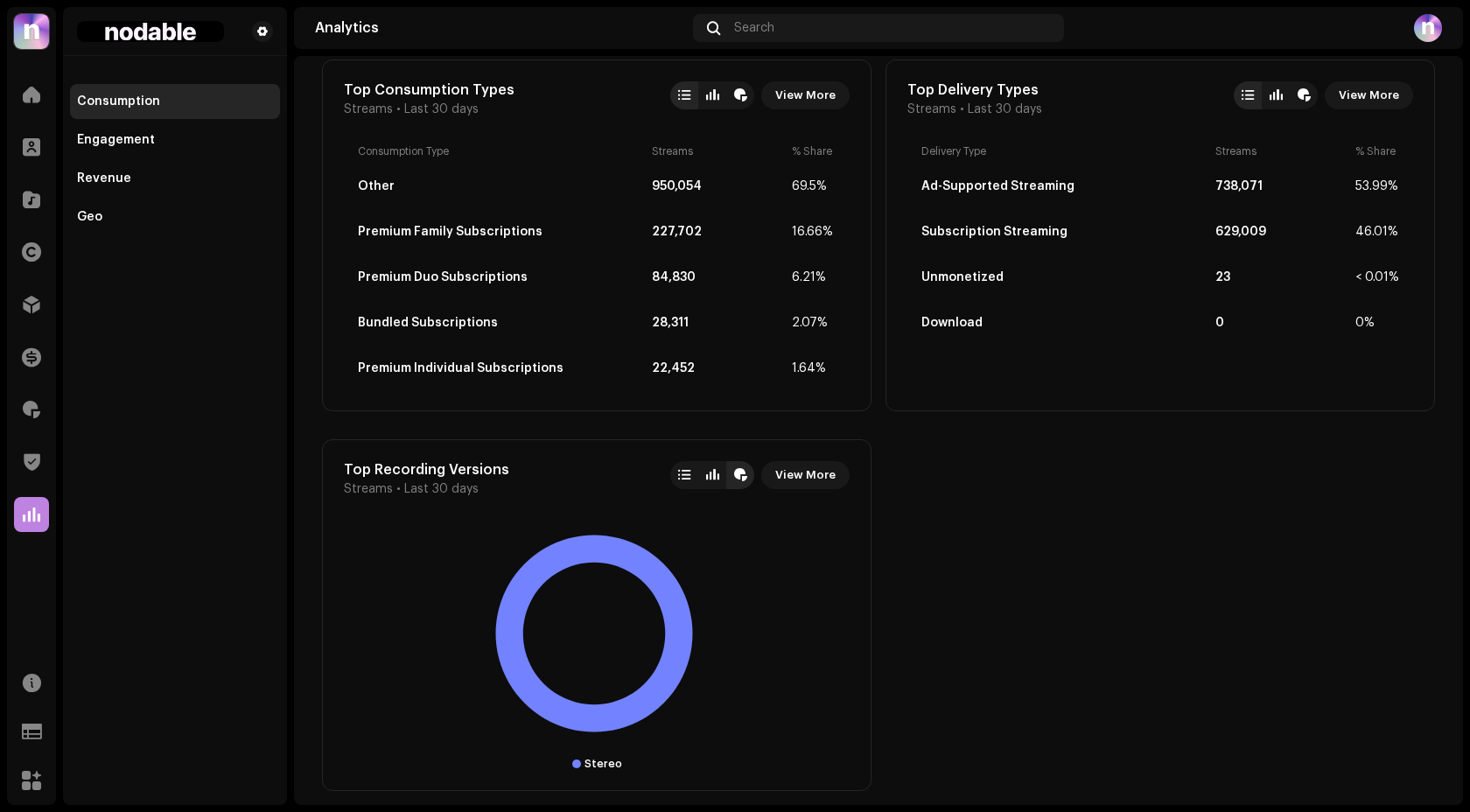
scroll to position [2163, 0]
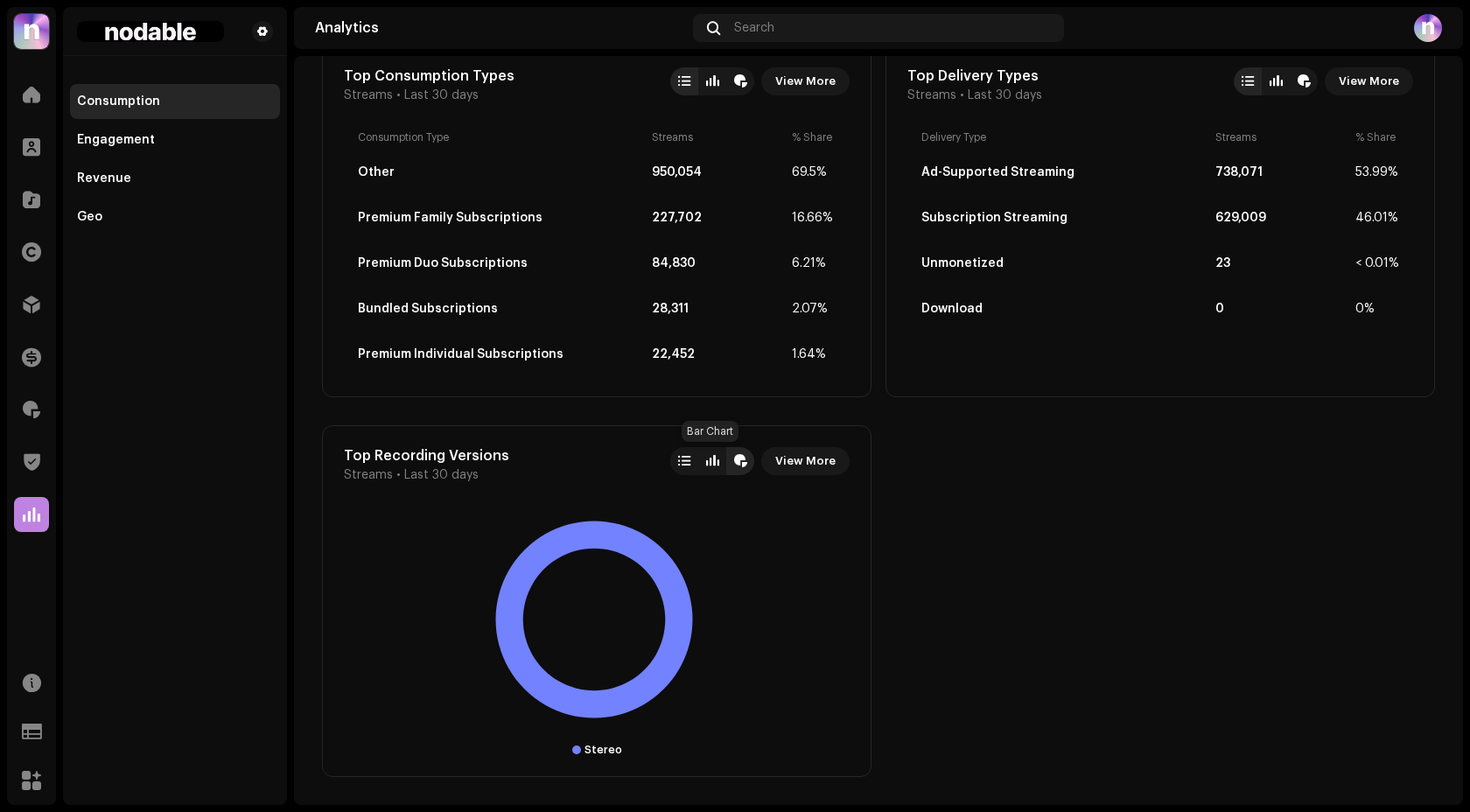
click at [686, 460] on div at bounding box center [685, 461] width 12 height 14
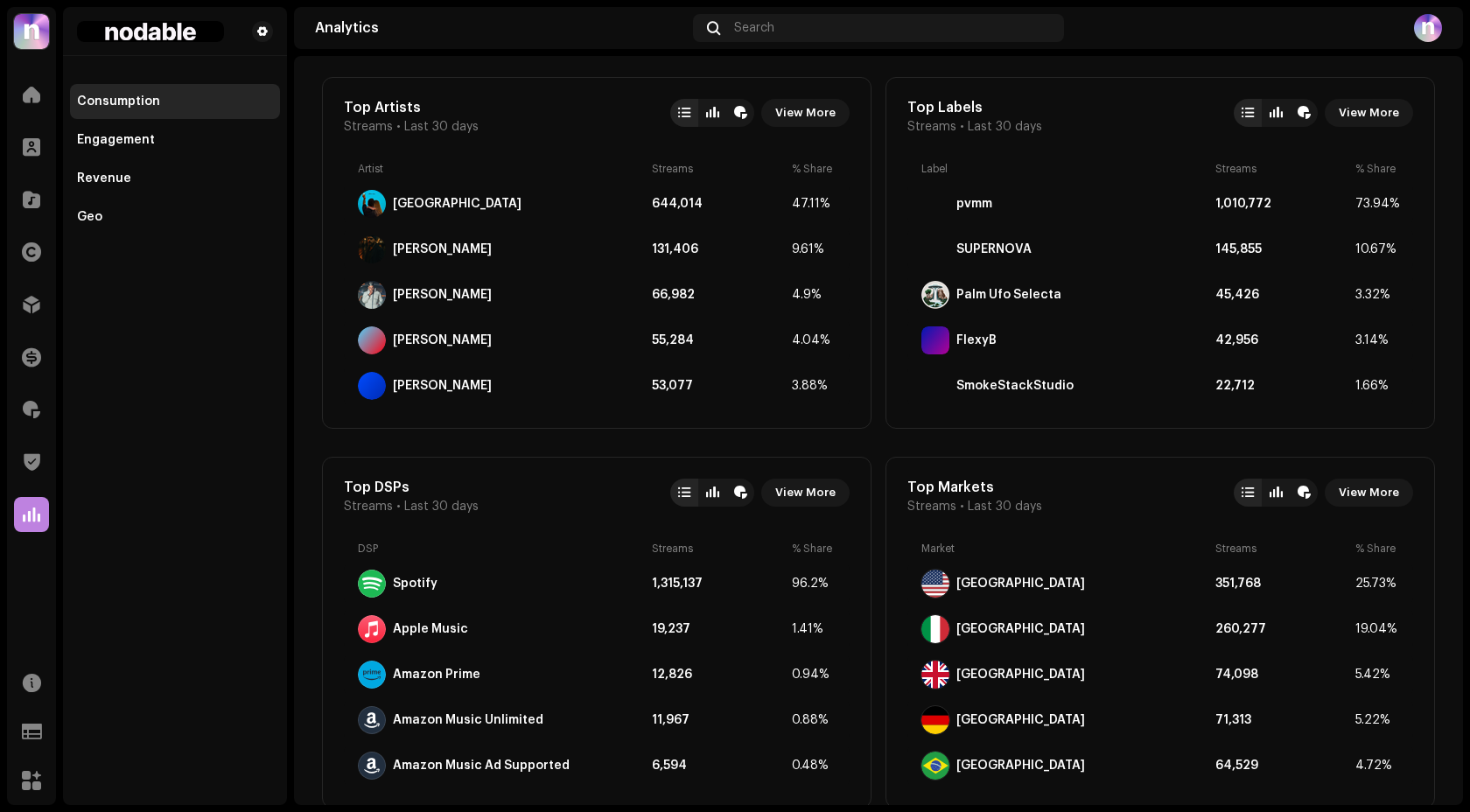
scroll to position [355, 0]
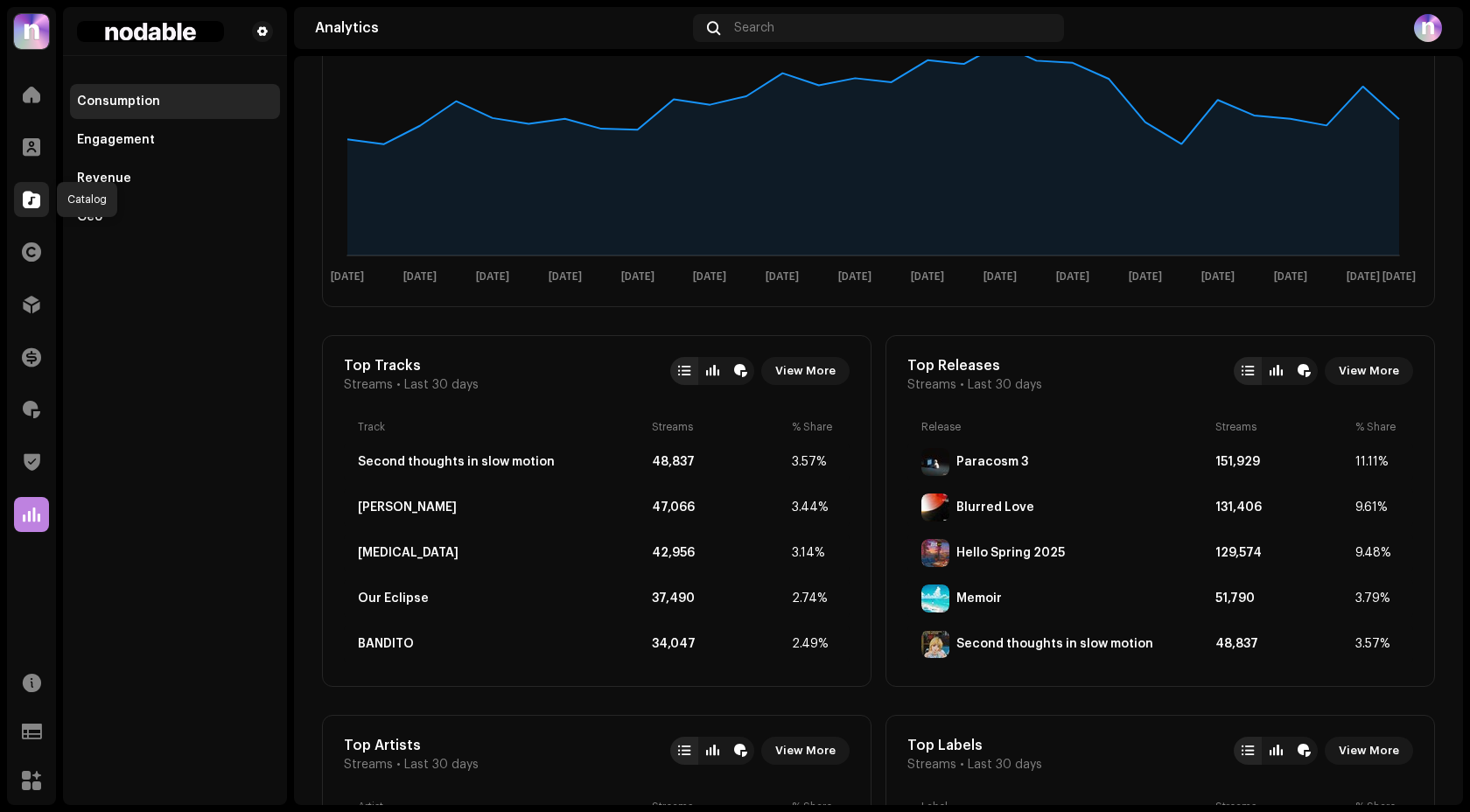
click at [32, 213] on div at bounding box center [31, 199] width 35 height 35
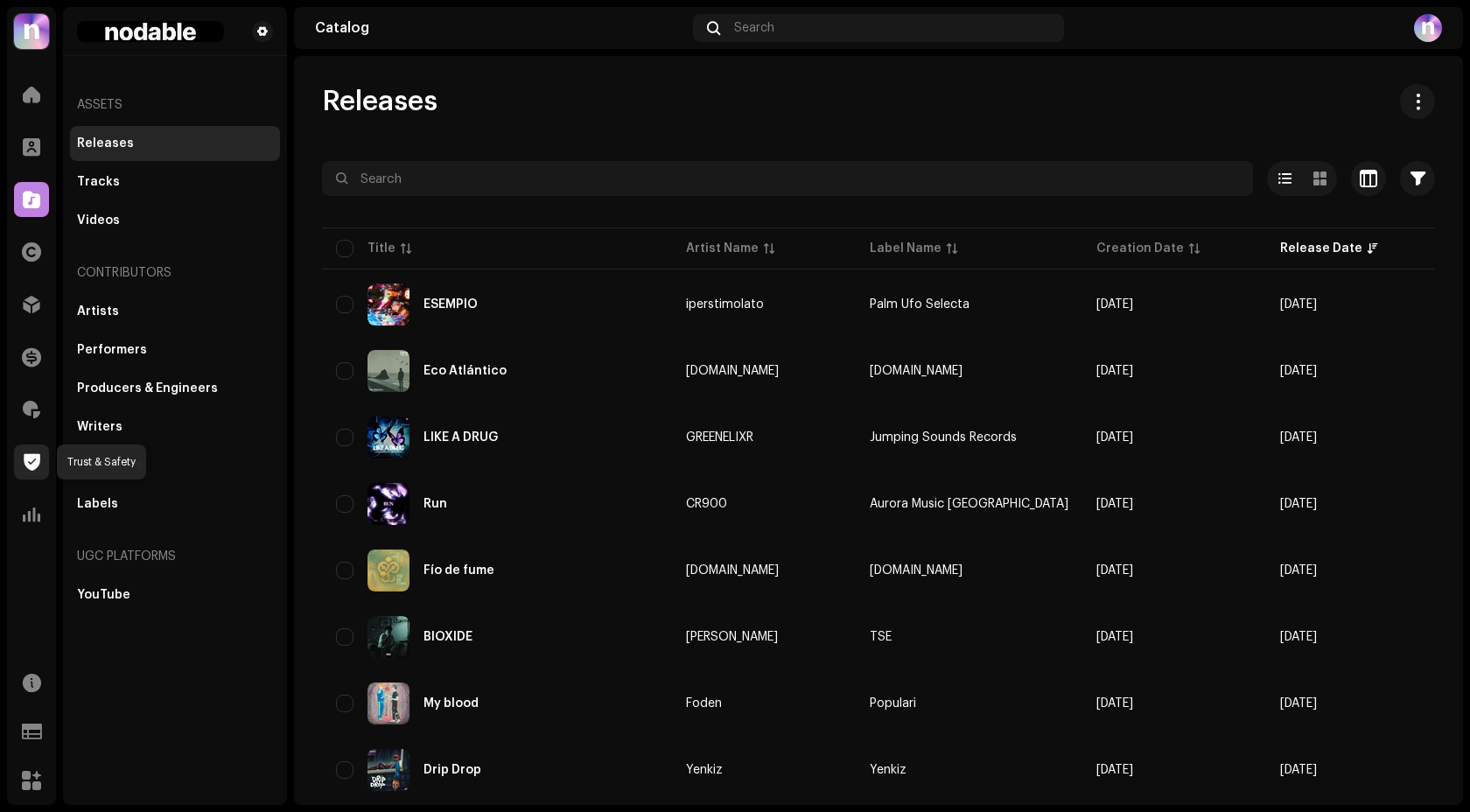
click at [37, 465] on span at bounding box center [32, 462] width 17 height 14
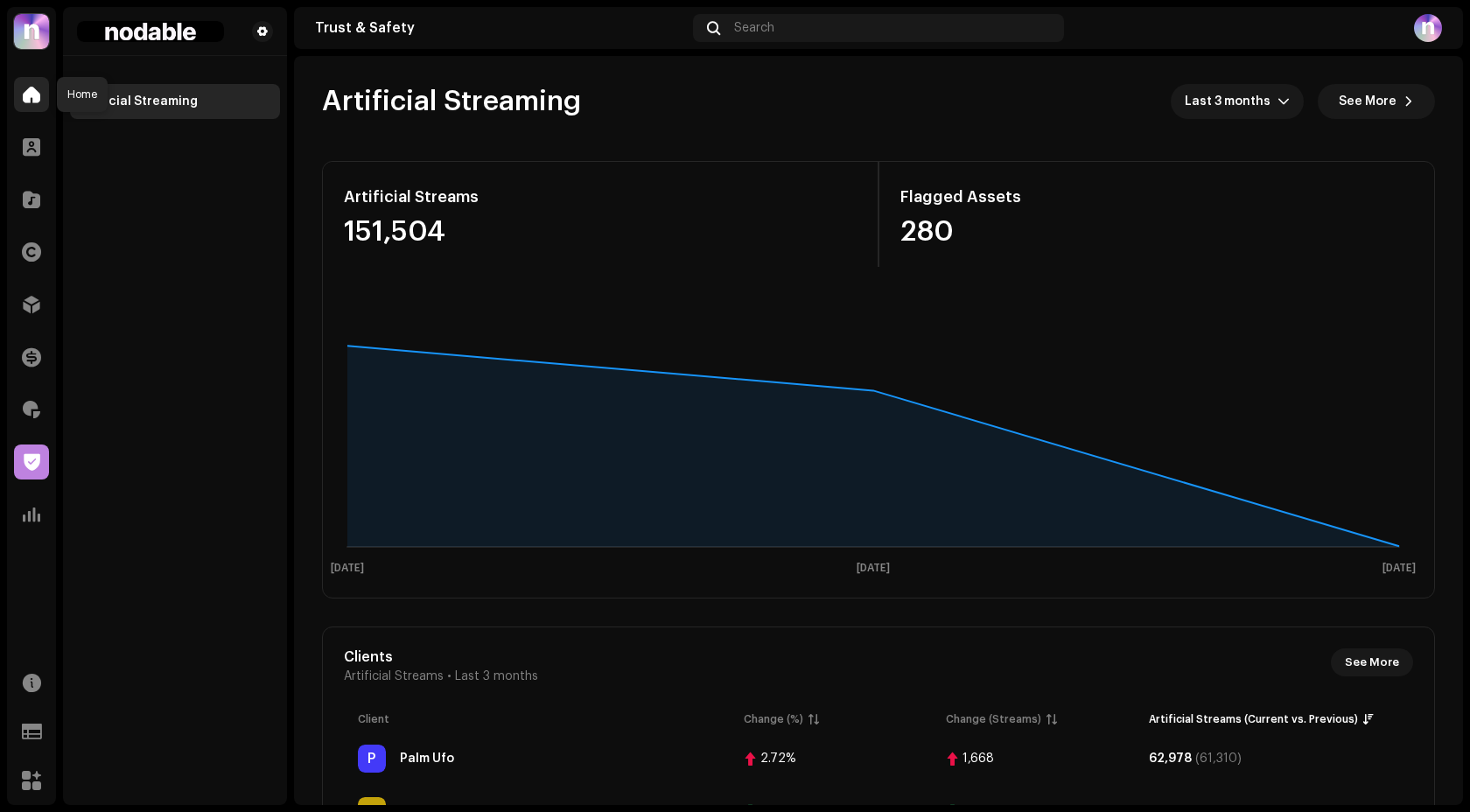
click at [42, 100] on div at bounding box center [31, 94] width 35 height 35
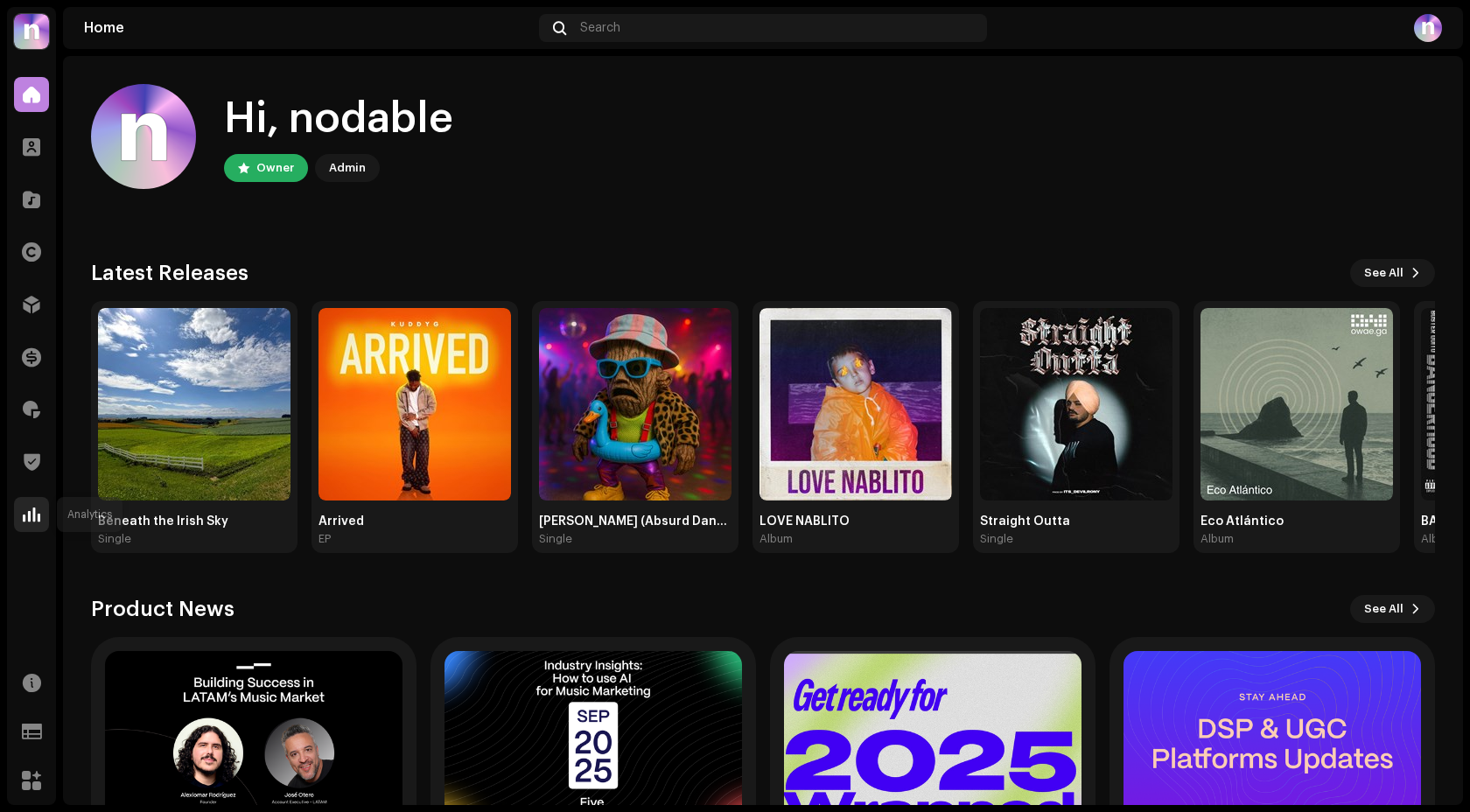
click at [38, 518] on span at bounding box center [32, 515] width 18 height 14
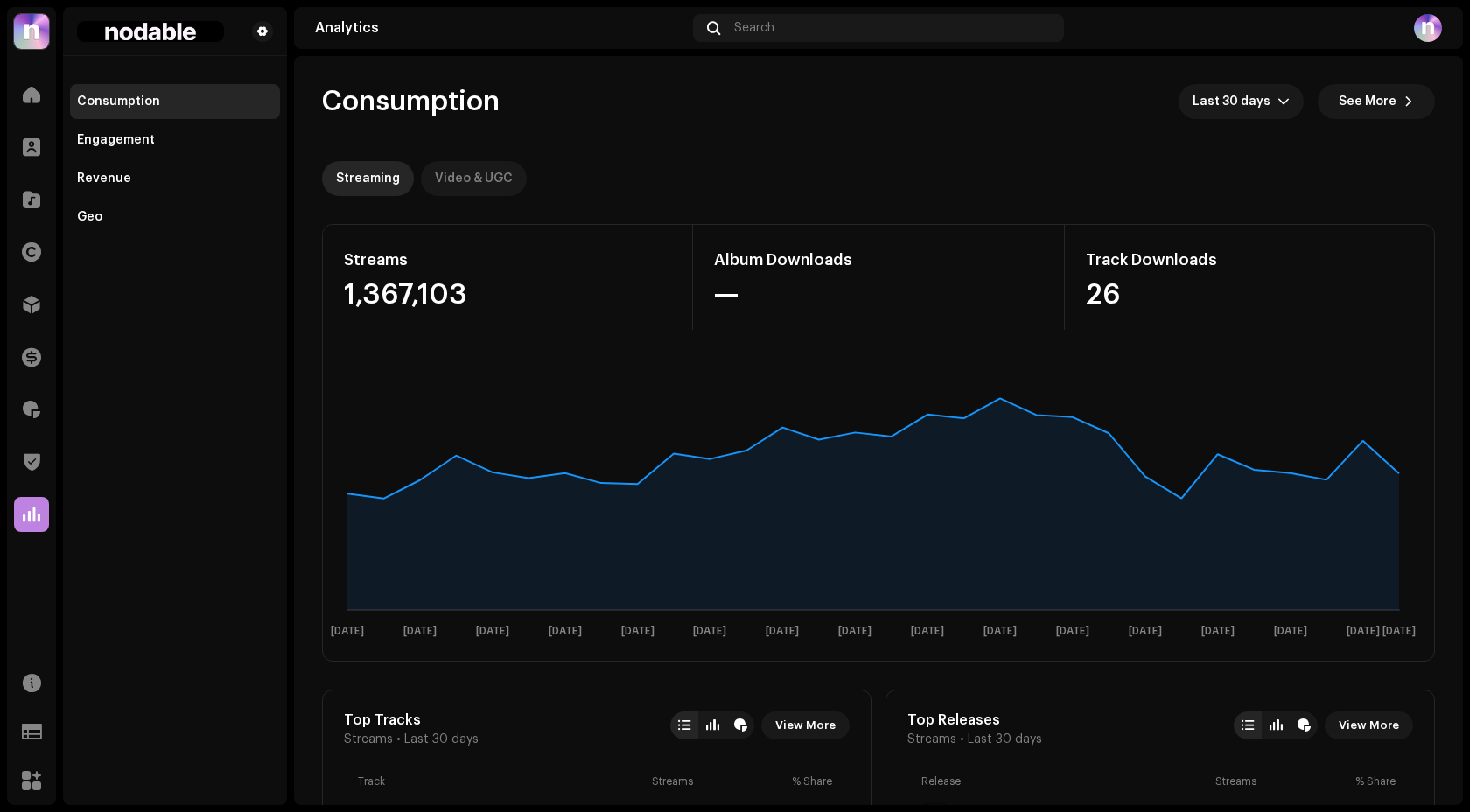
click at [458, 180] on div "Video & UGC" at bounding box center [473, 178] width 78 height 35
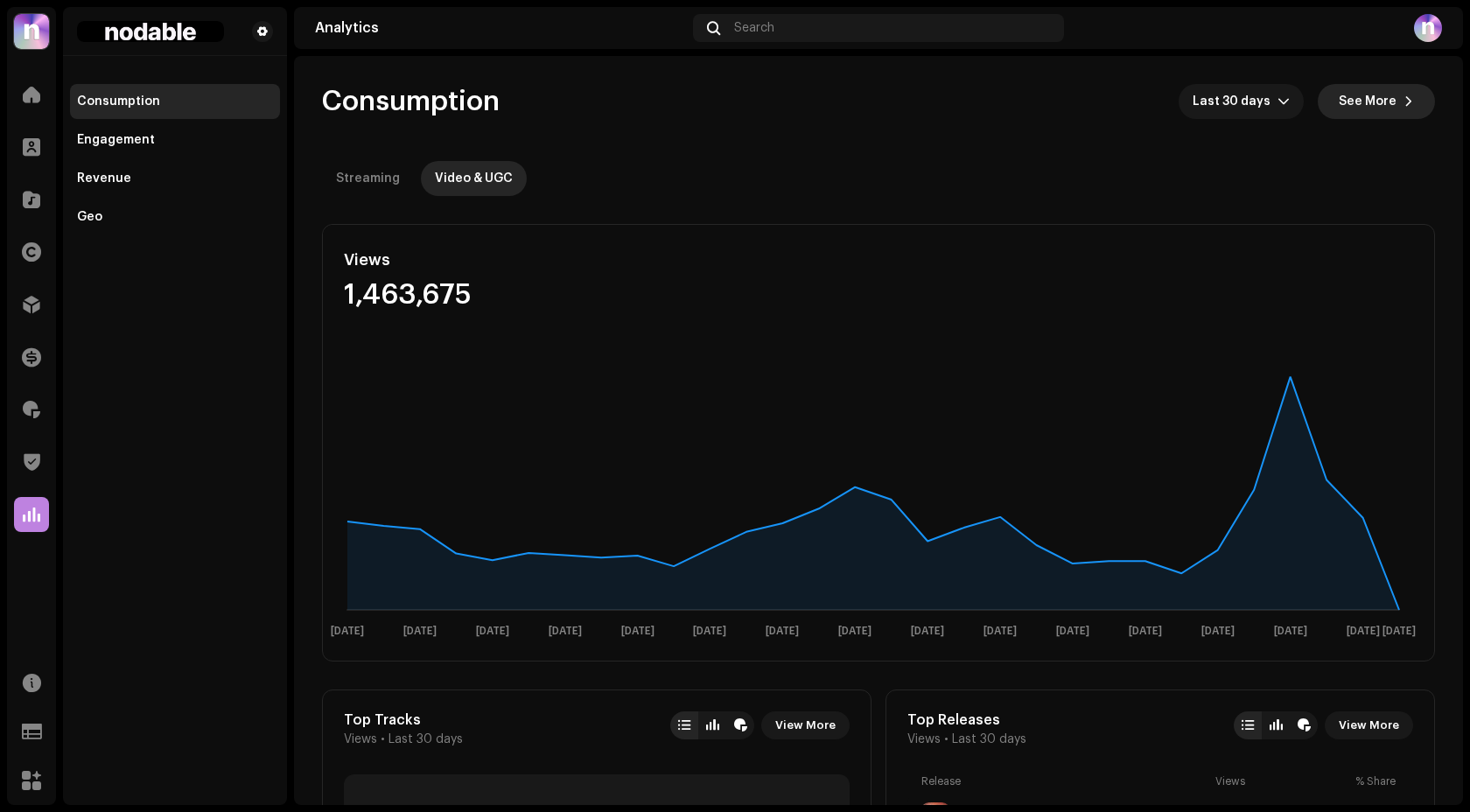
click at [1377, 110] on span "See More" at bounding box center [1367, 101] width 57 height 35
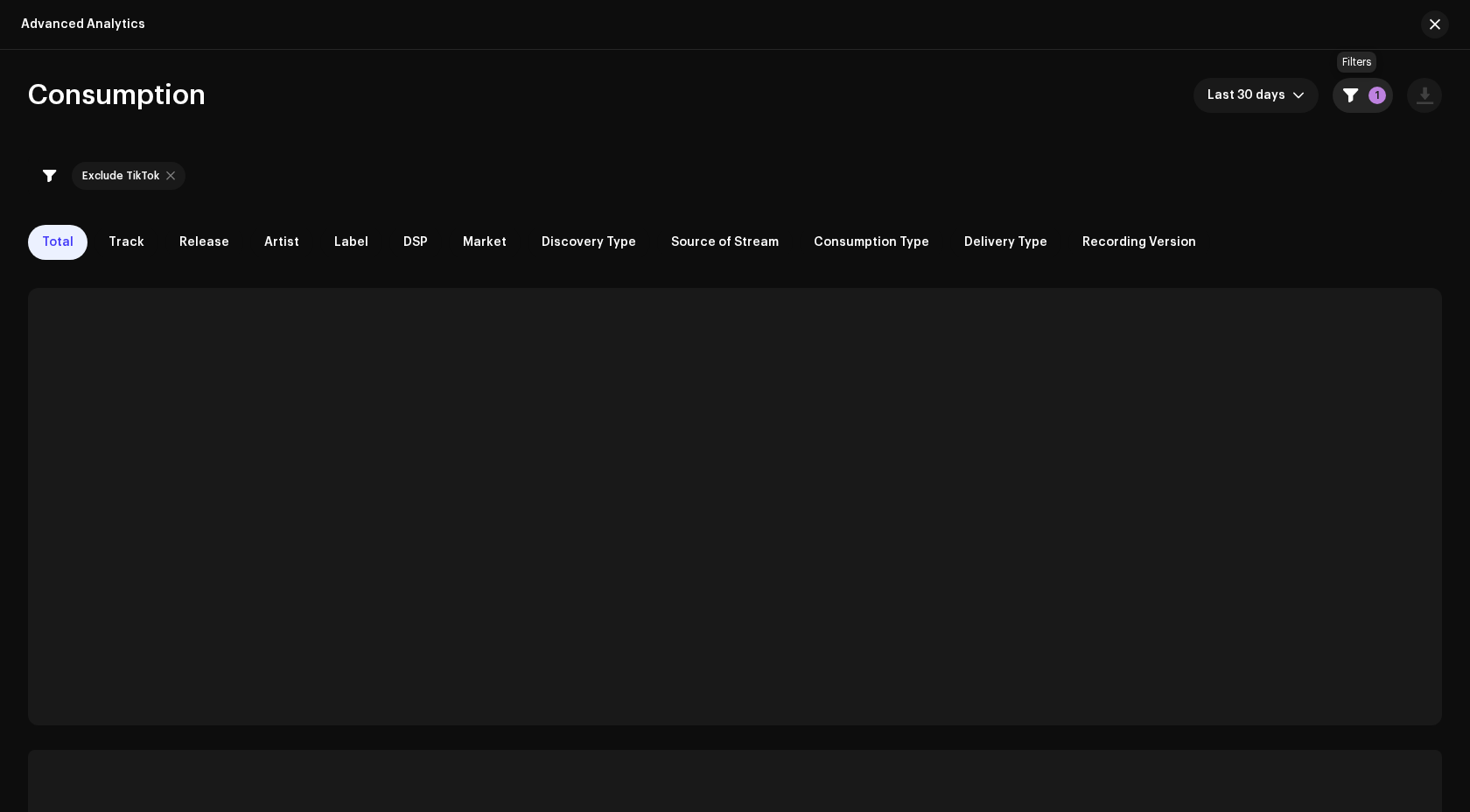
click at [1373, 104] on p-badge "1" at bounding box center [1378, 96] width 18 height 18
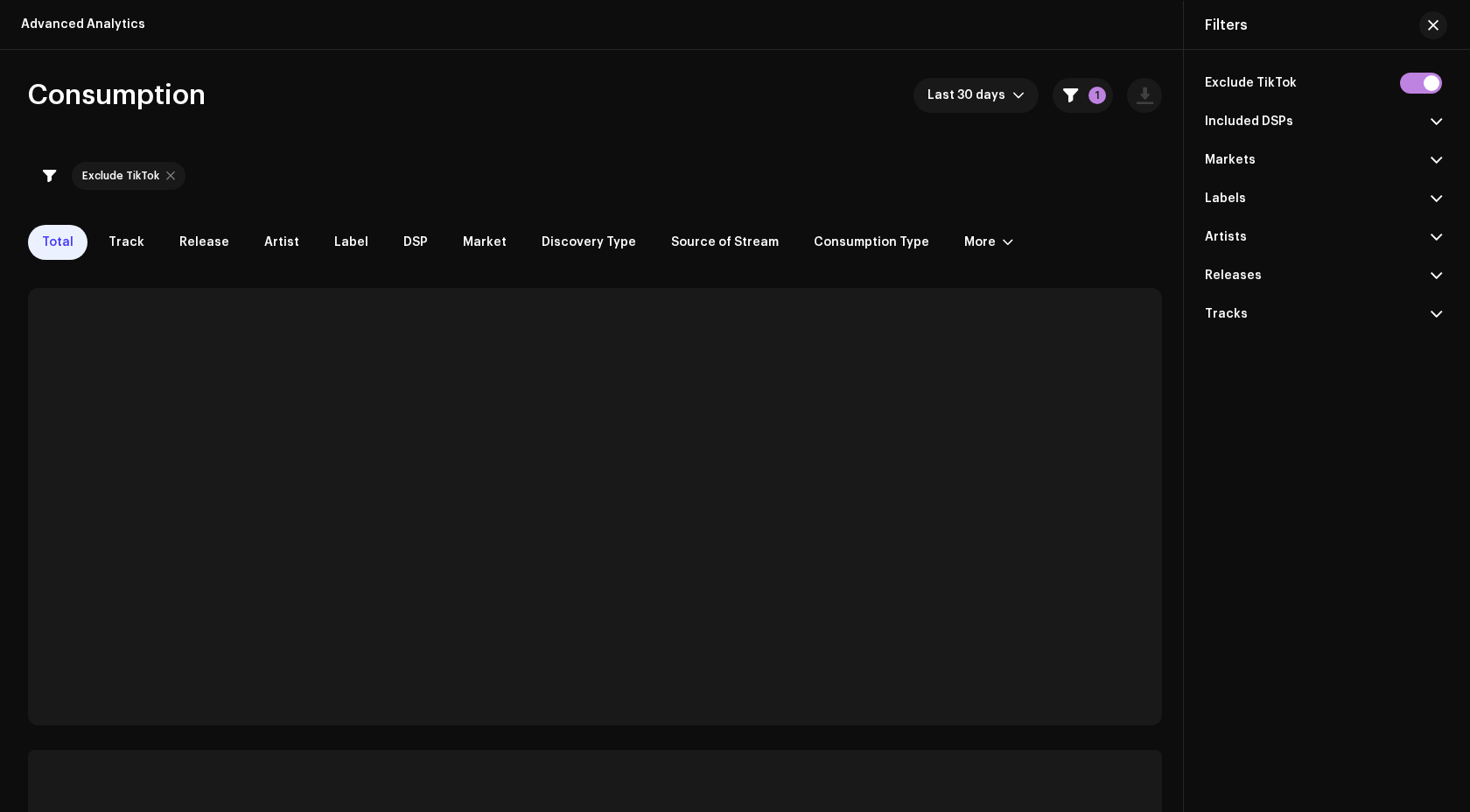
click at [1462, 78] on div "Exclude TikTok Included DSPs Amazon Music Amazon Music Ad Supported Amazon Musi…" at bounding box center [1324, 406] width 280 height 713
click at [1429, 81] on input "checkbox" at bounding box center [1421, 83] width 42 height 21
checkbox input "false"
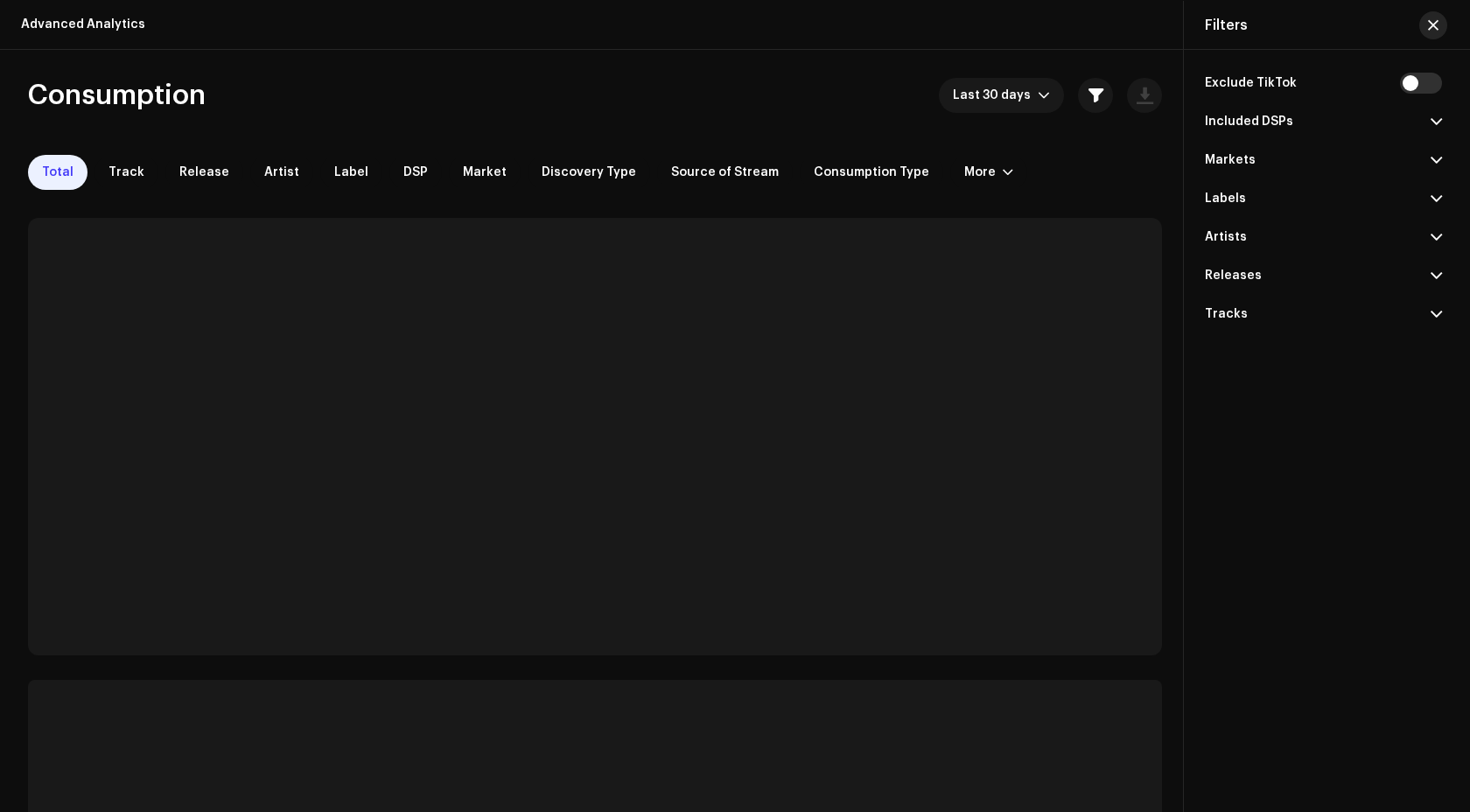
click at [1440, 32] on button "button" at bounding box center [1433, 26] width 28 height 28
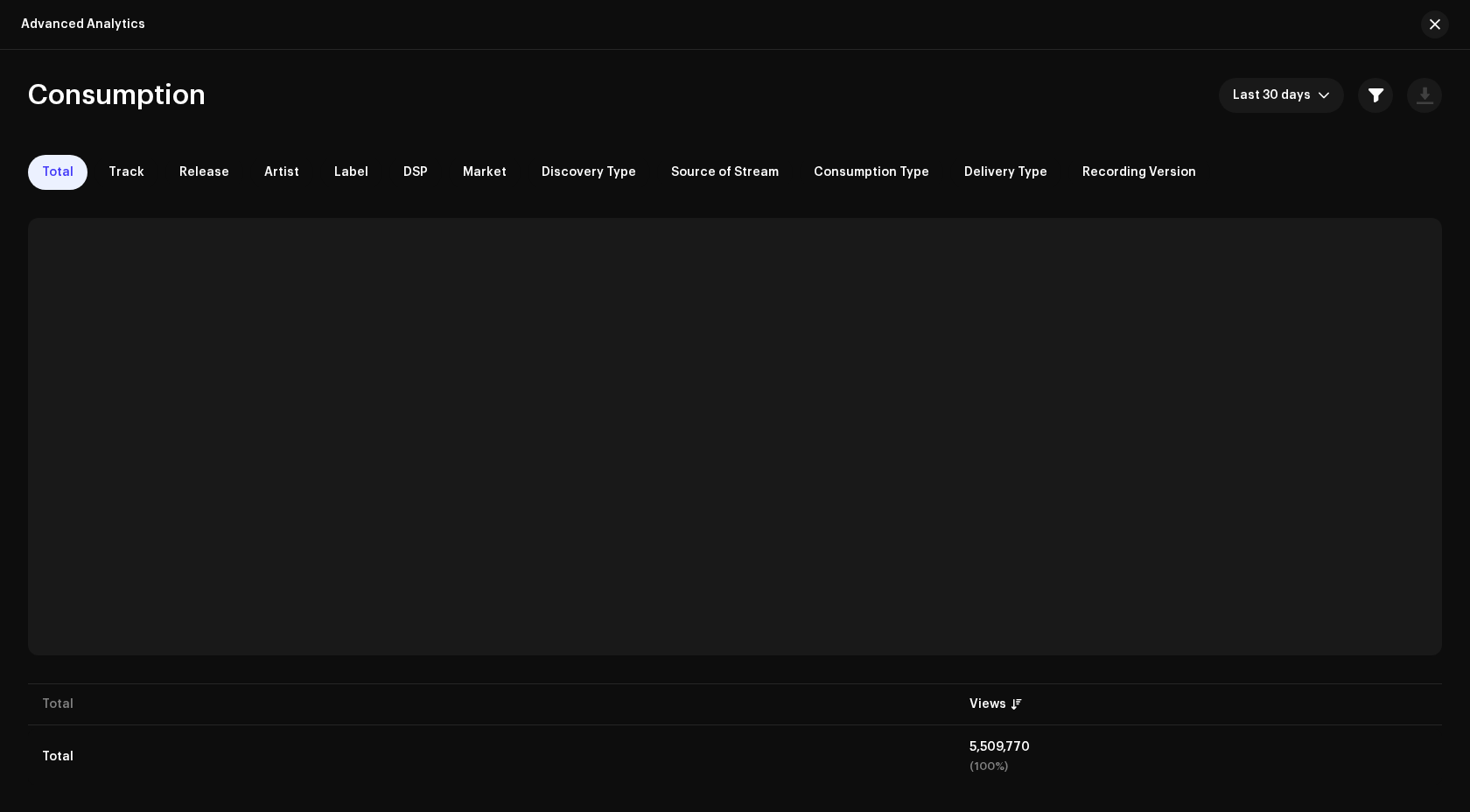
scroll to position [4, 0]
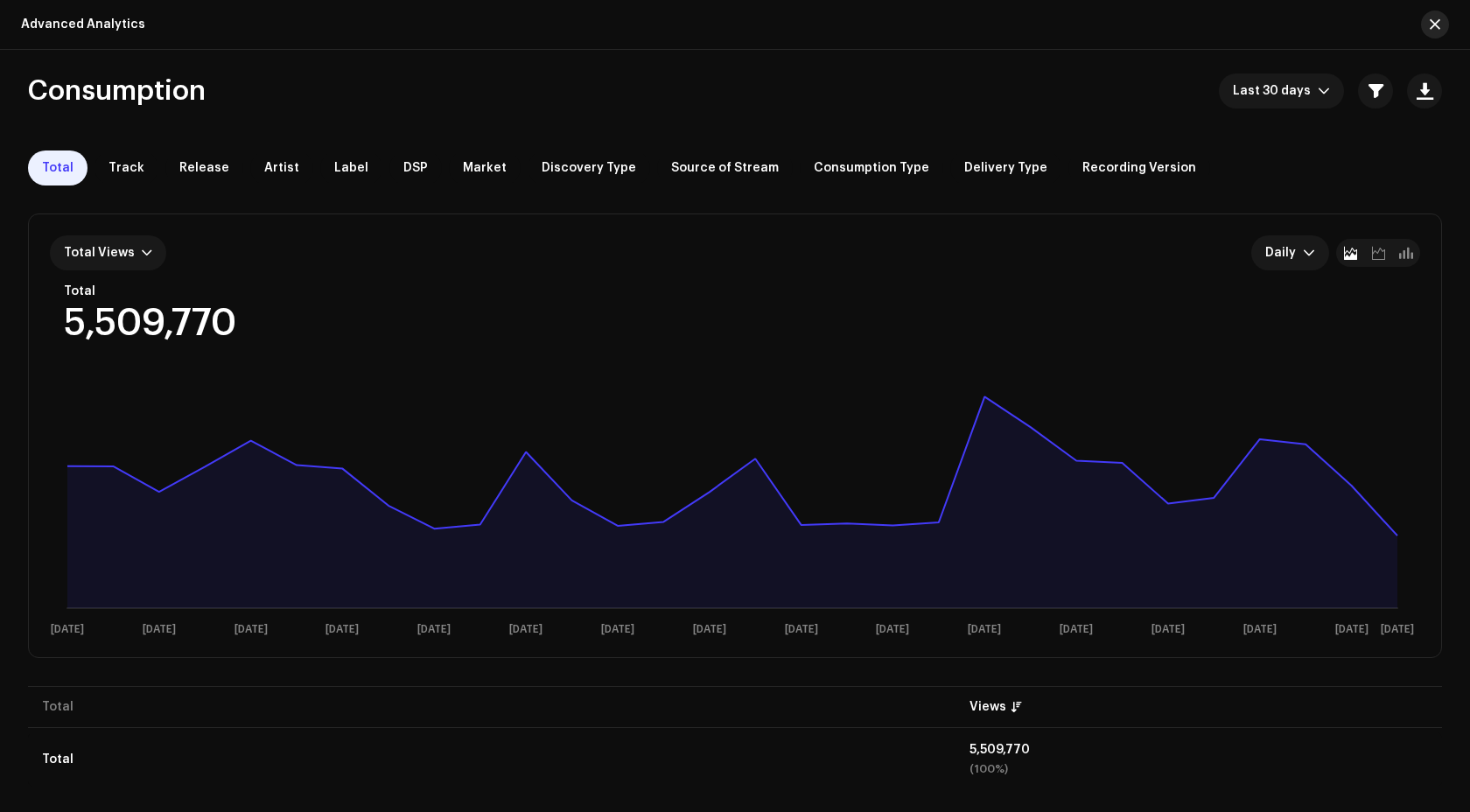
click at [1440, 27] on button "button" at bounding box center [1435, 25] width 28 height 28
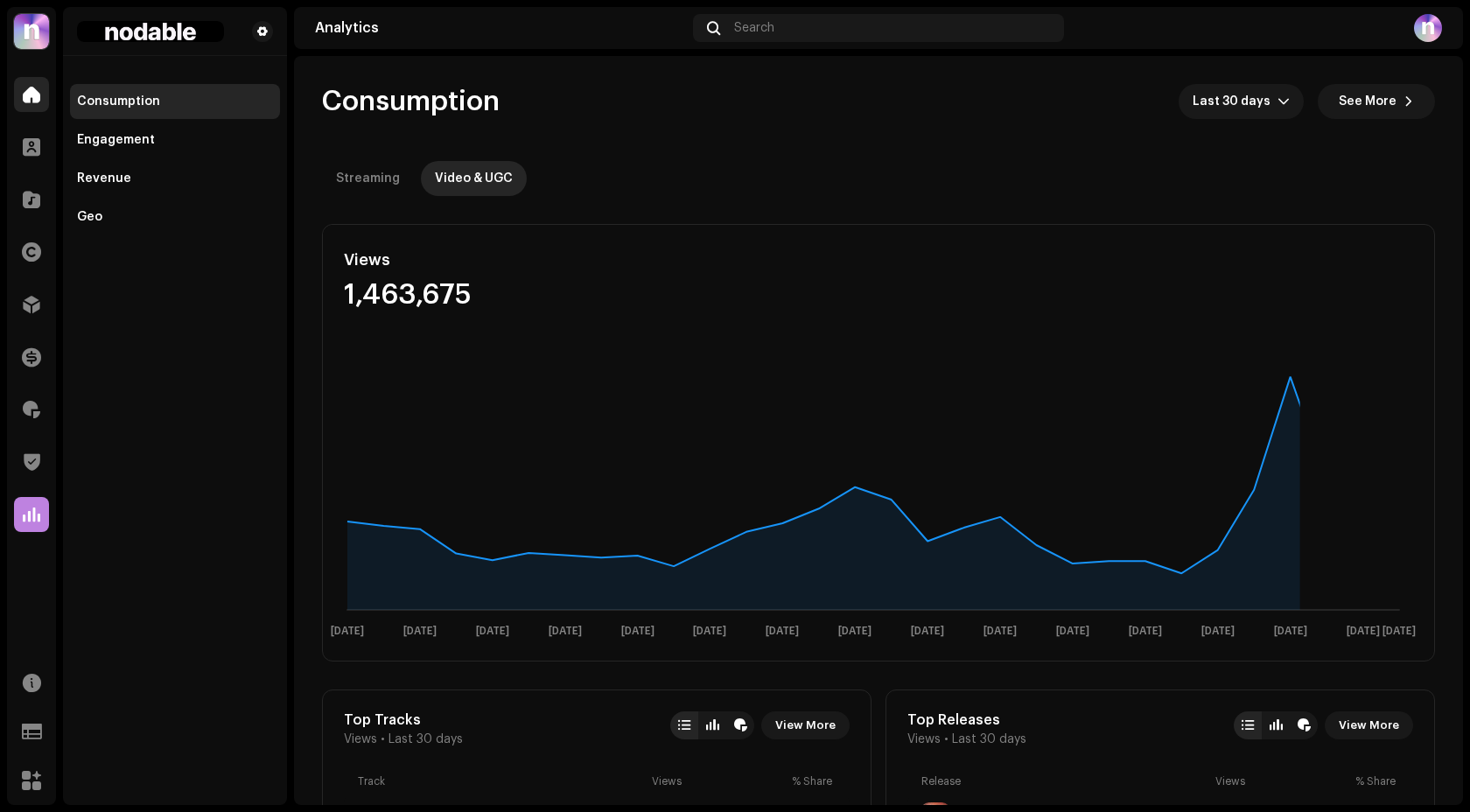
click at [32, 99] on span at bounding box center [32, 95] width 18 height 14
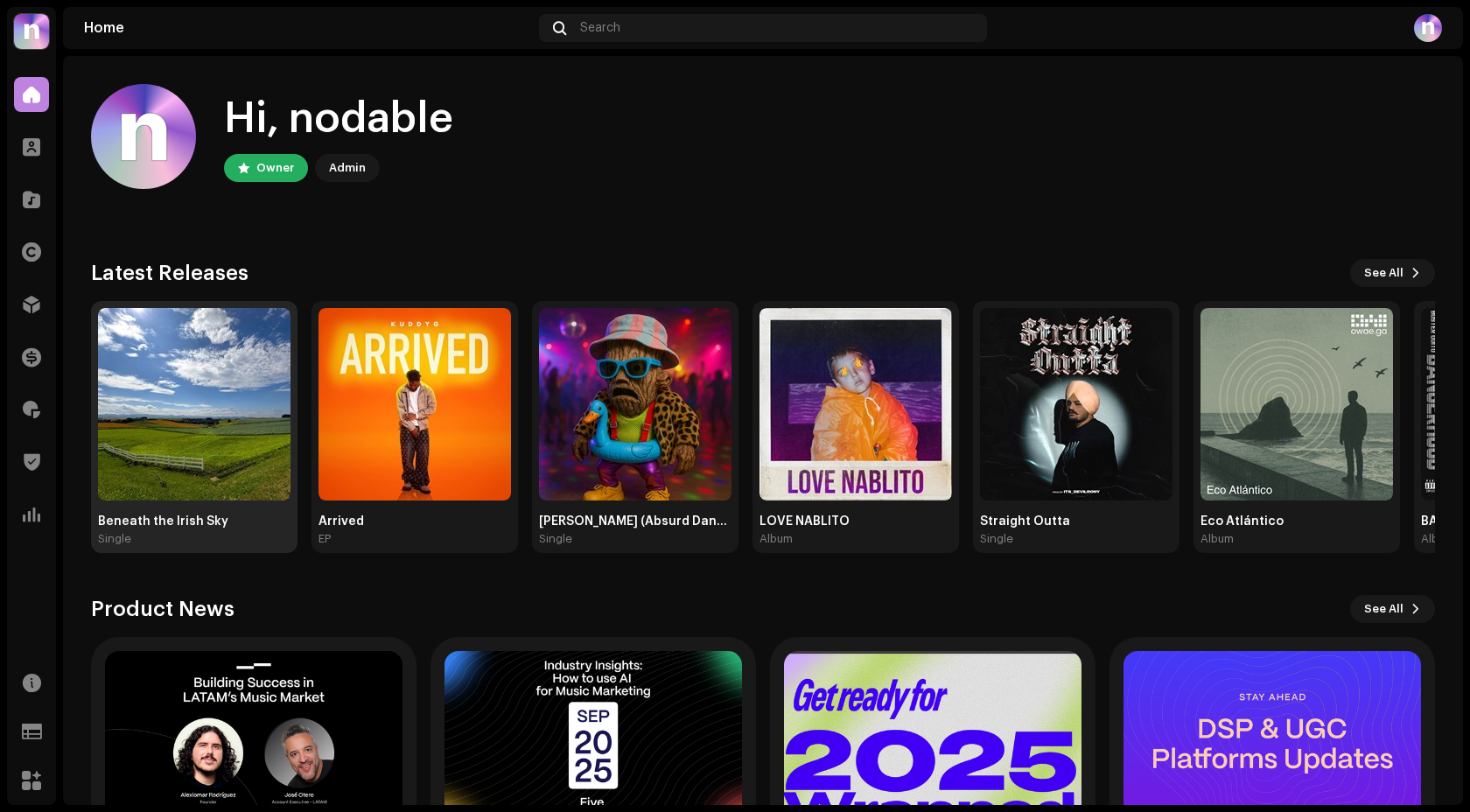
click at [176, 422] on img at bounding box center [194, 404] width 193 height 193
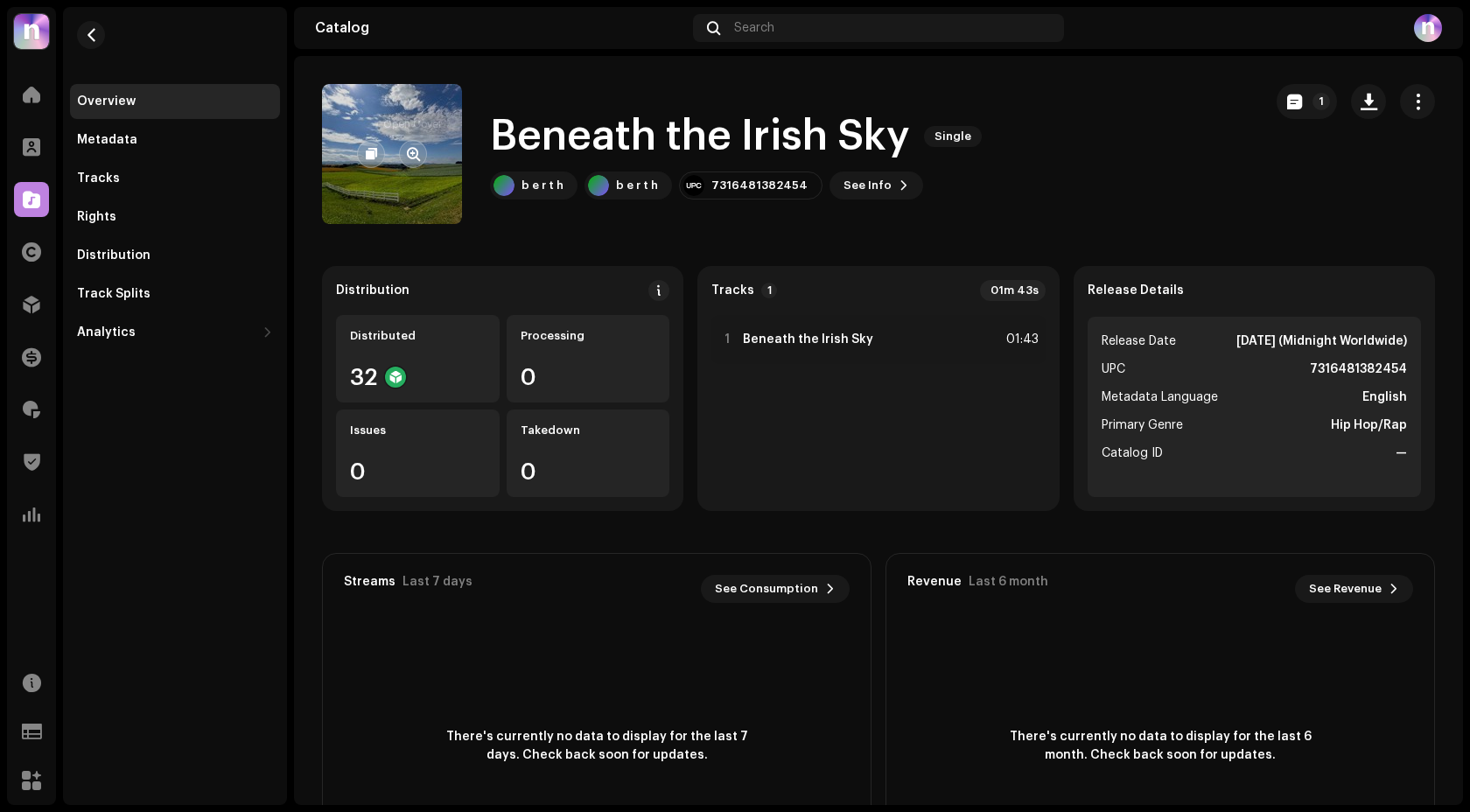
click at [416, 164] on button "button" at bounding box center [413, 154] width 28 height 28
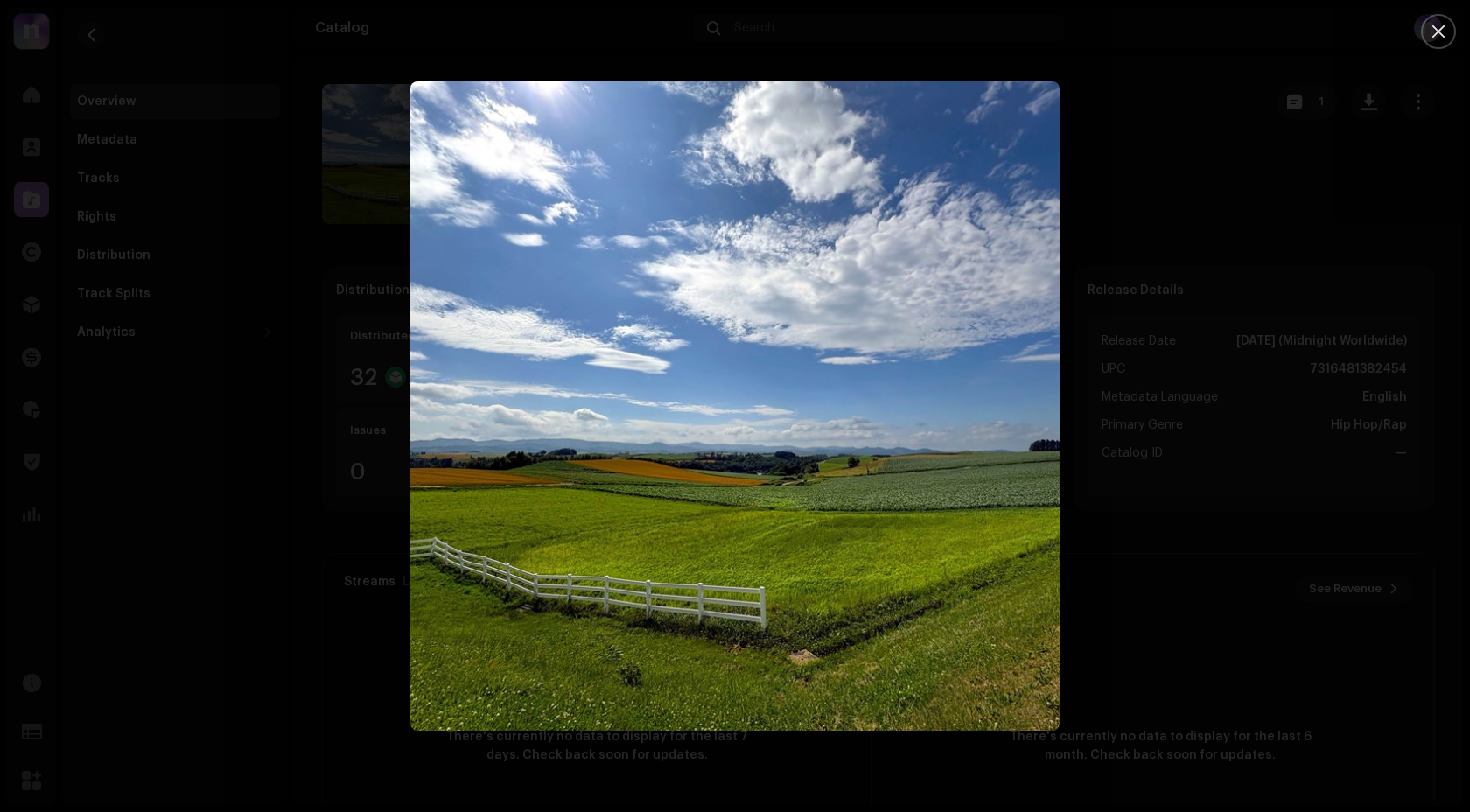
click at [180, 273] on div at bounding box center [735, 406] width 1470 height 812
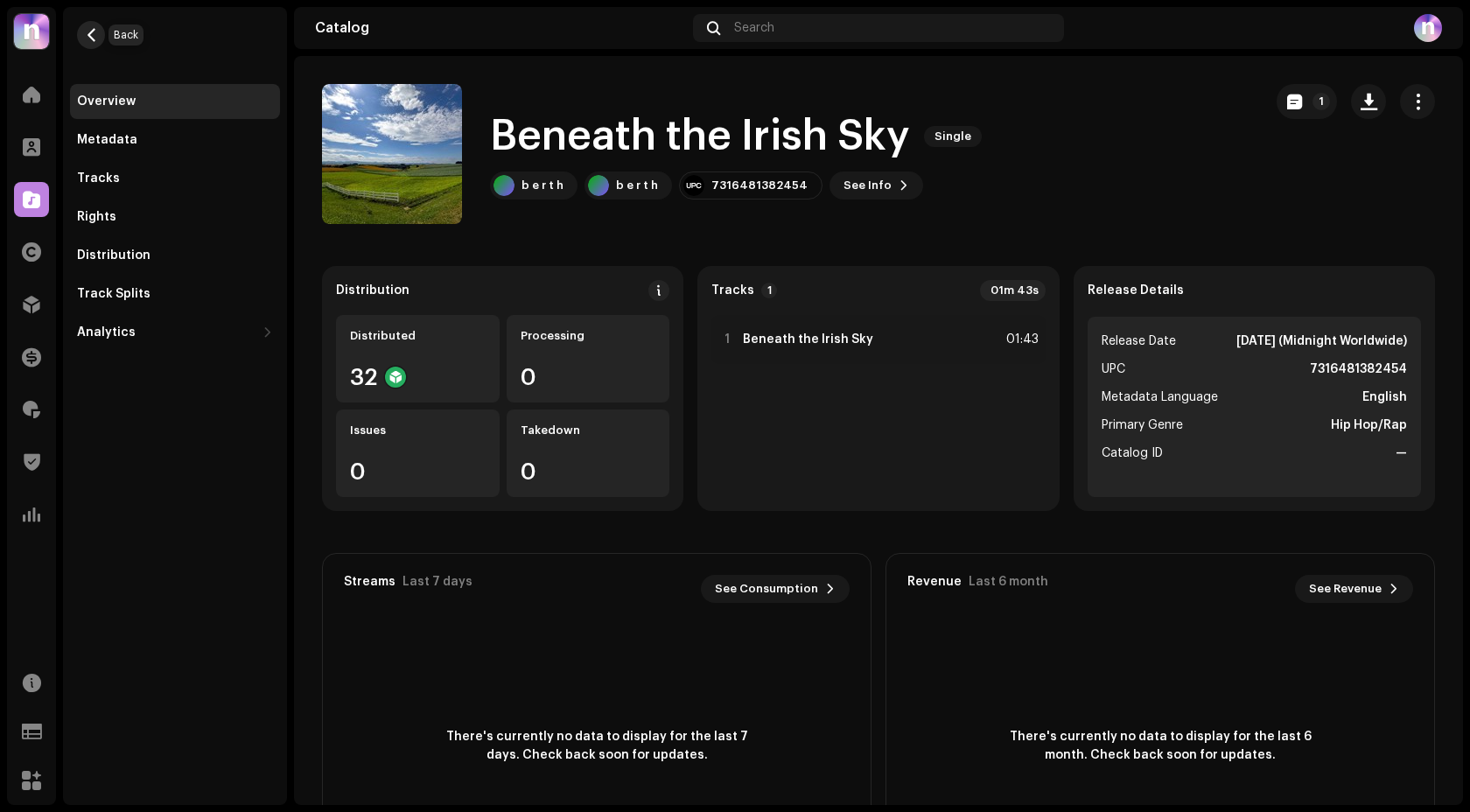
click at [89, 41] on span "button" at bounding box center [91, 35] width 13 height 14
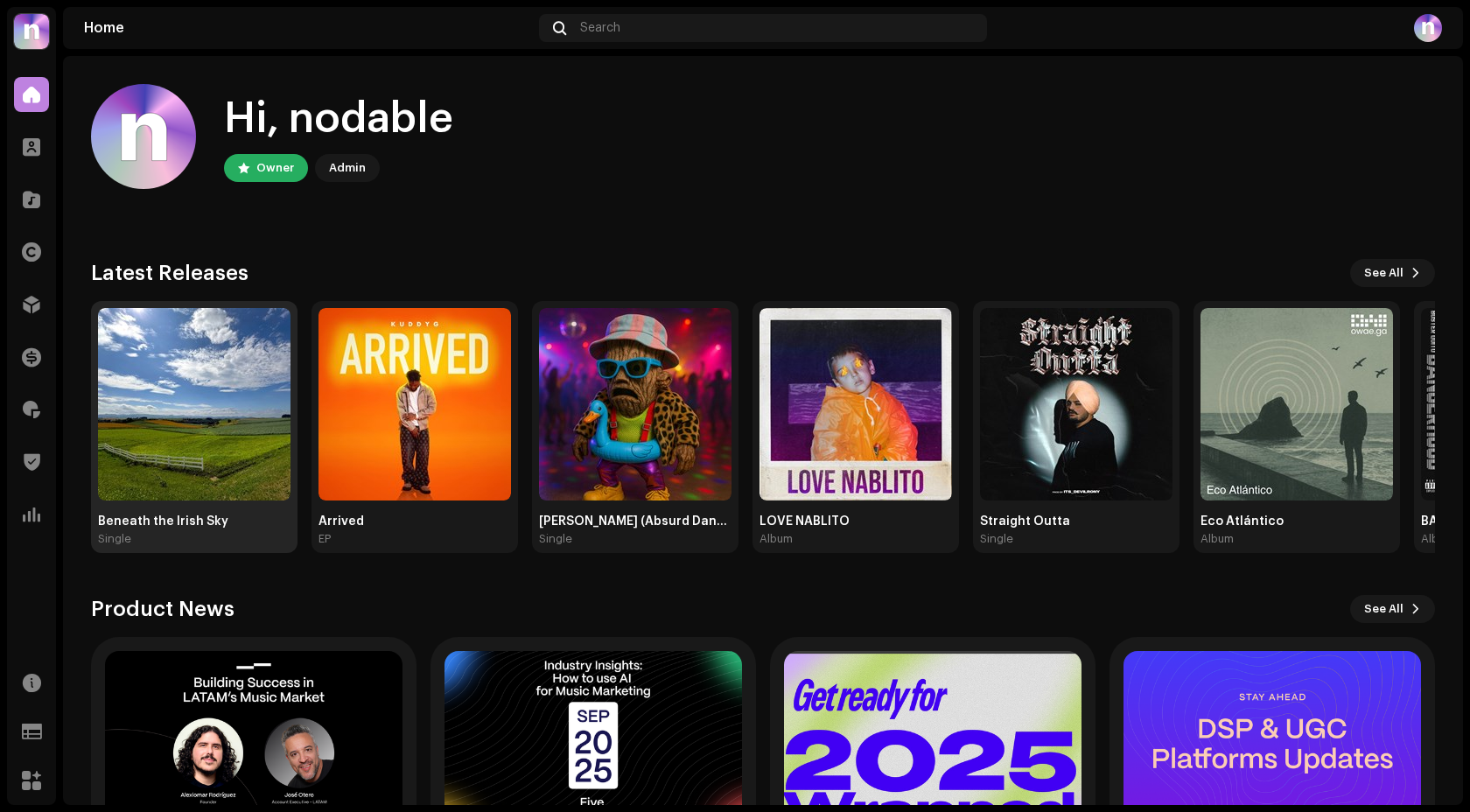
click at [215, 391] on img at bounding box center [194, 404] width 193 height 193
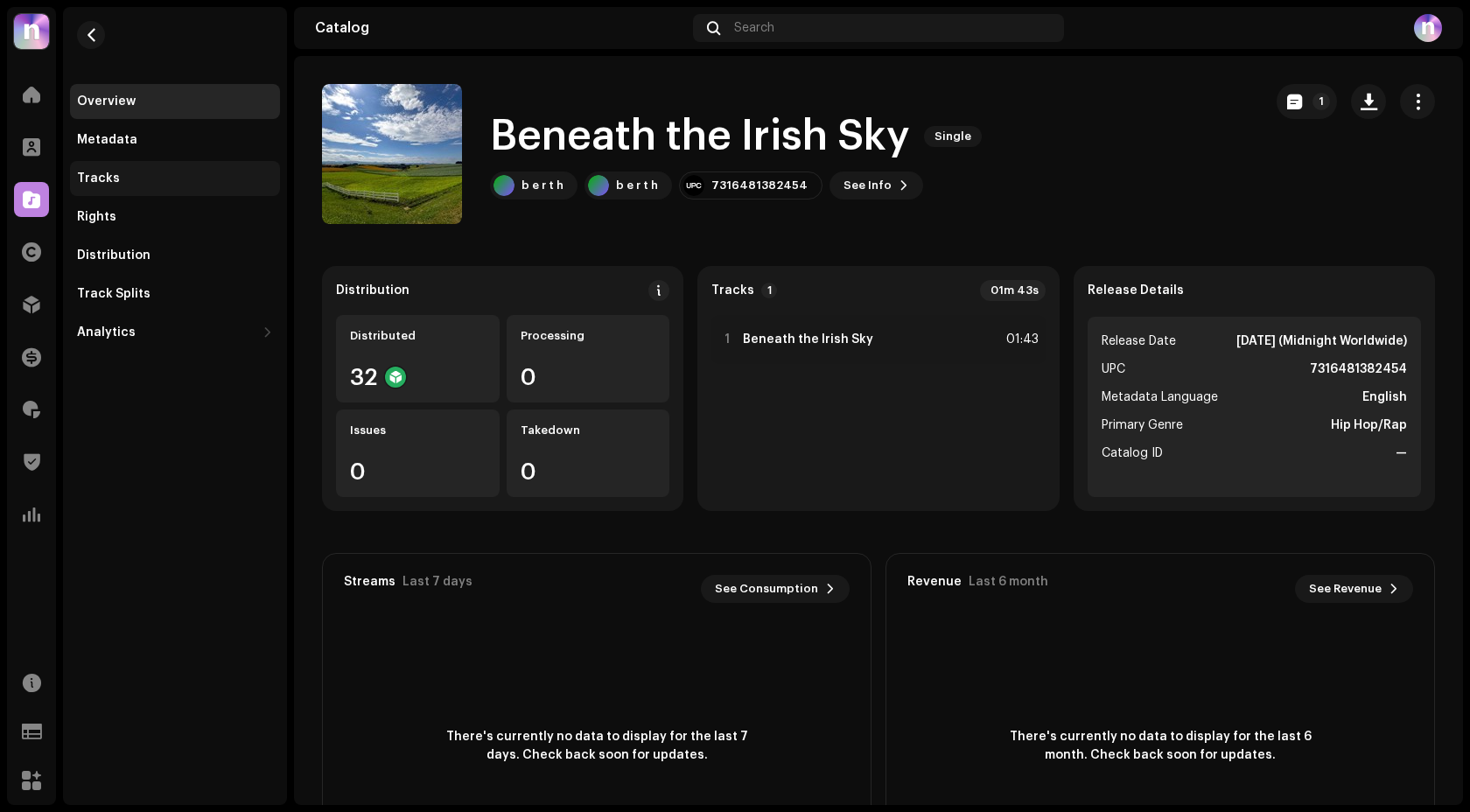
click at [131, 179] on div "Tracks" at bounding box center [175, 179] width 196 height 14
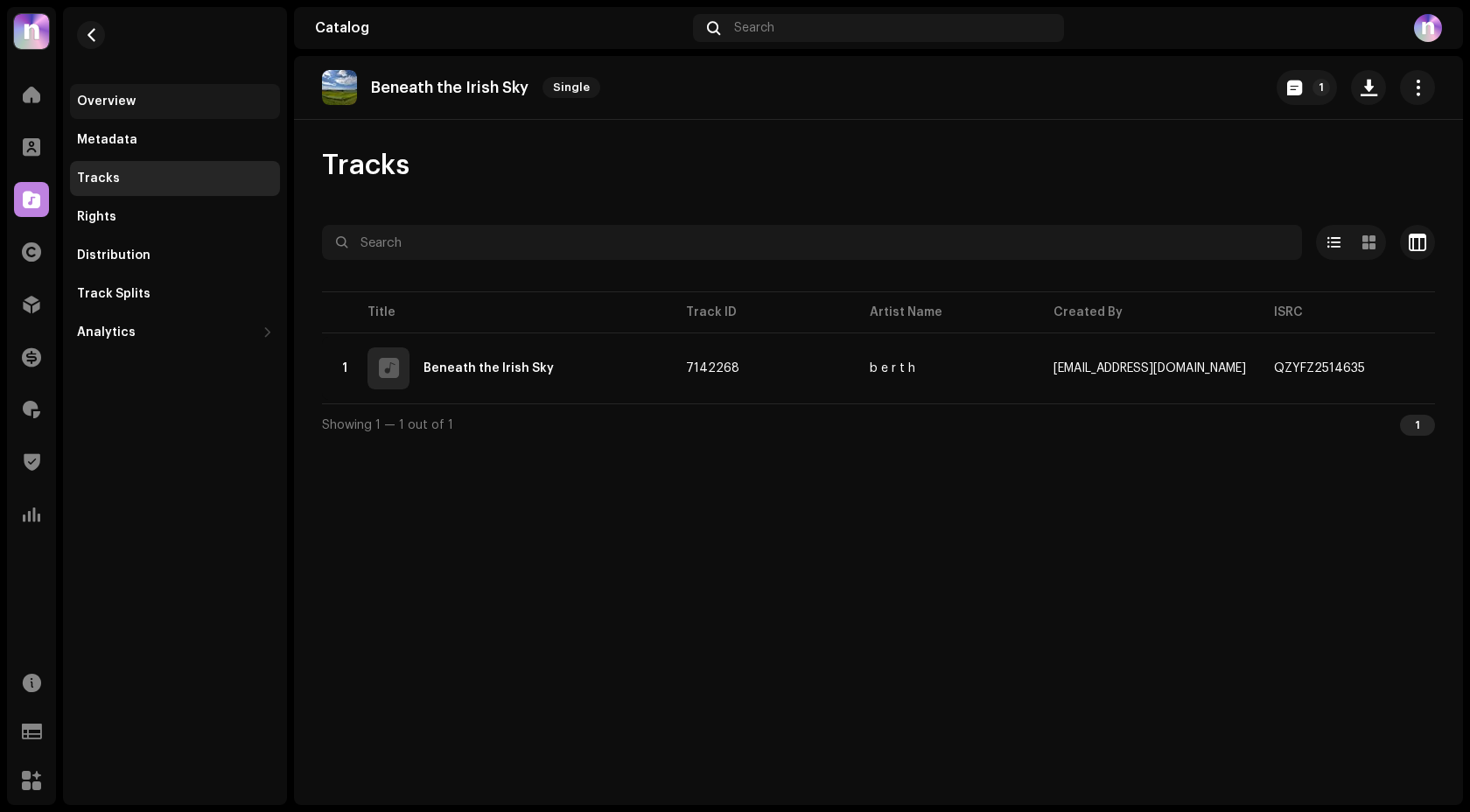
click at [119, 115] on div "Overview" at bounding box center [175, 101] width 210 height 35
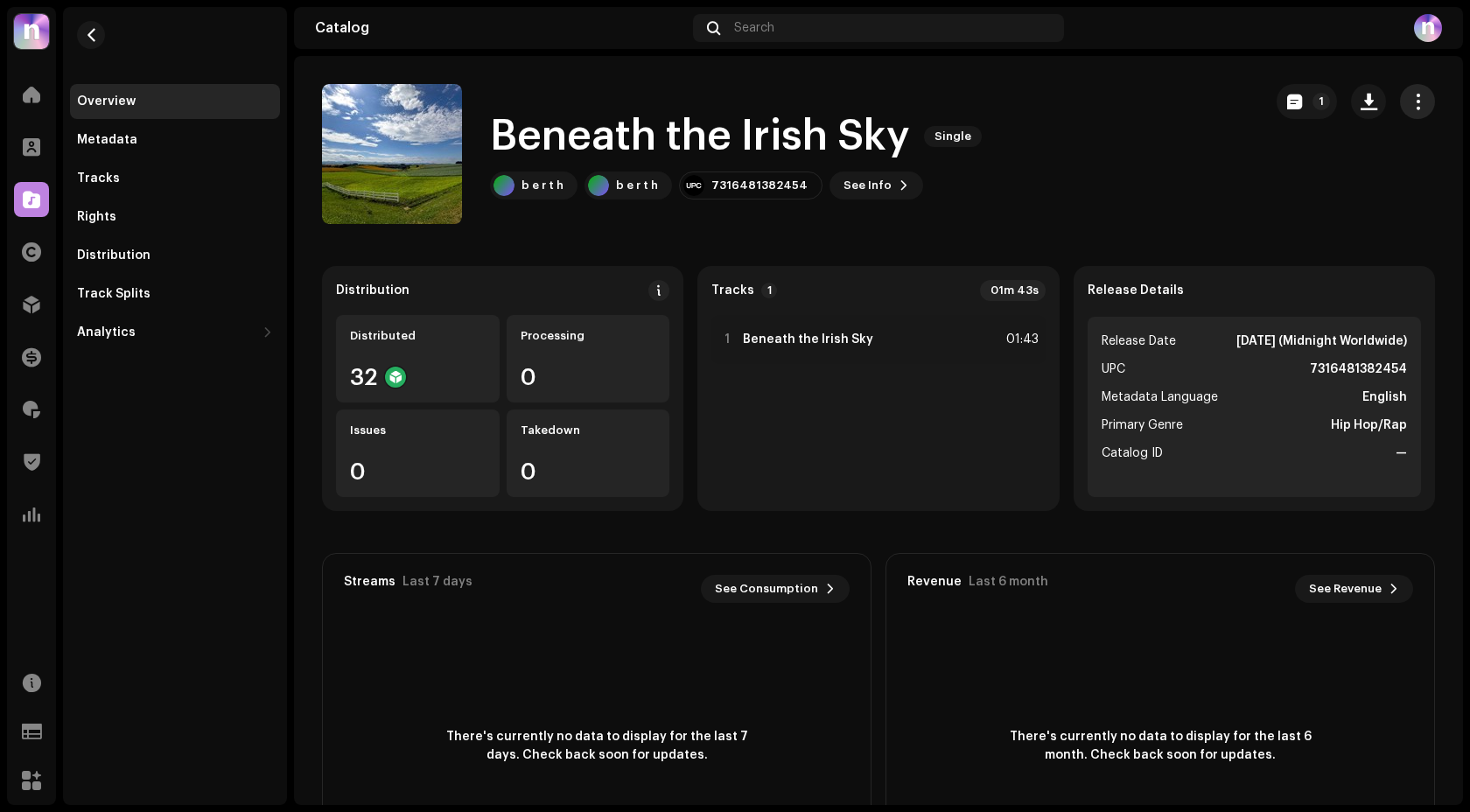
click at [1414, 111] on button "button" at bounding box center [1417, 101] width 35 height 35
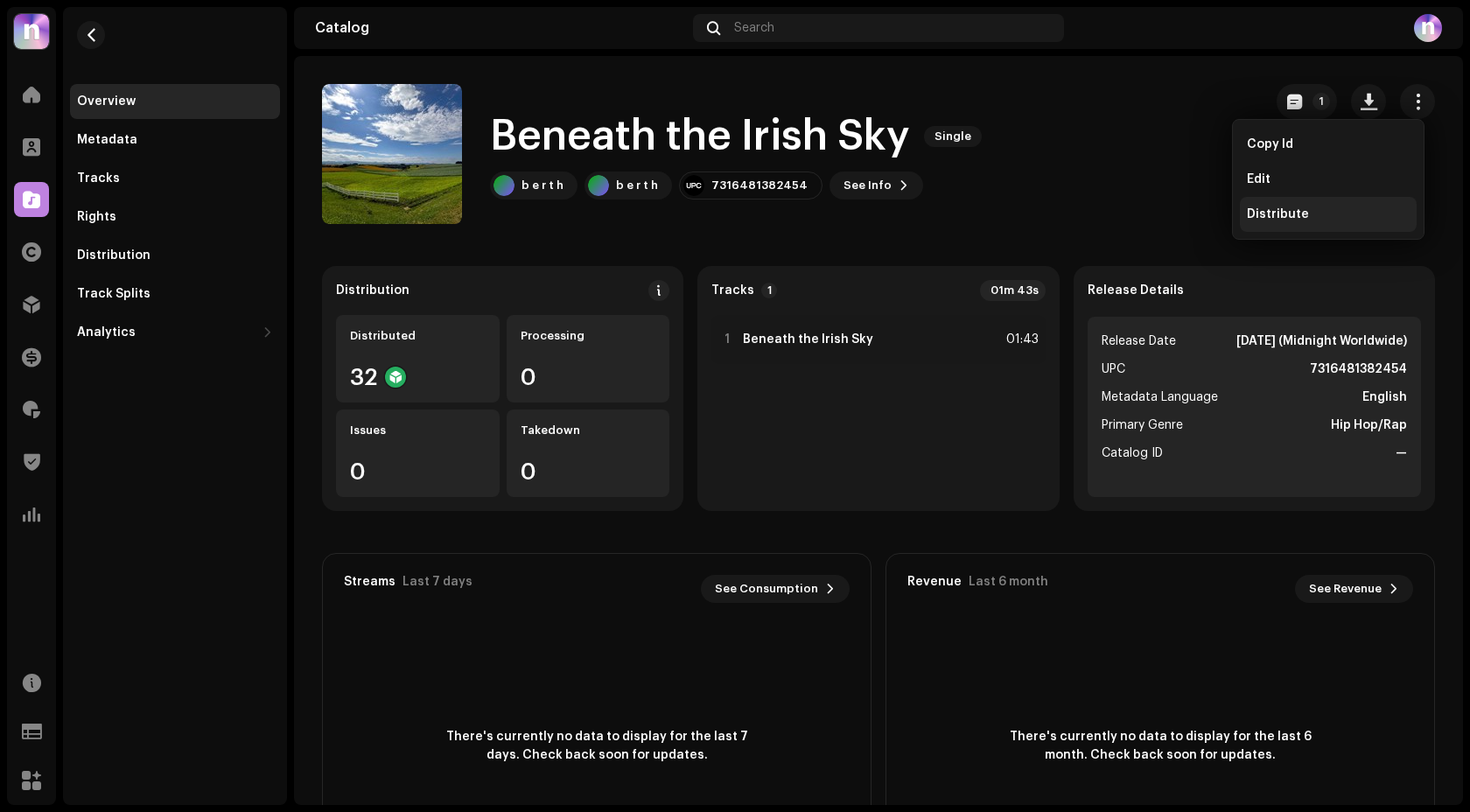
click at [1277, 211] on span "Distribute" at bounding box center [1277, 214] width 62 height 14
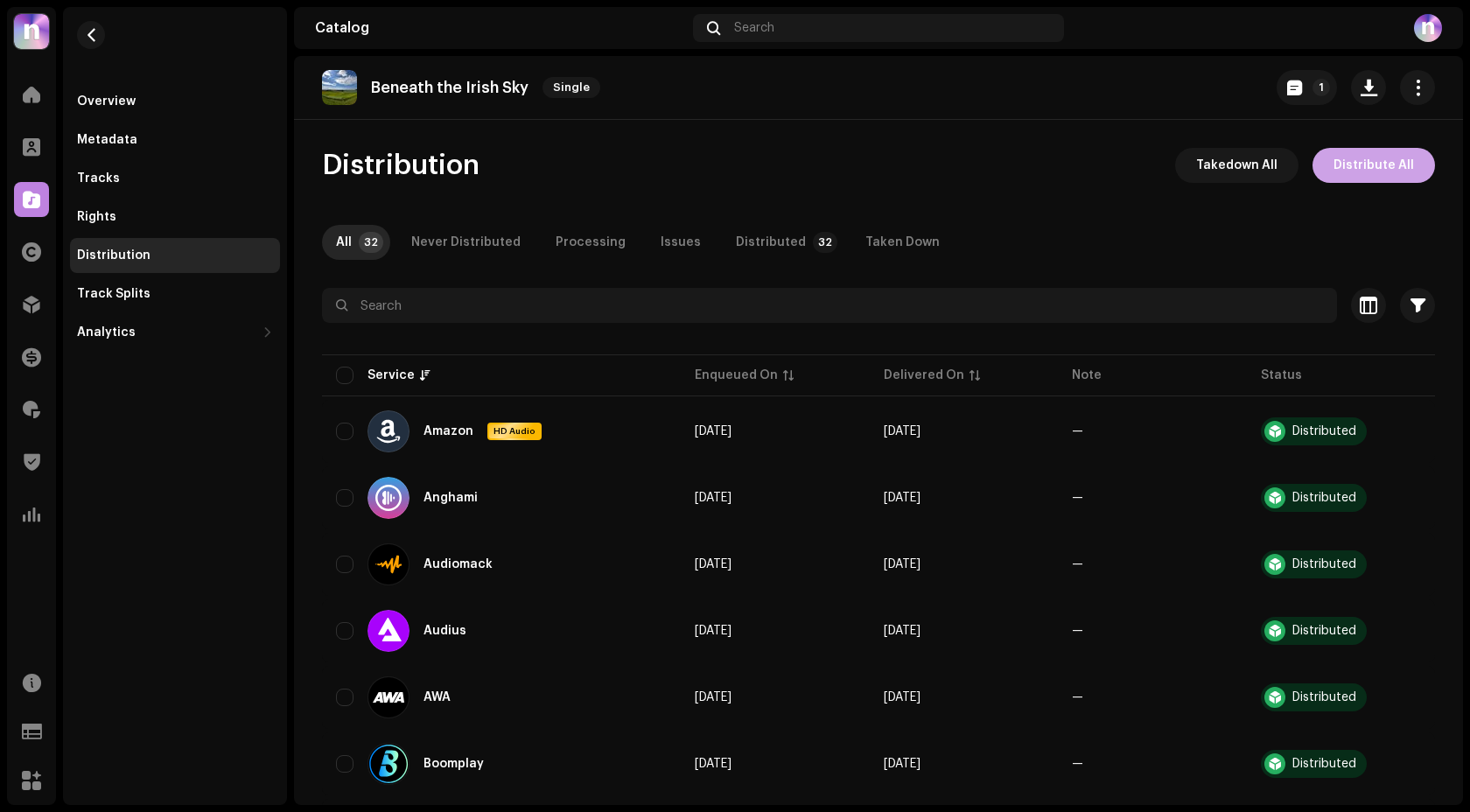
click at [1366, 165] on span "Distribute All" at bounding box center [1374, 165] width 81 height 35
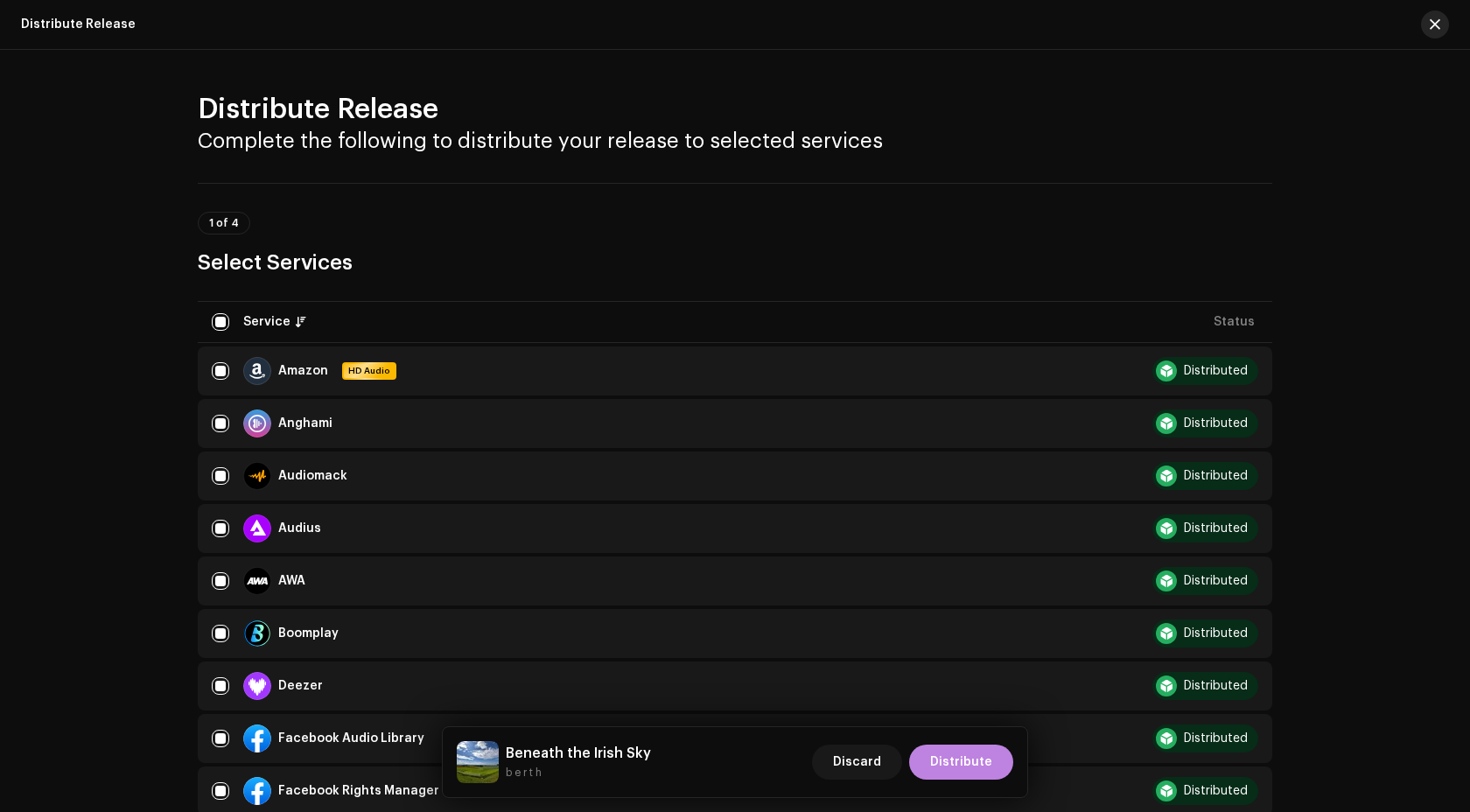
click at [1439, 33] on button "button" at bounding box center [1435, 25] width 28 height 28
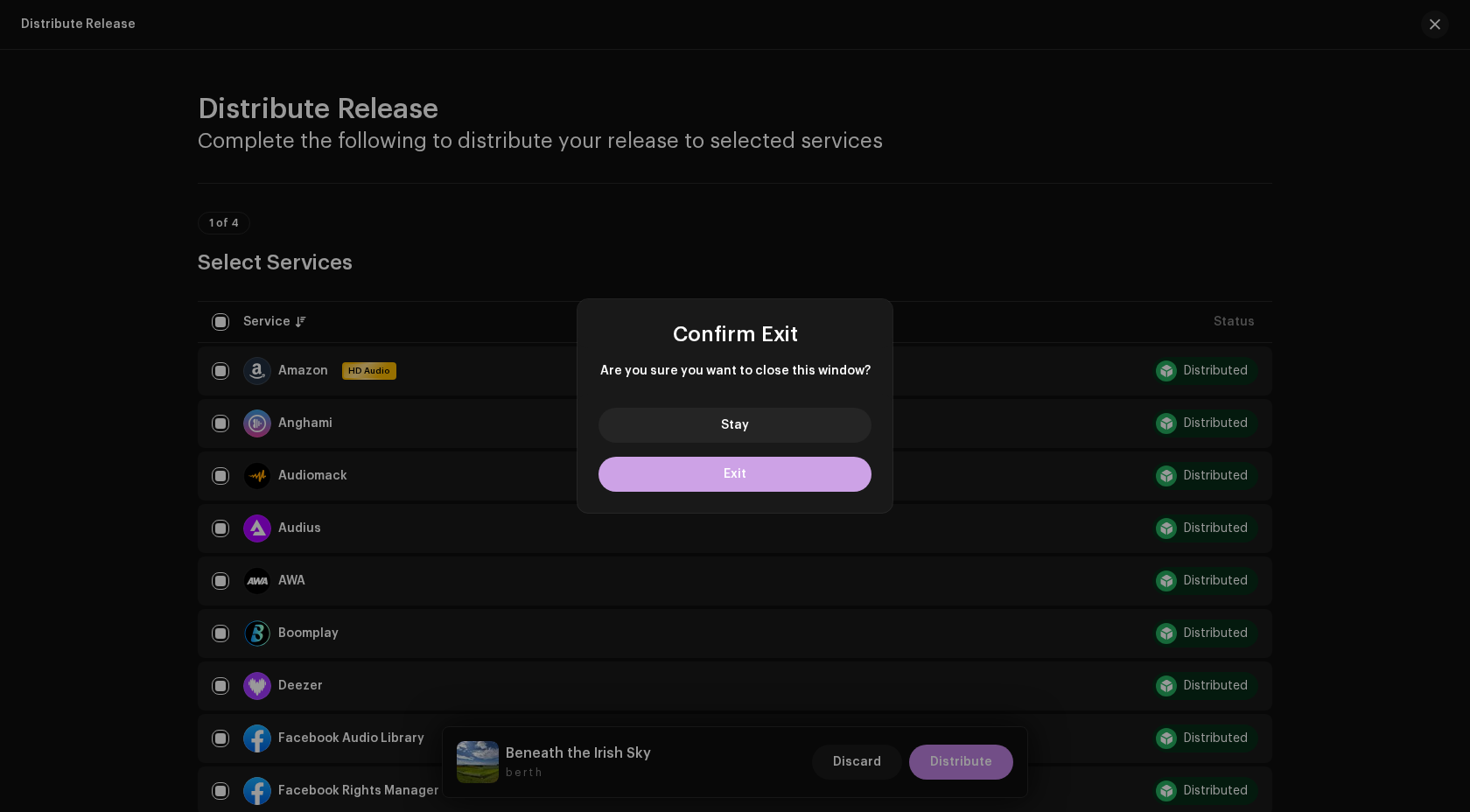
click at [780, 473] on button "Exit" at bounding box center [735, 473] width 273 height 35
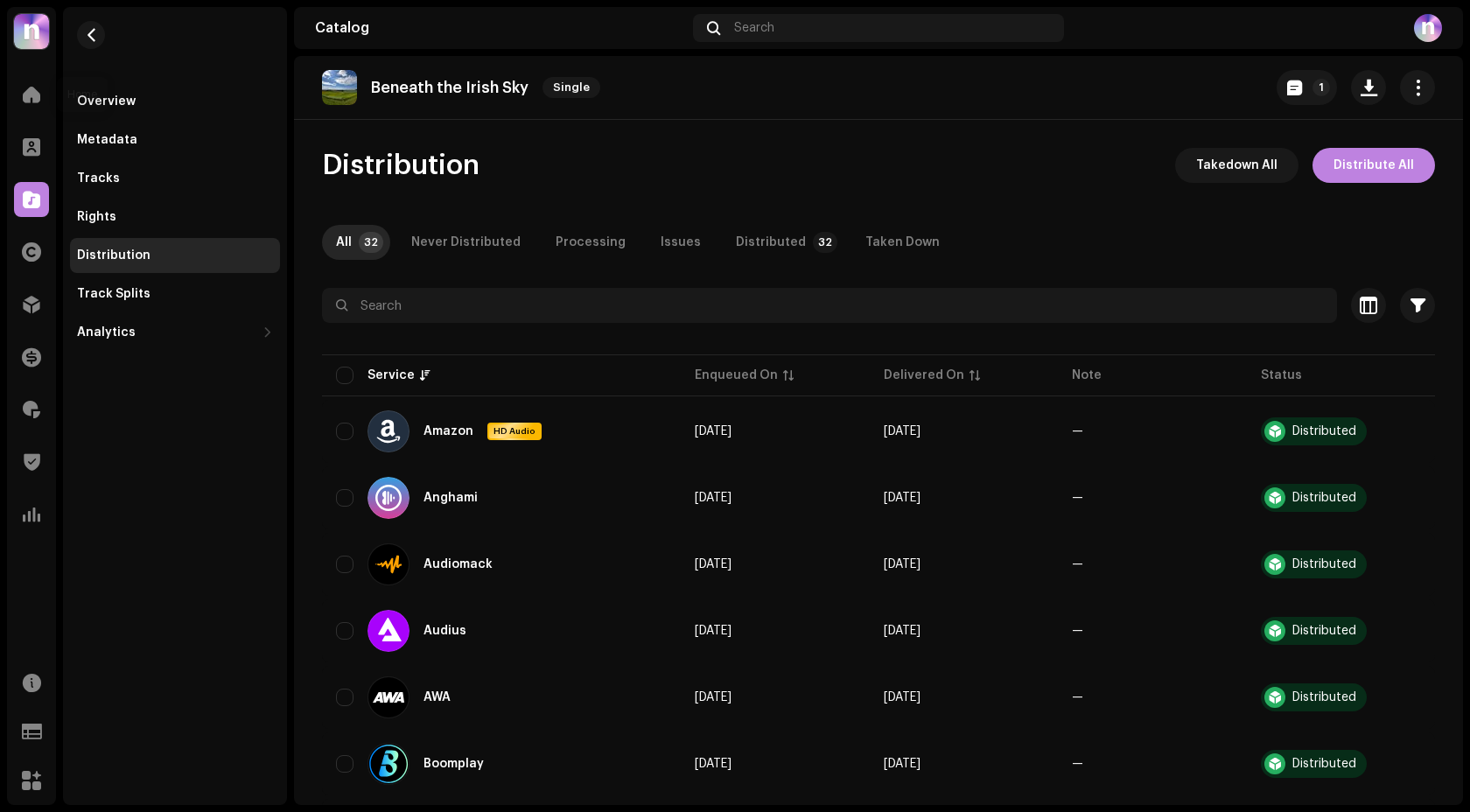
click at [20, 72] on div "Home" at bounding box center [32, 95] width 49 height 49
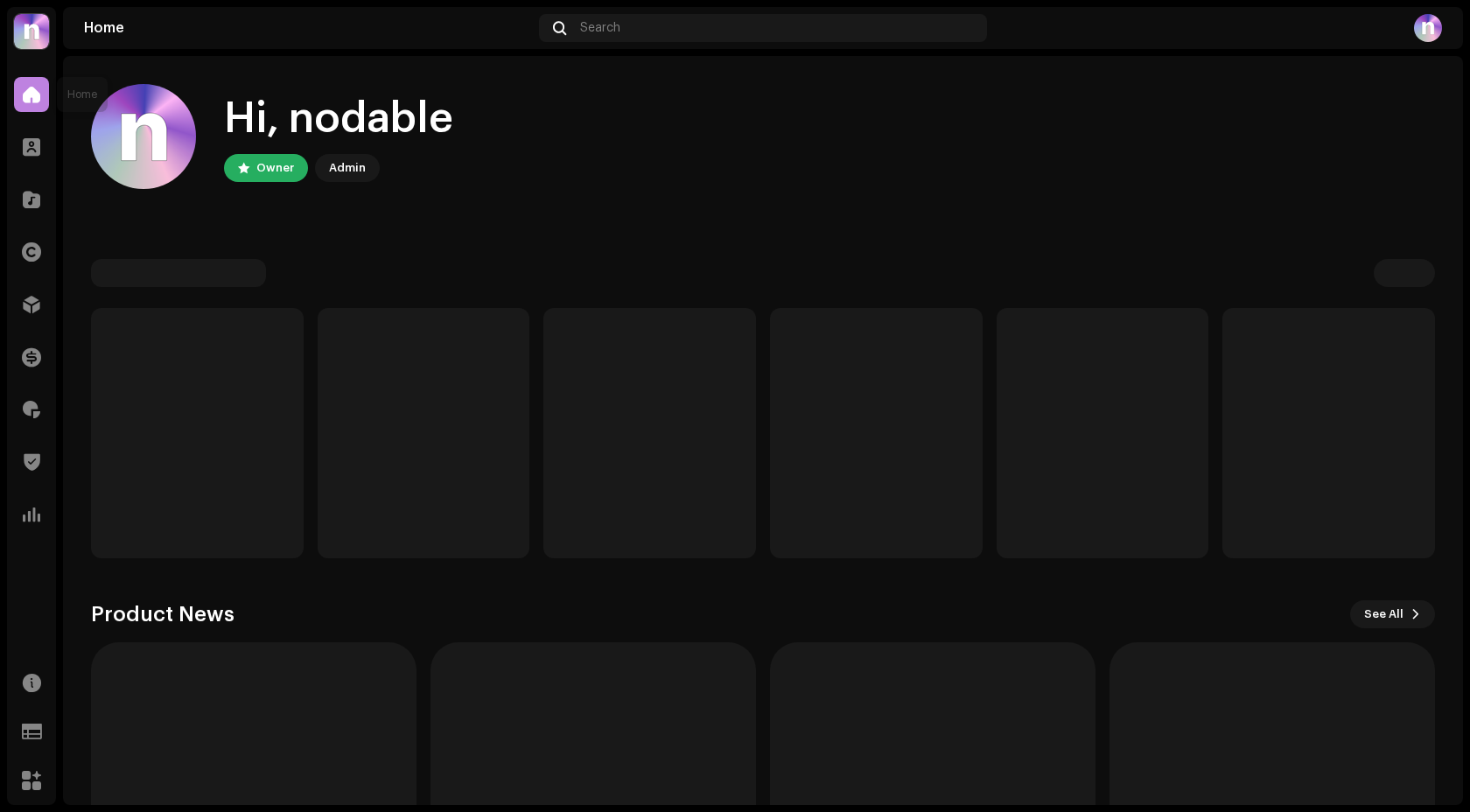
click at [27, 96] on span at bounding box center [32, 95] width 18 height 14
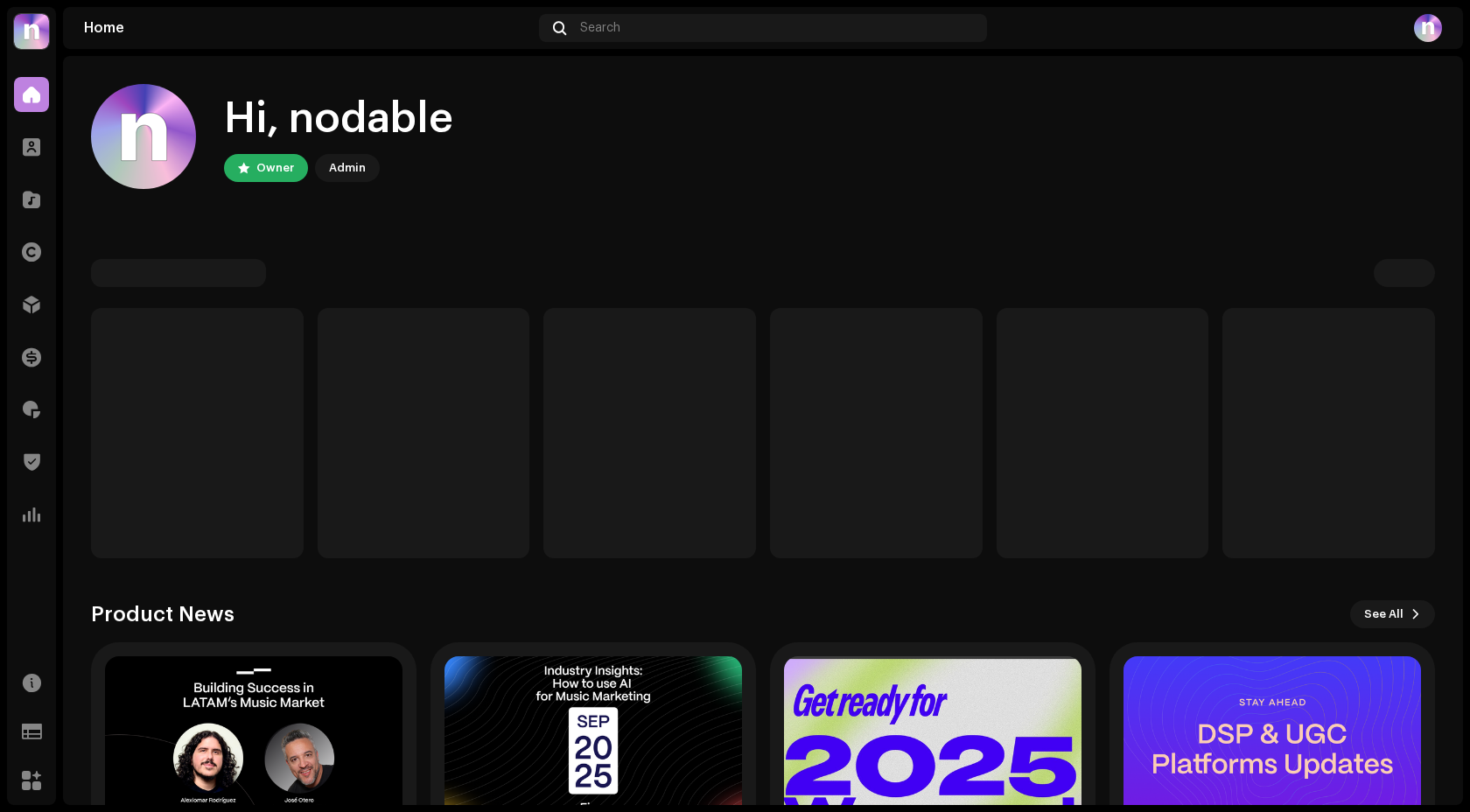
click at [27, 96] on span at bounding box center [32, 95] width 18 height 14
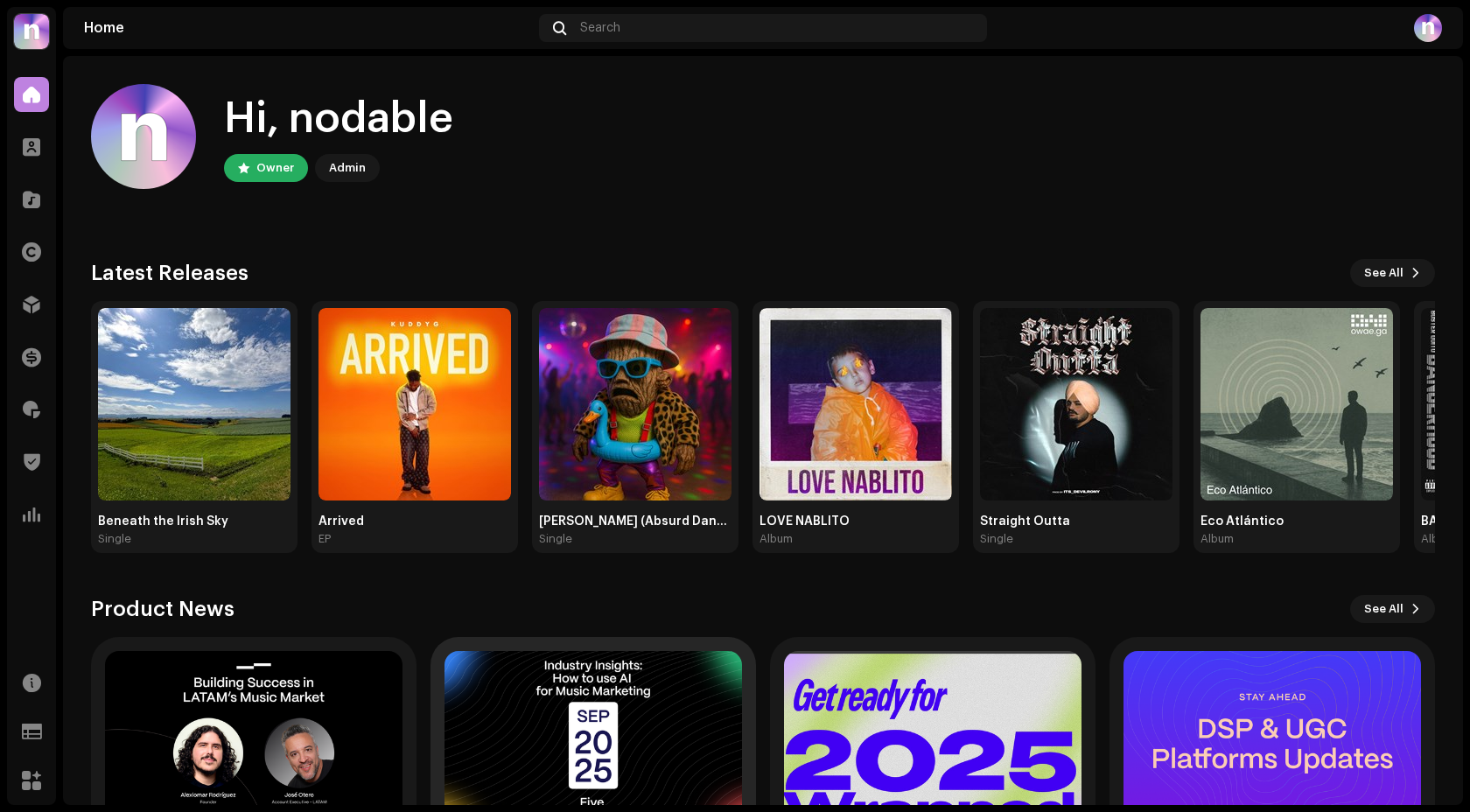
click at [630, 697] on div at bounding box center [593, 745] width 297 height 189
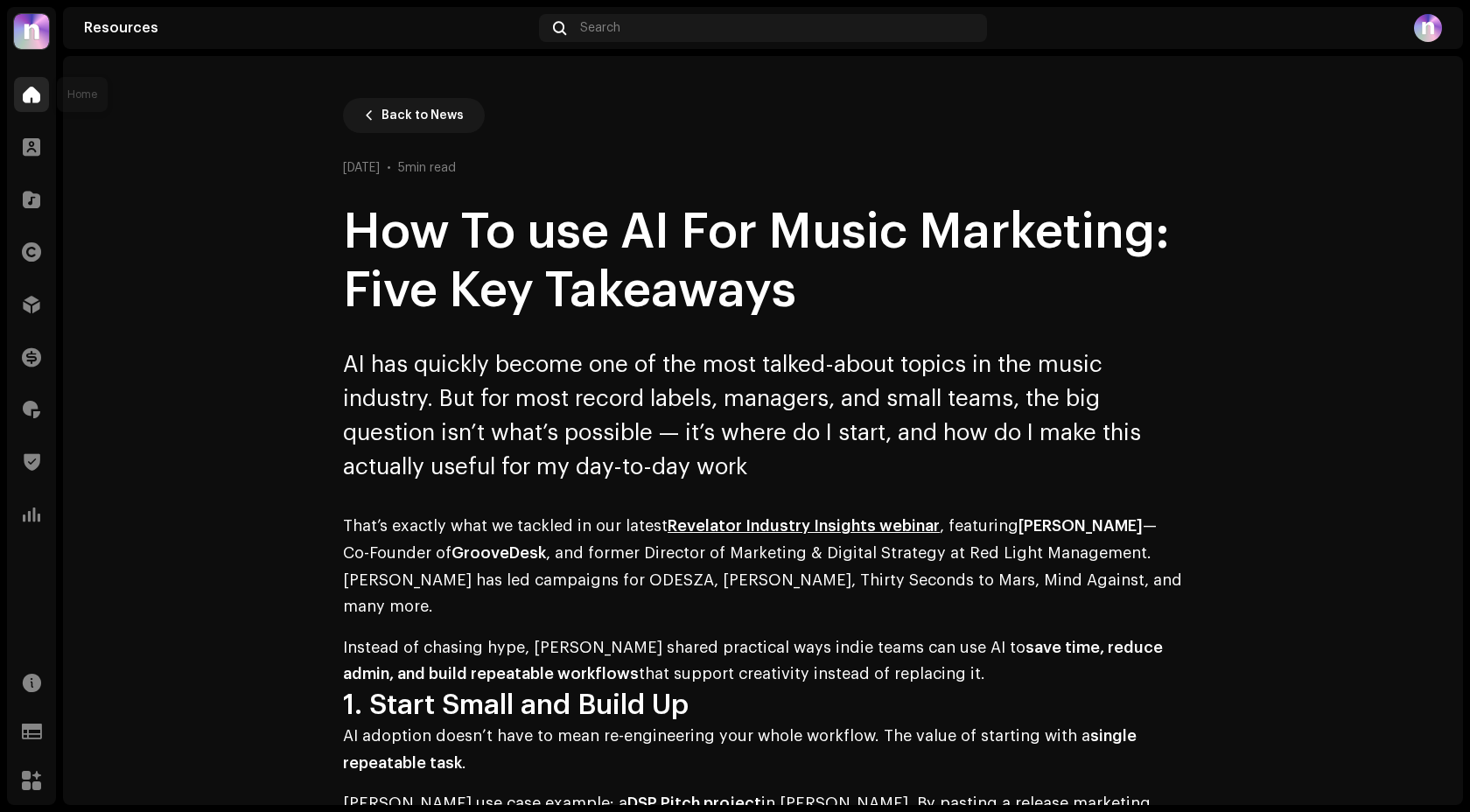
click at [31, 88] on span at bounding box center [32, 95] width 18 height 14
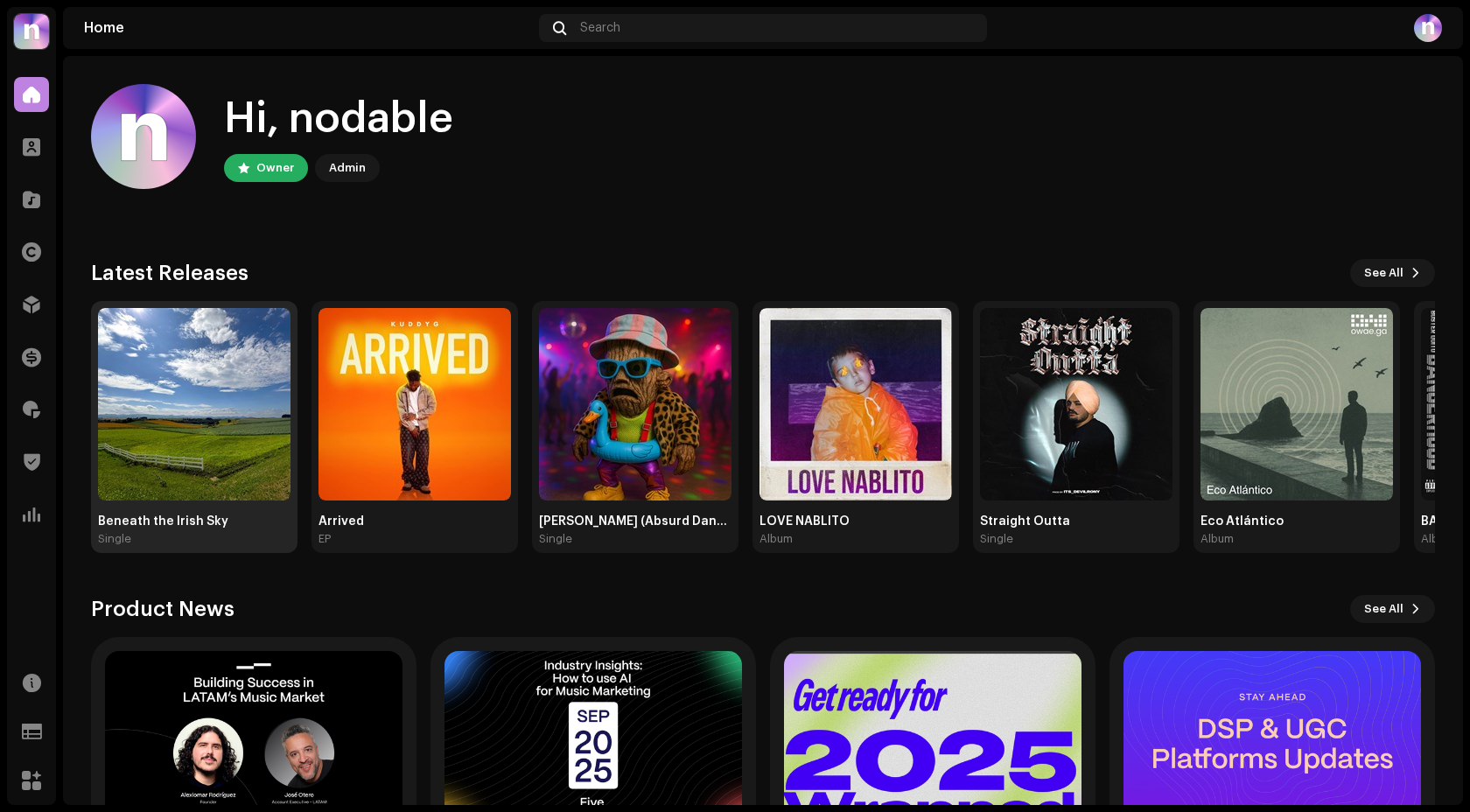
click at [294, 323] on div "Beneath the Irish Sky Single" at bounding box center [194, 427] width 206 height 252
click at [240, 352] on img at bounding box center [193, 404] width 193 height 193
click at [194, 426] on img at bounding box center [194, 404] width 193 height 193
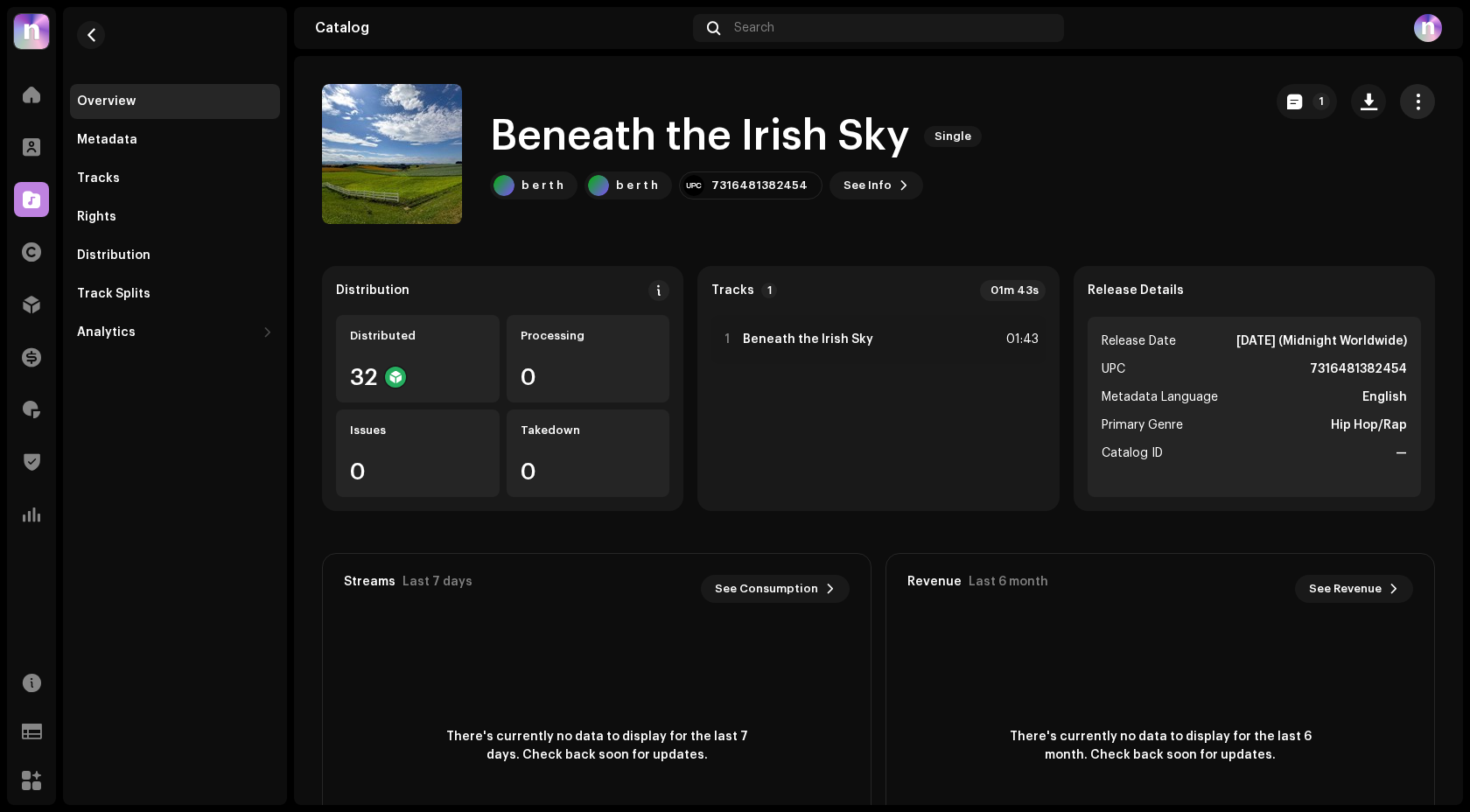
click at [1410, 95] on span "button" at bounding box center [1418, 102] width 17 height 14
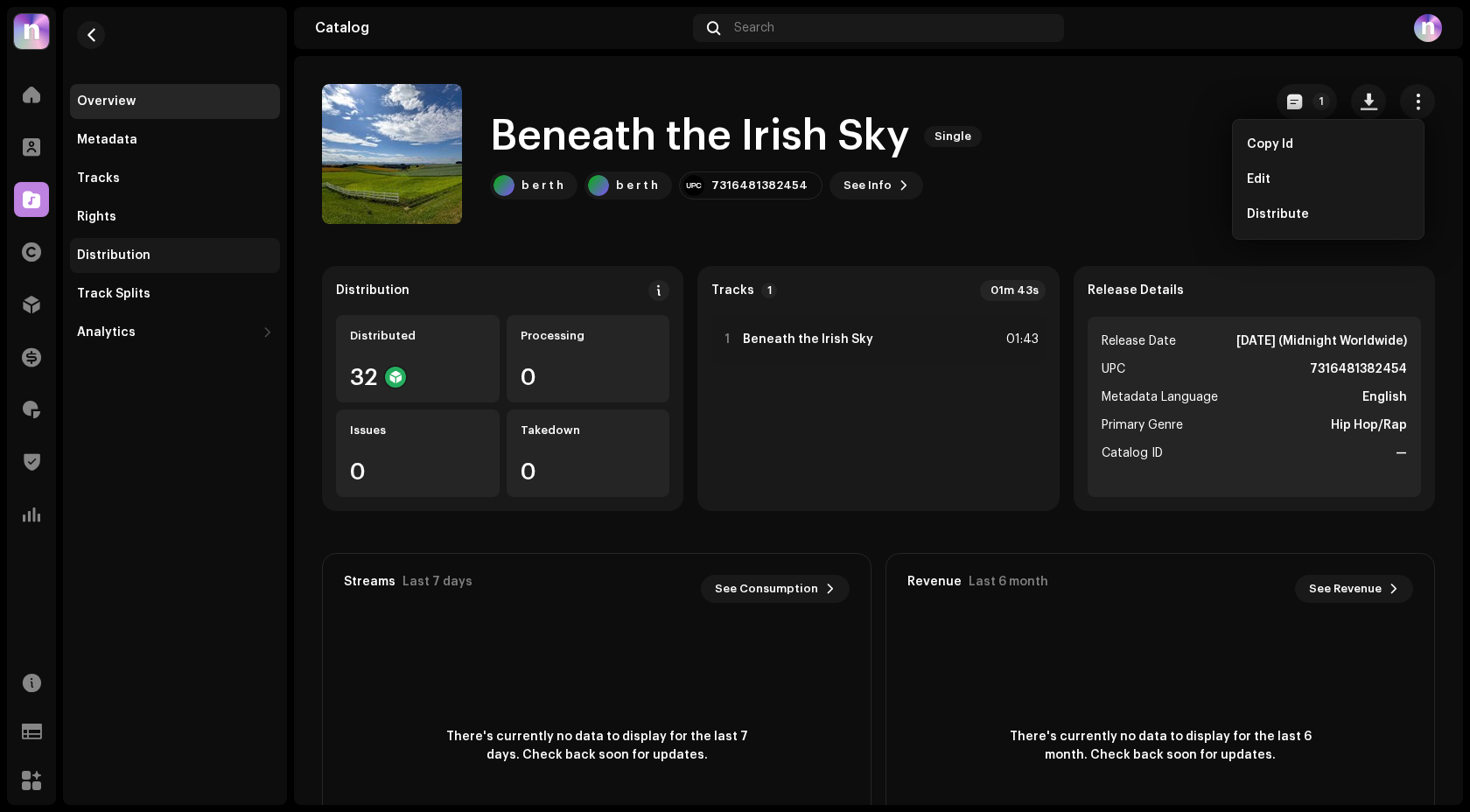
click at [125, 258] on div "Distribution" at bounding box center [114, 256] width 73 height 14
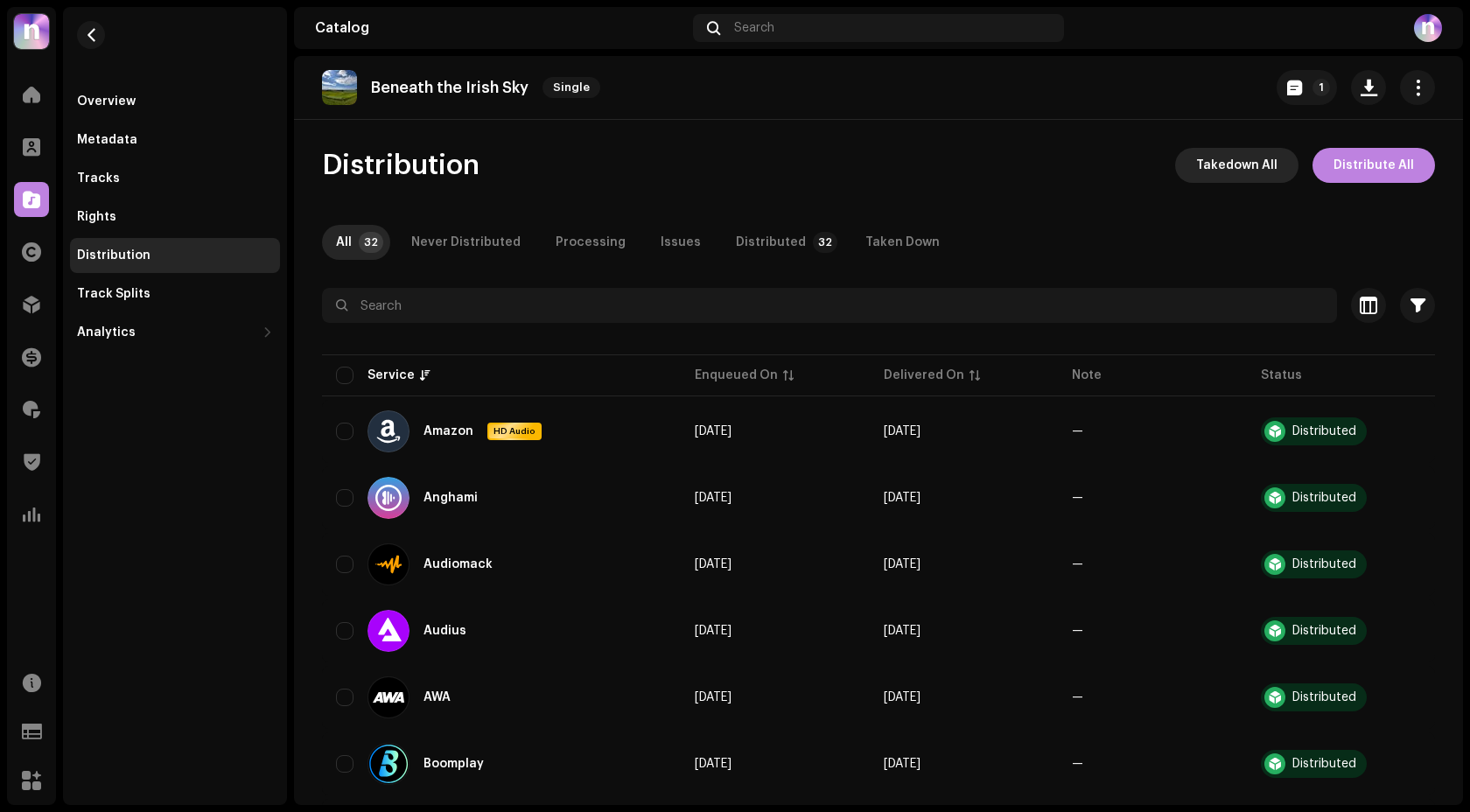
click at [1257, 173] on span "Takedown All" at bounding box center [1237, 165] width 81 height 35
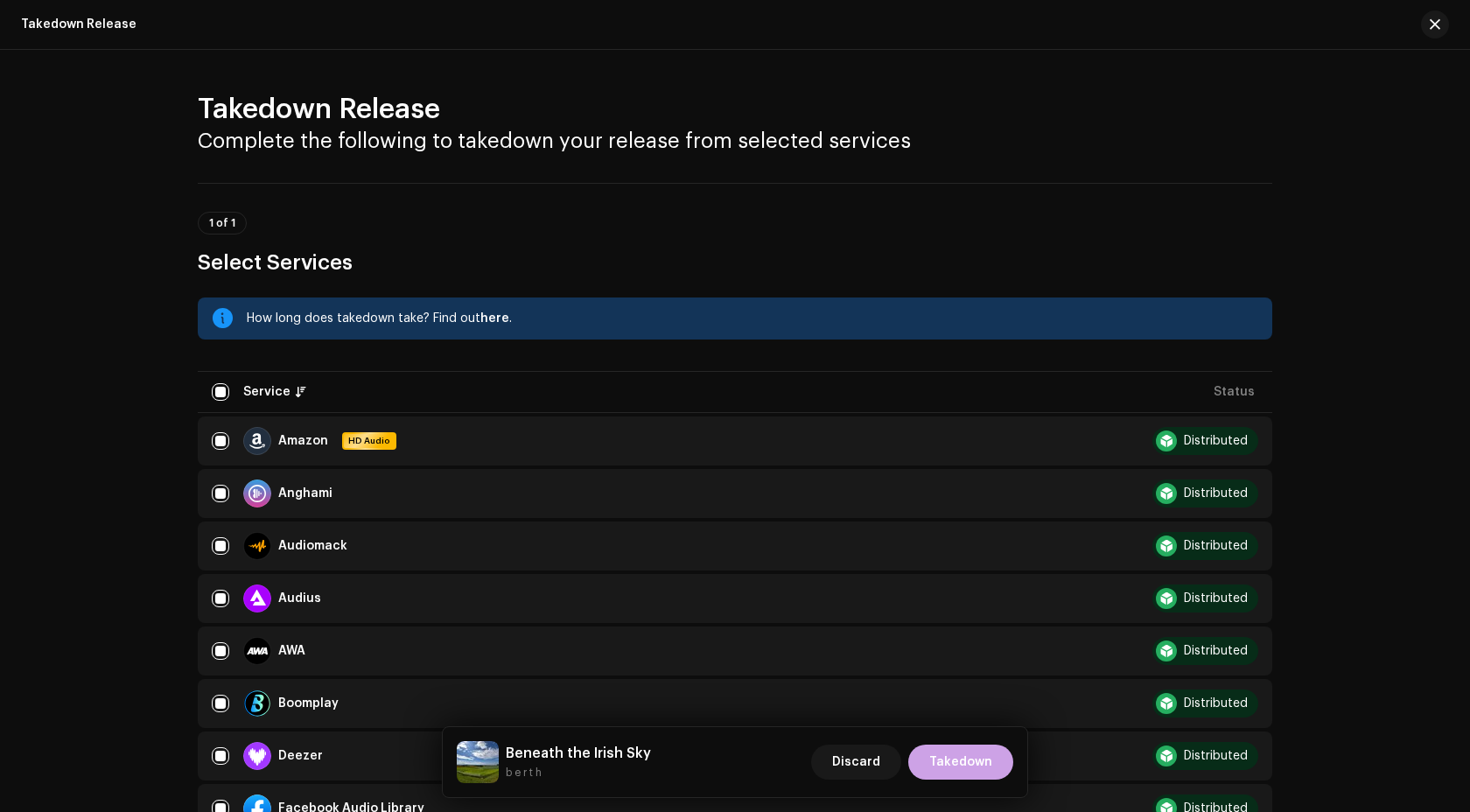
click at [983, 766] on span "Takedown" at bounding box center [961, 762] width 63 height 35
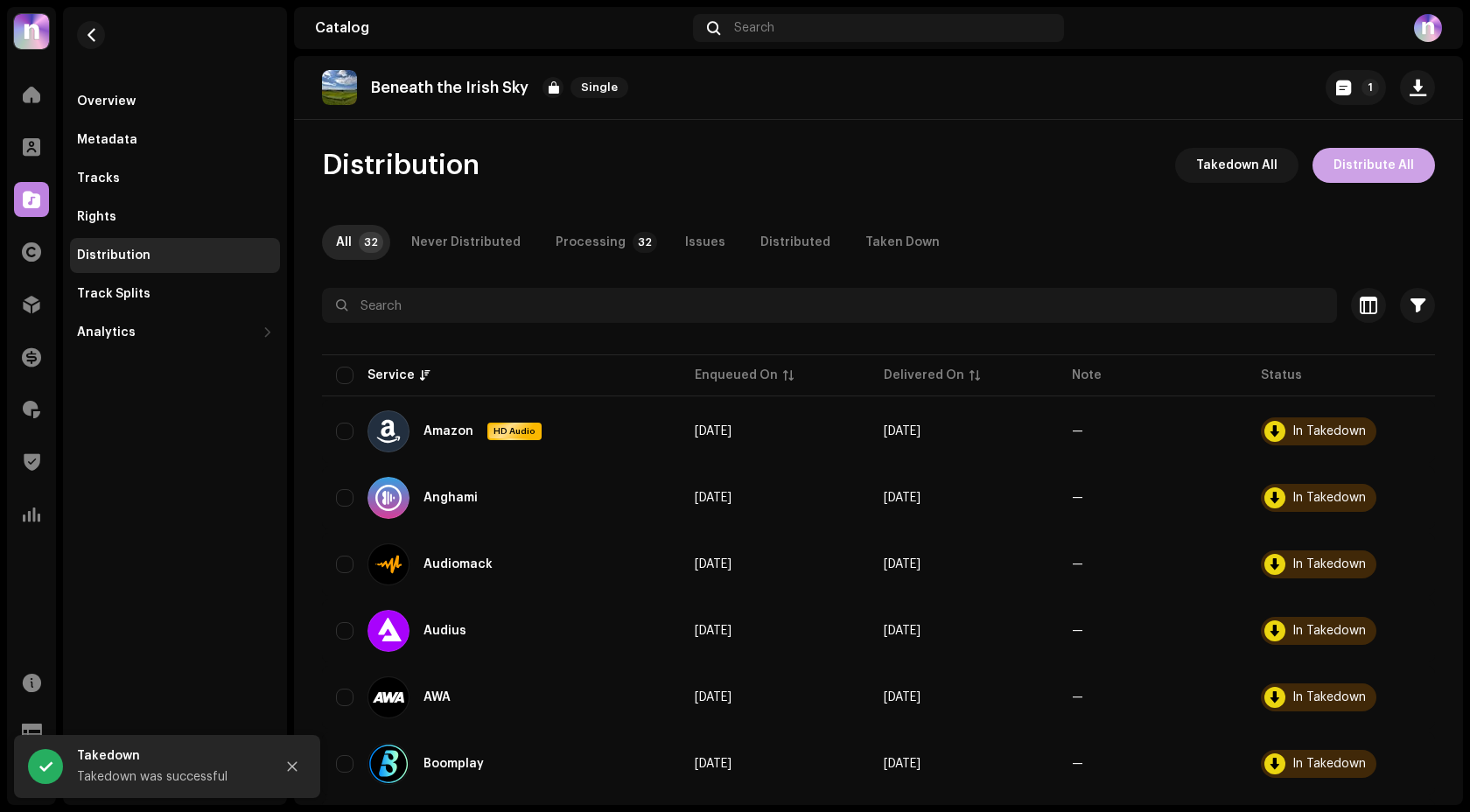
click at [1377, 163] on span "Distribute All" at bounding box center [1374, 165] width 81 height 35
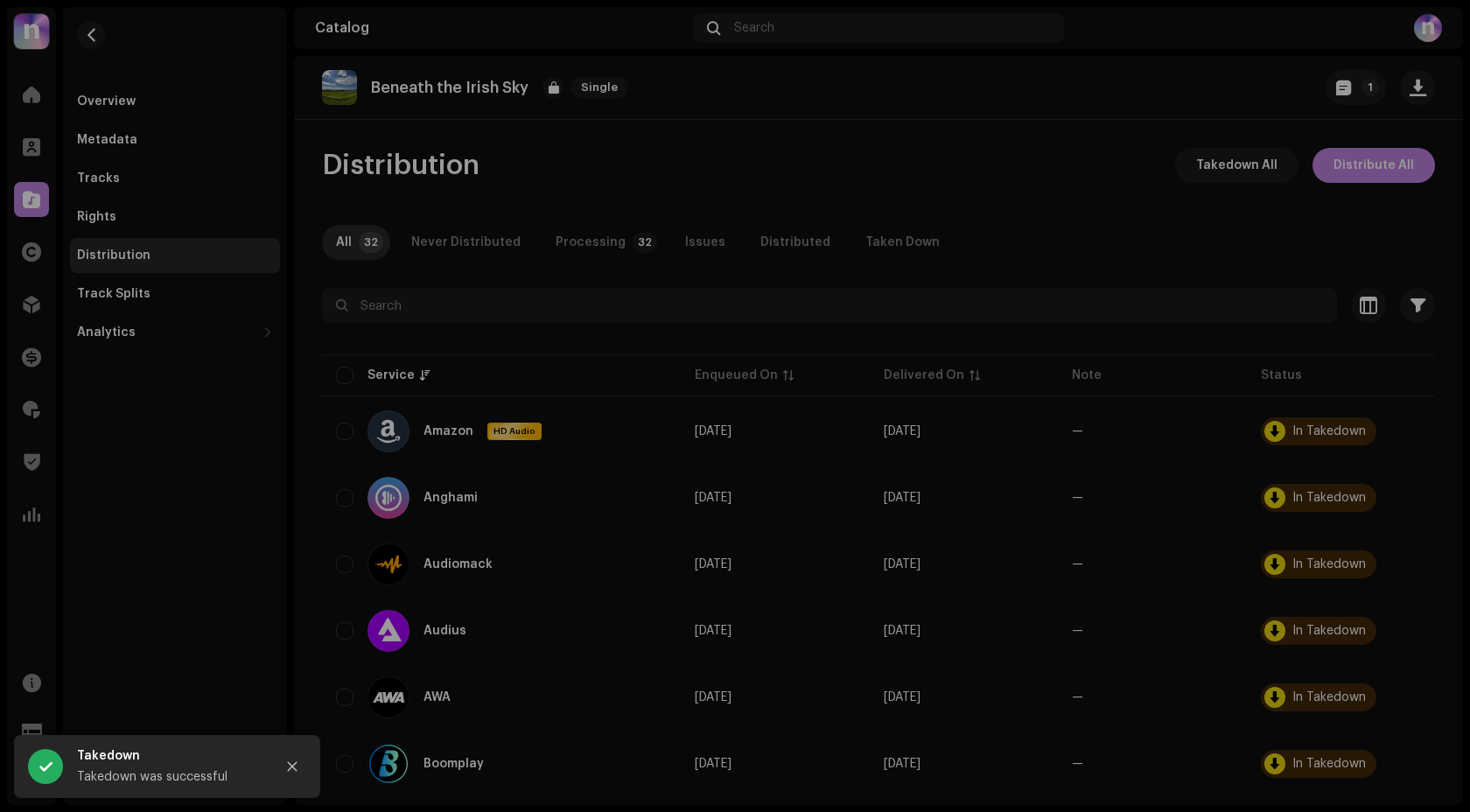
click at [1017, 203] on div "Not Eligible For Distribution The selected services are not eligible for distri…" at bounding box center [735, 406] width 1470 height 812
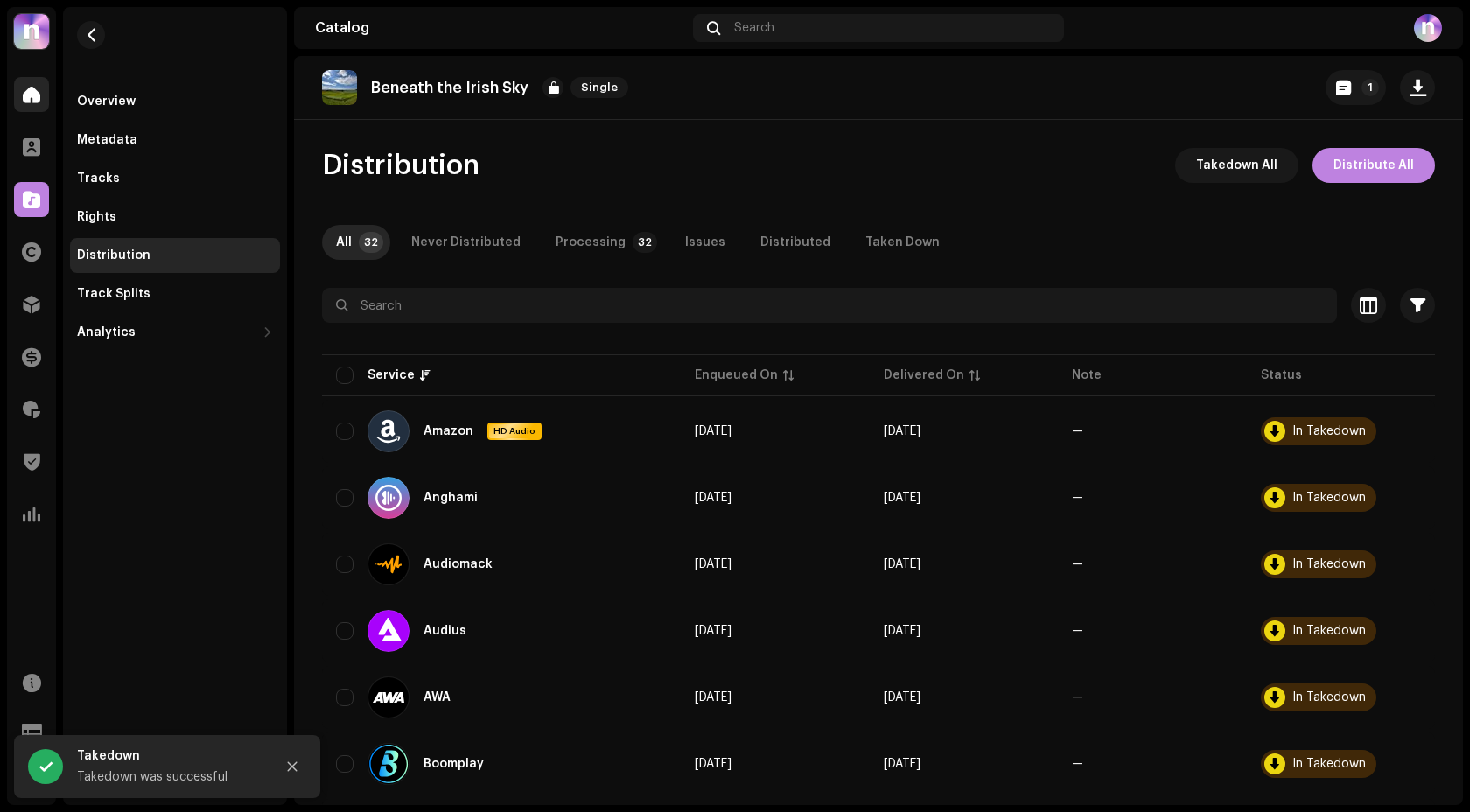
click at [25, 96] on span at bounding box center [32, 95] width 18 height 14
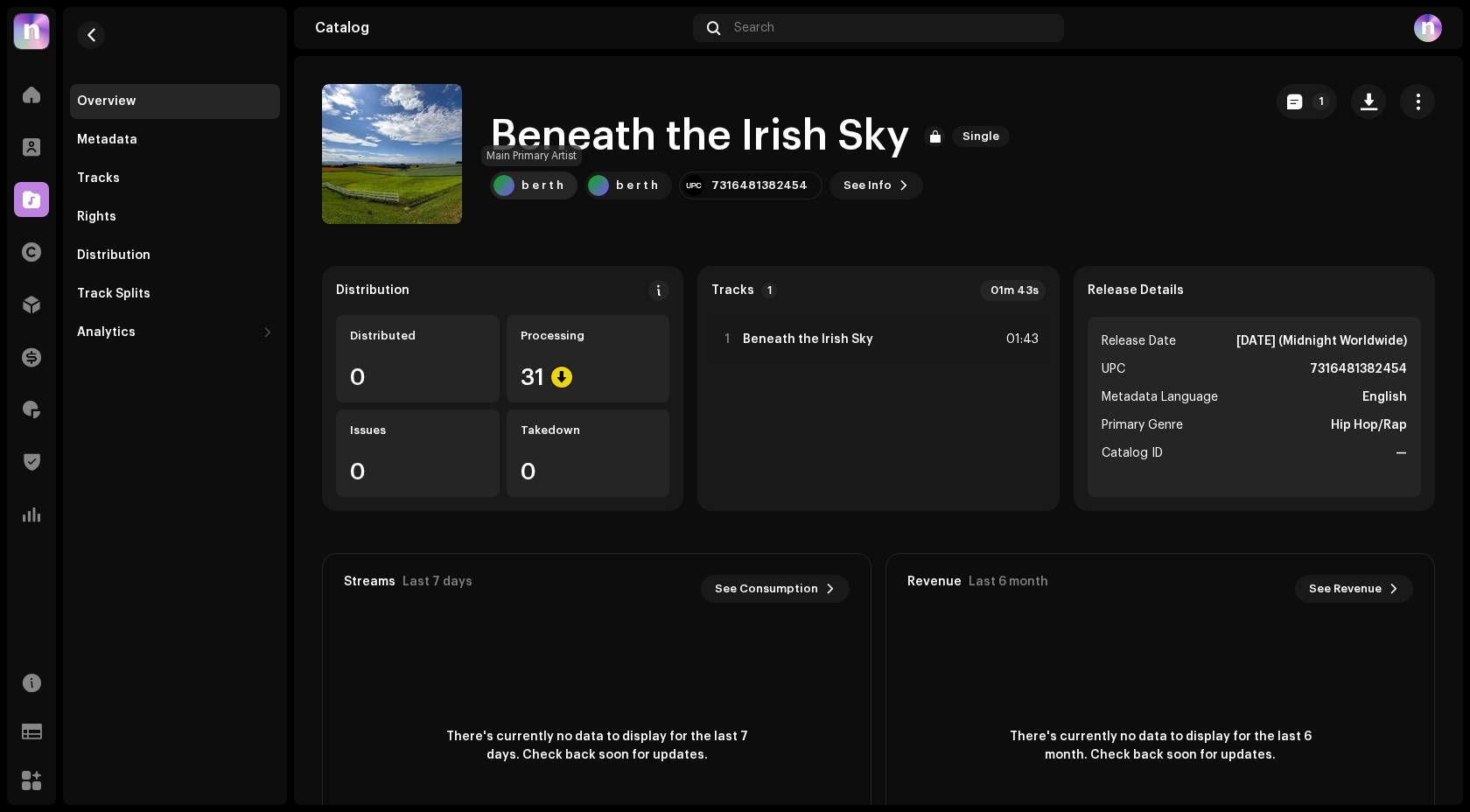
click at [537, 176] on div "b e r t h" at bounding box center [533, 186] width 88 height 28
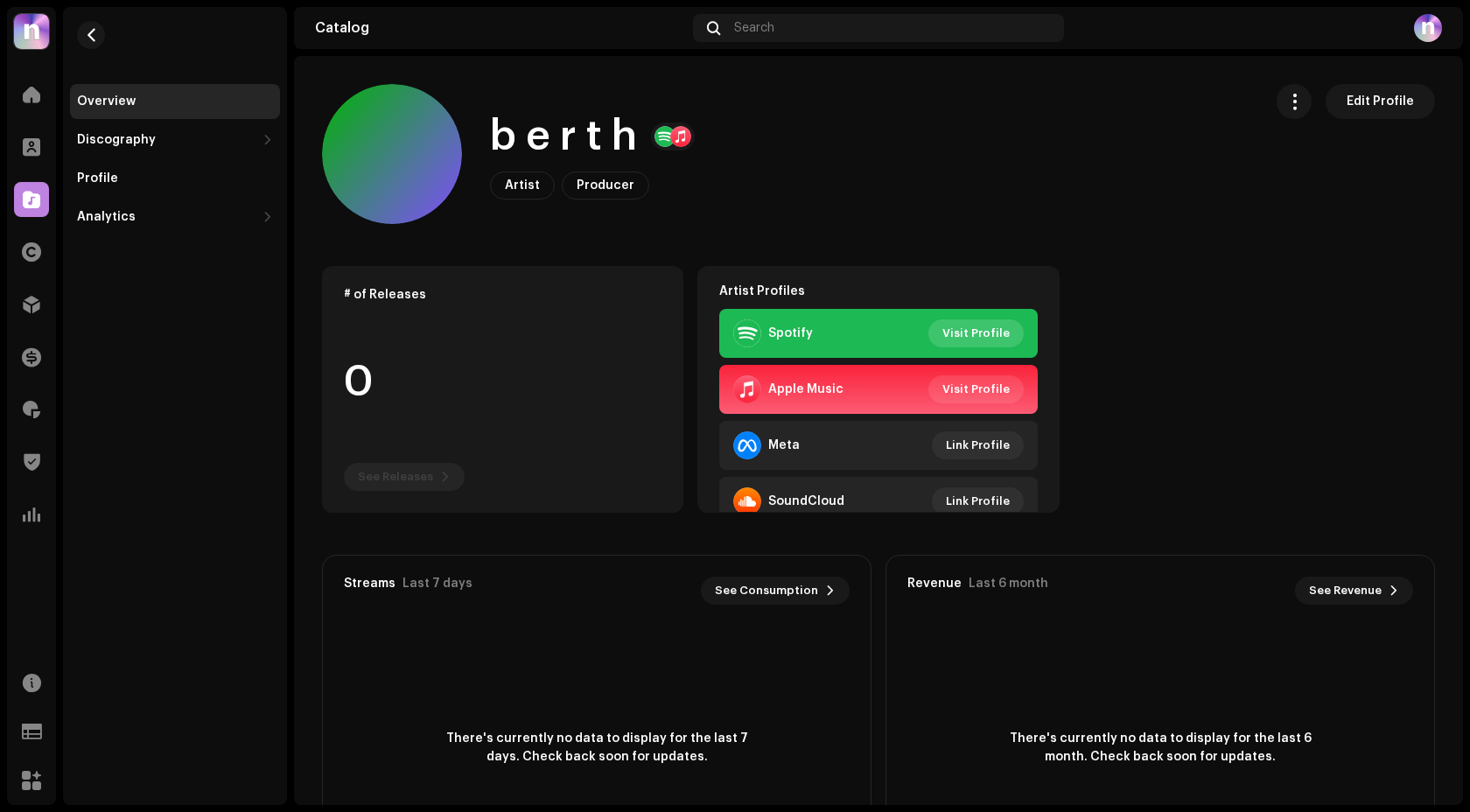
click at [958, 334] on span "Visit Profile" at bounding box center [976, 333] width 67 height 35
click at [28, 96] on span at bounding box center [32, 95] width 18 height 14
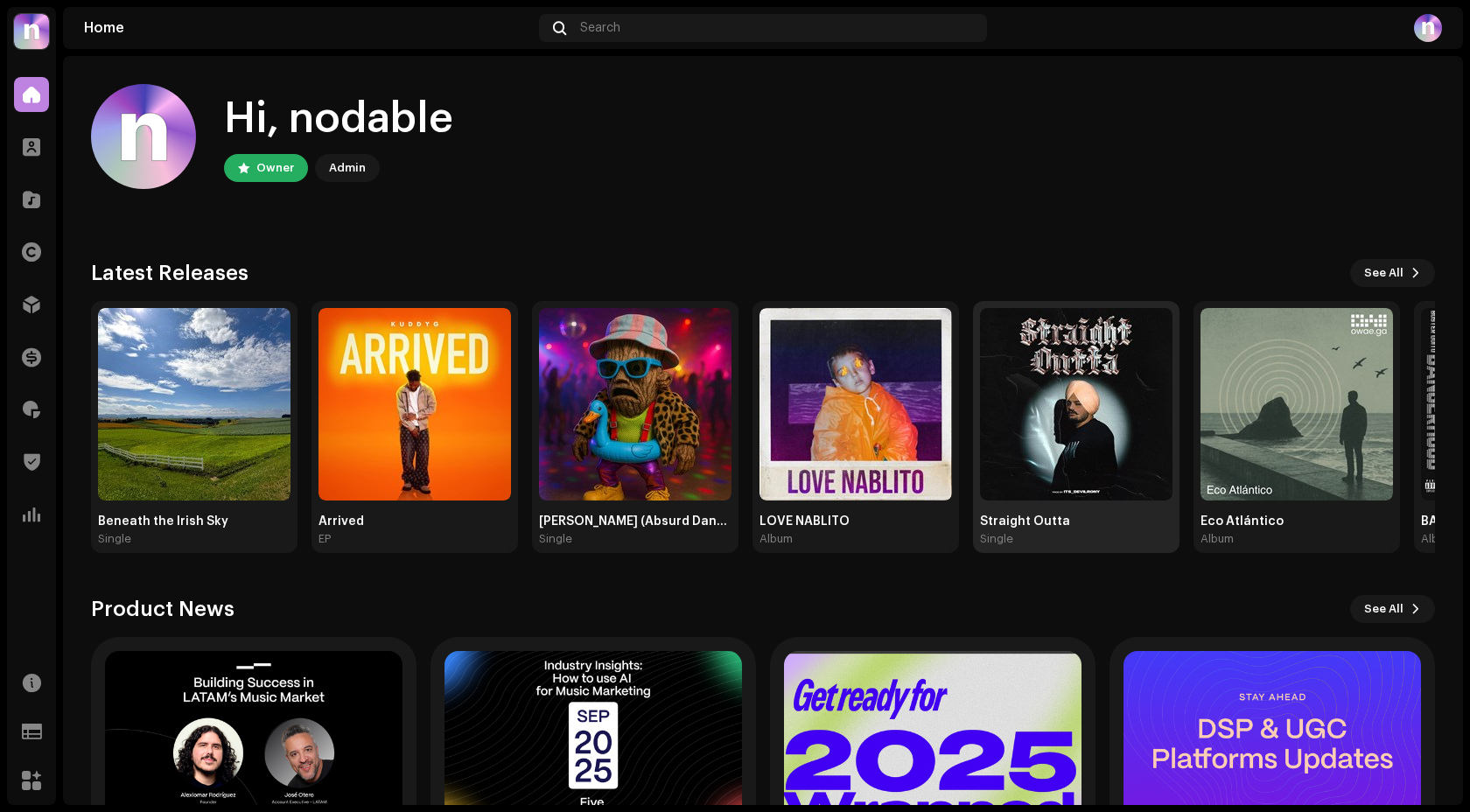
drag, startPoint x: 1083, startPoint y: 457, endPoint x: 953, endPoint y: 457, distance: 130.0
click at [980, 457] on img at bounding box center [1076, 404] width 193 height 193
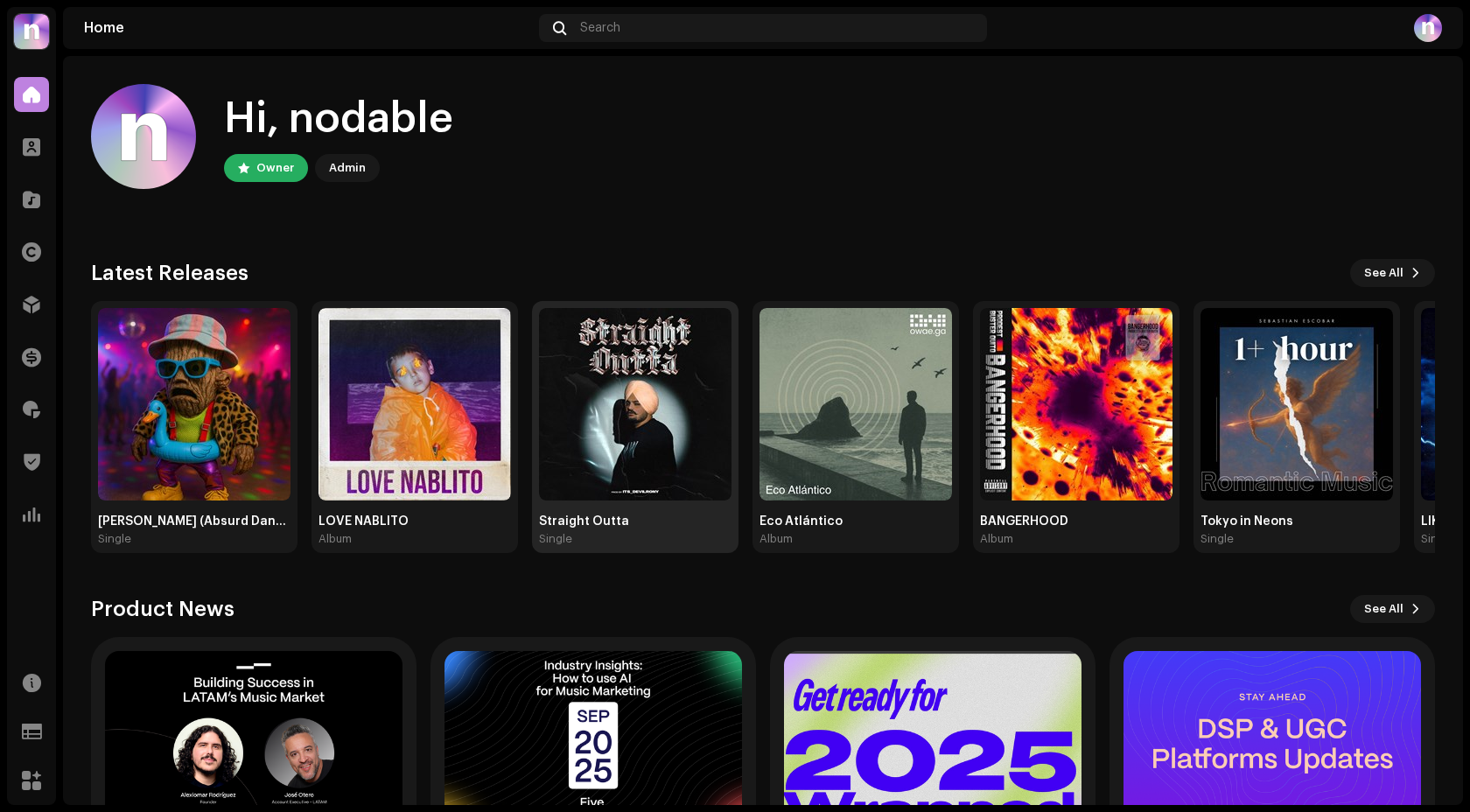
click at [654, 410] on img at bounding box center [635, 404] width 193 height 193
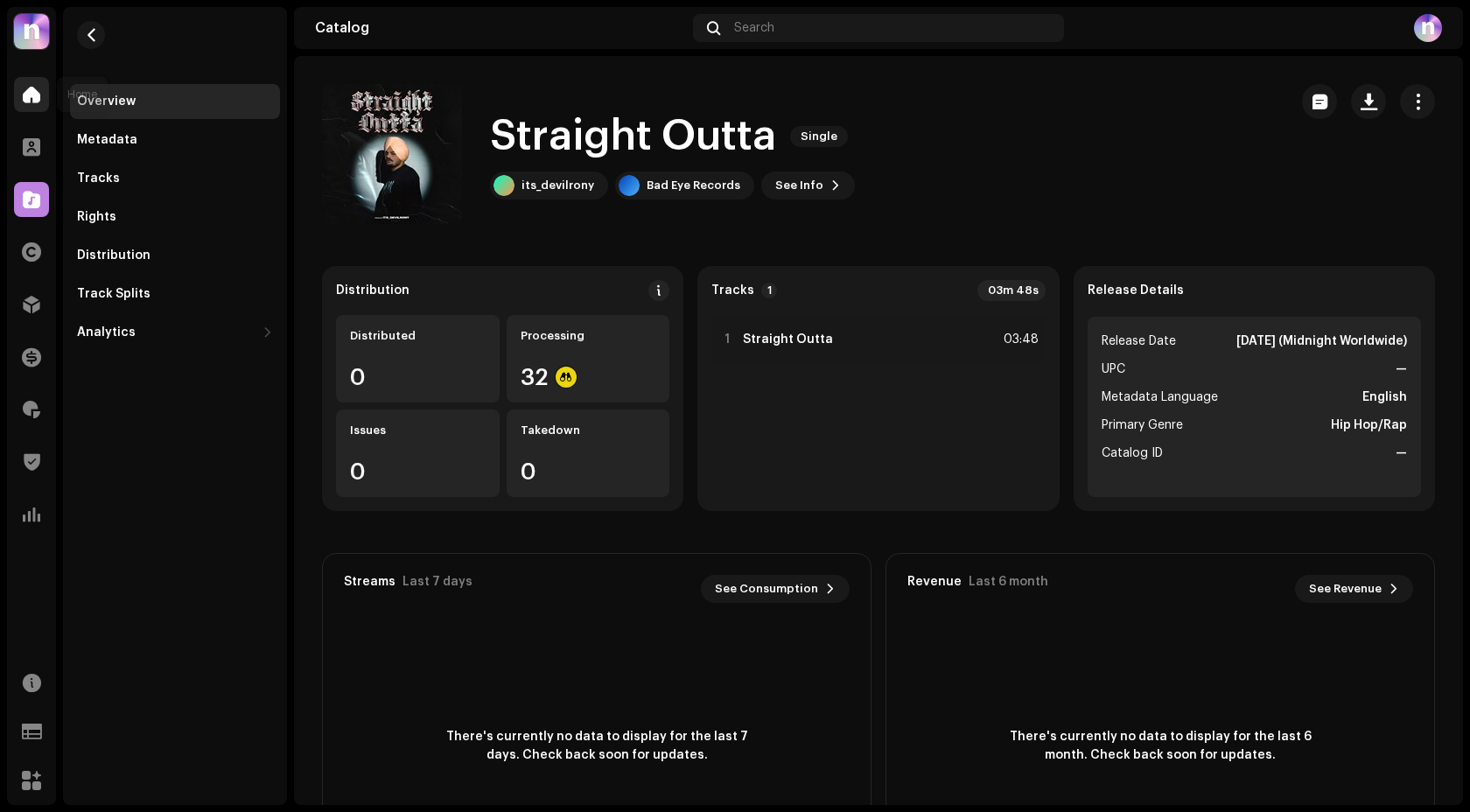
click at [34, 93] on span at bounding box center [32, 95] width 18 height 14
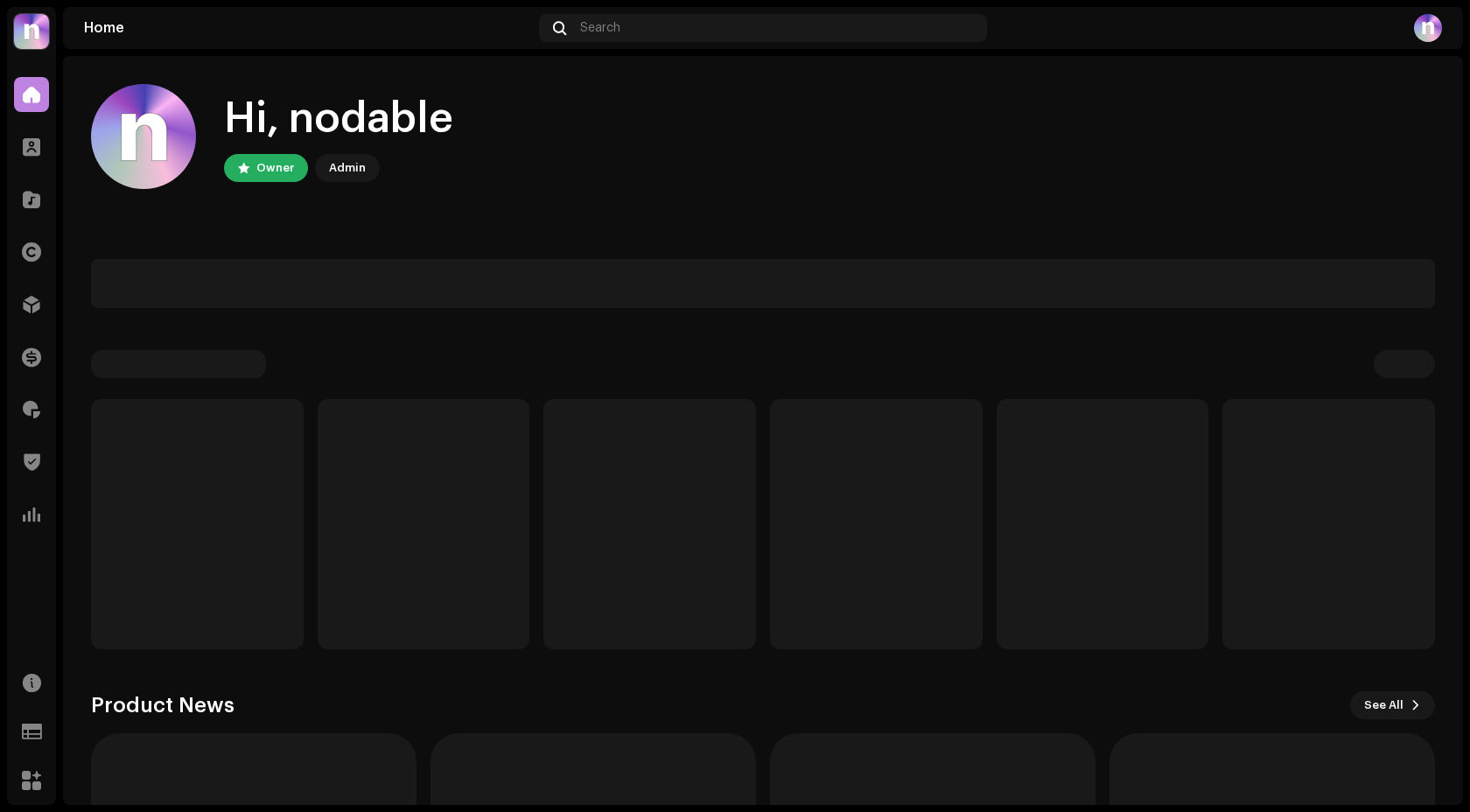
click at [34, 93] on span at bounding box center [32, 95] width 18 height 14
